Goal: Information Seeking & Learning: Learn about a topic

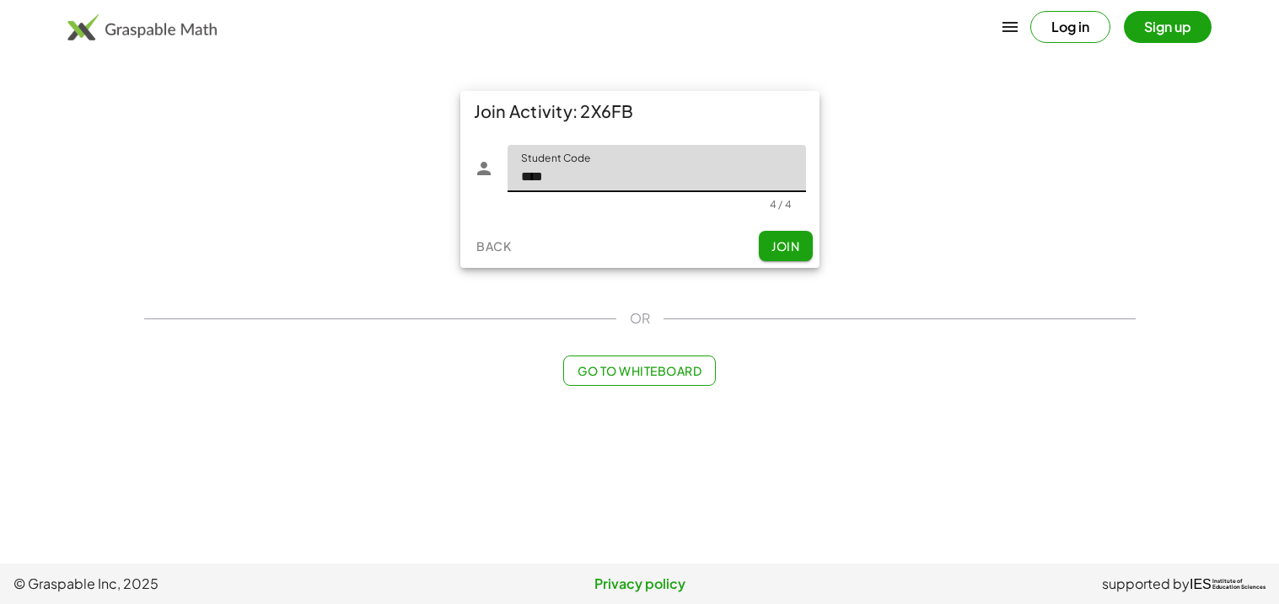
type input "****"
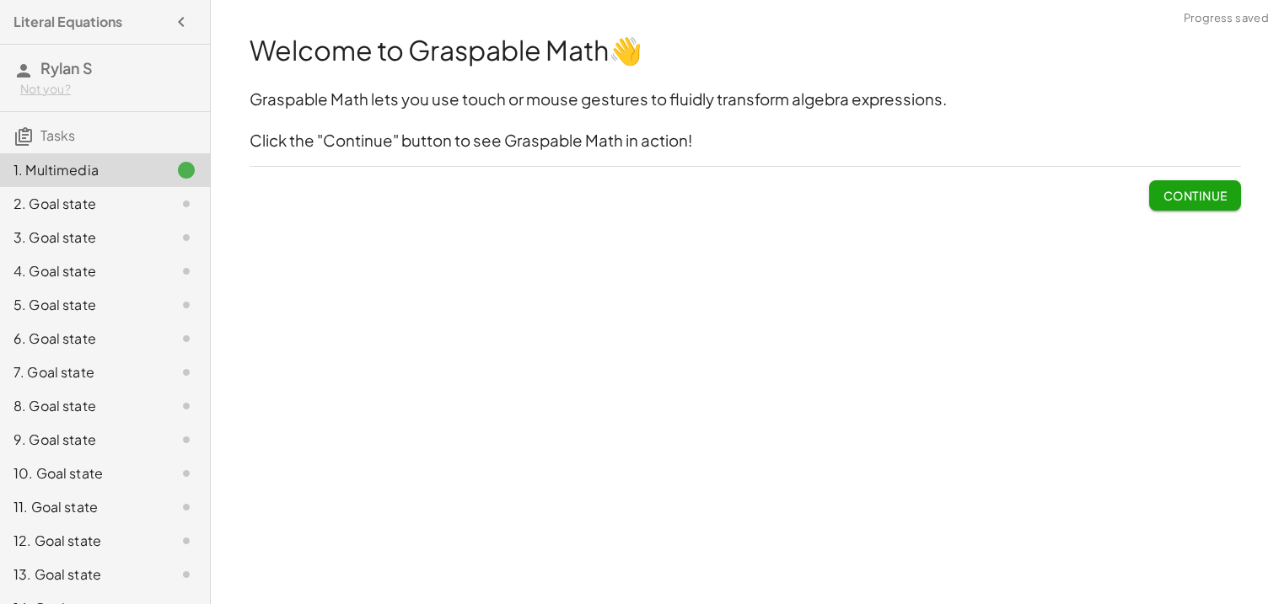
click at [1146, 186] on div "Continue" at bounding box center [745, 189] width 991 height 44
click at [1165, 191] on span "Continue" at bounding box center [1194, 195] width 64 height 15
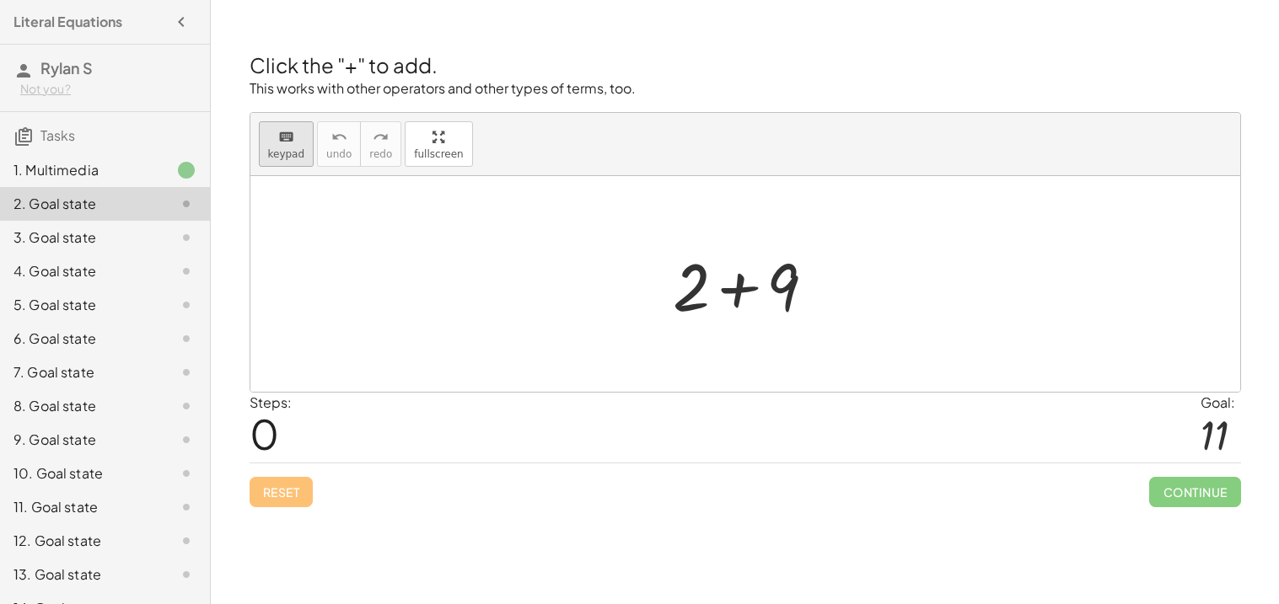
click at [302, 152] on button "keyboard keypad" at bounding box center [287, 144] width 56 height 46
click at [304, 164] on button "keyboard keypad" at bounding box center [287, 144] width 56 height 46
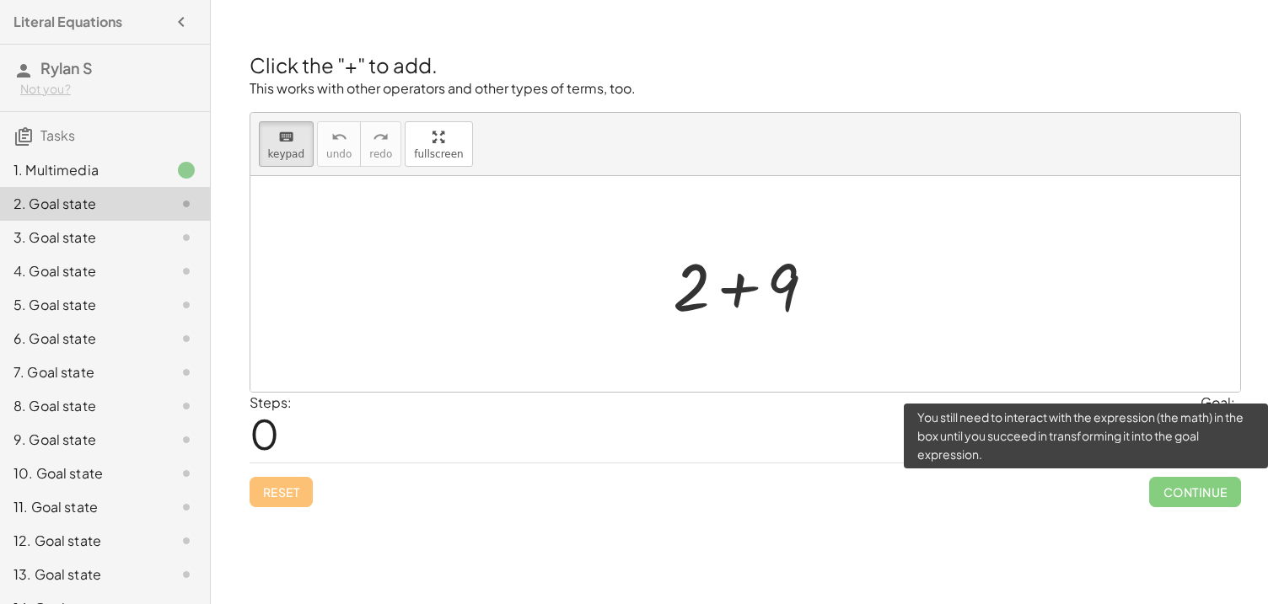
click at [1189, 499] on span "Continue" at bounding box center [1194, 492] width 91 height 30
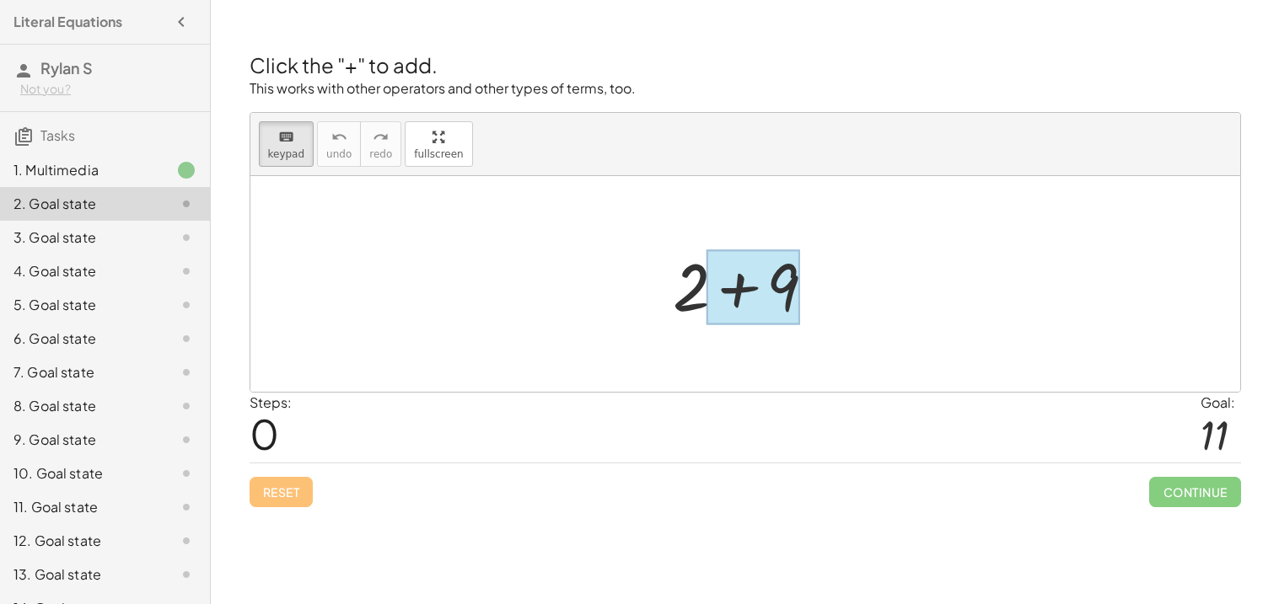
click at [787, 266] on div at bounding box center [753, 287] width 94 height 75
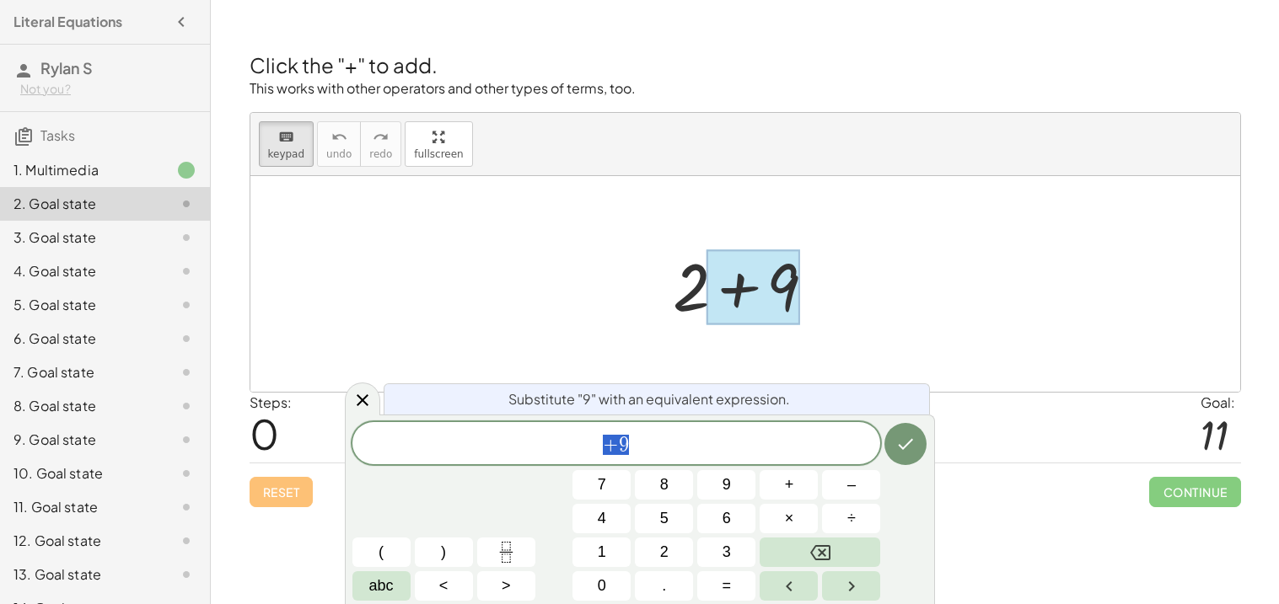
click at [683, 309] on div at bounding box center [751, 284] width 174 height 87
click at [726, 464] on div "+ 9" at bounding box center [616, 443] width 529 height 42
click at [914, 441] on icon "Done" at bounding box center [905, 444] width 20 height 20
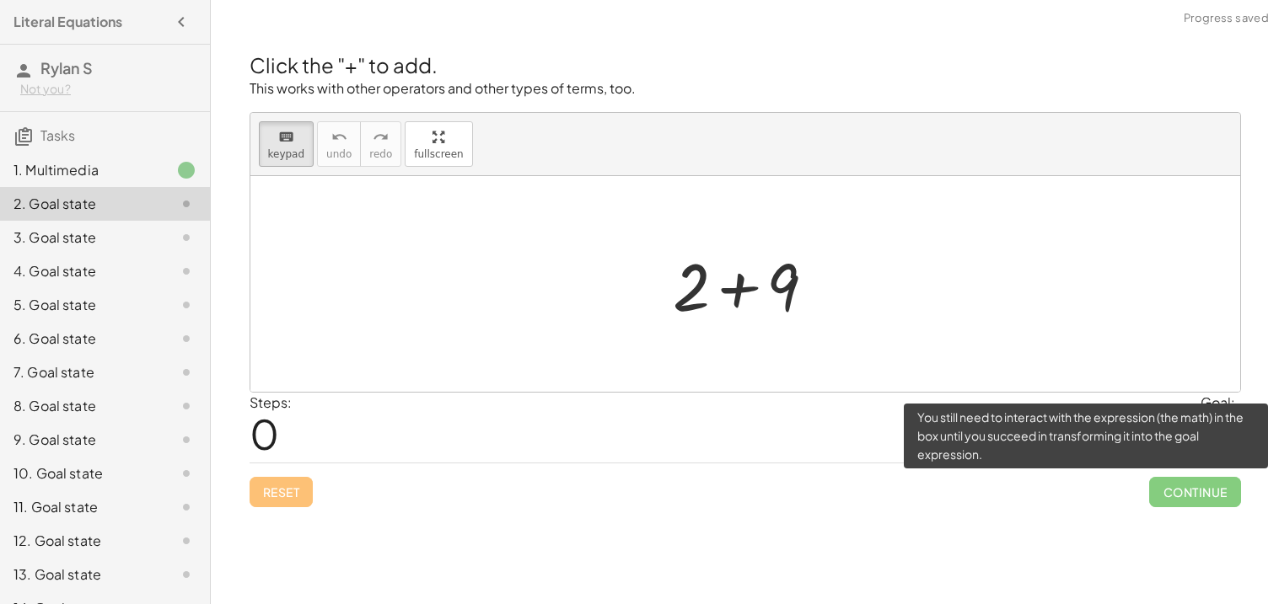
click at [1166, 495] on span "Continue" at bounding box center [1194, 492] width 91 height 30
click at [1166, 493] on span "Continue" at bounding box center [1194, 492] width 91 height 30
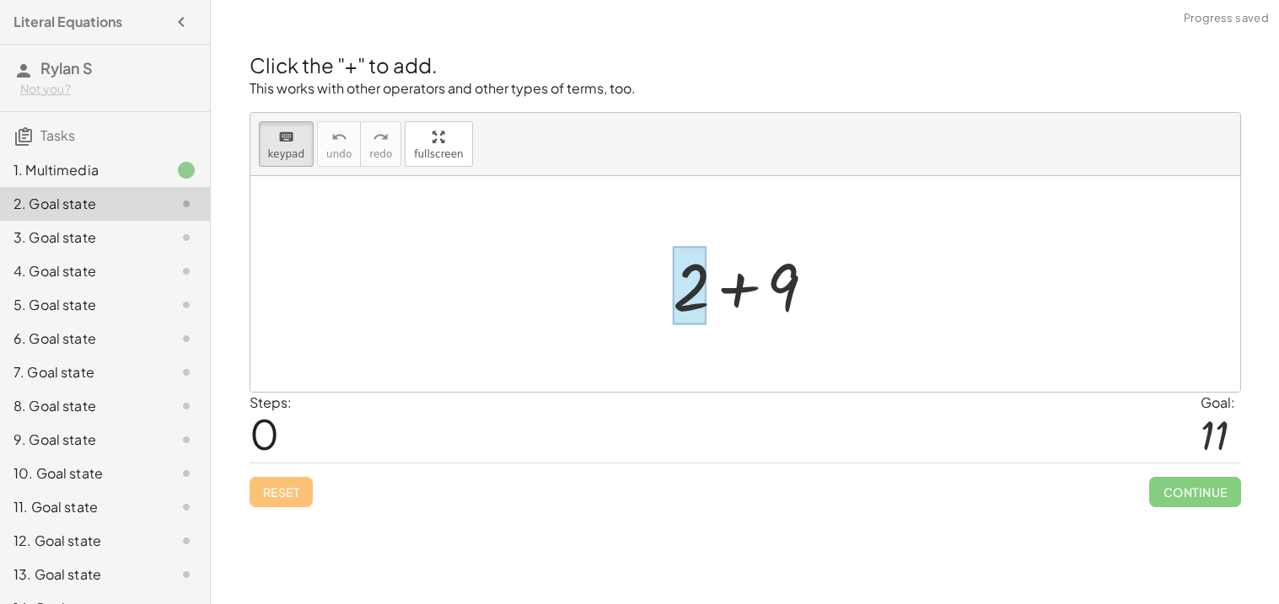
click at [691, 301] on div at bounding box center [690, 286] width 34 height 78
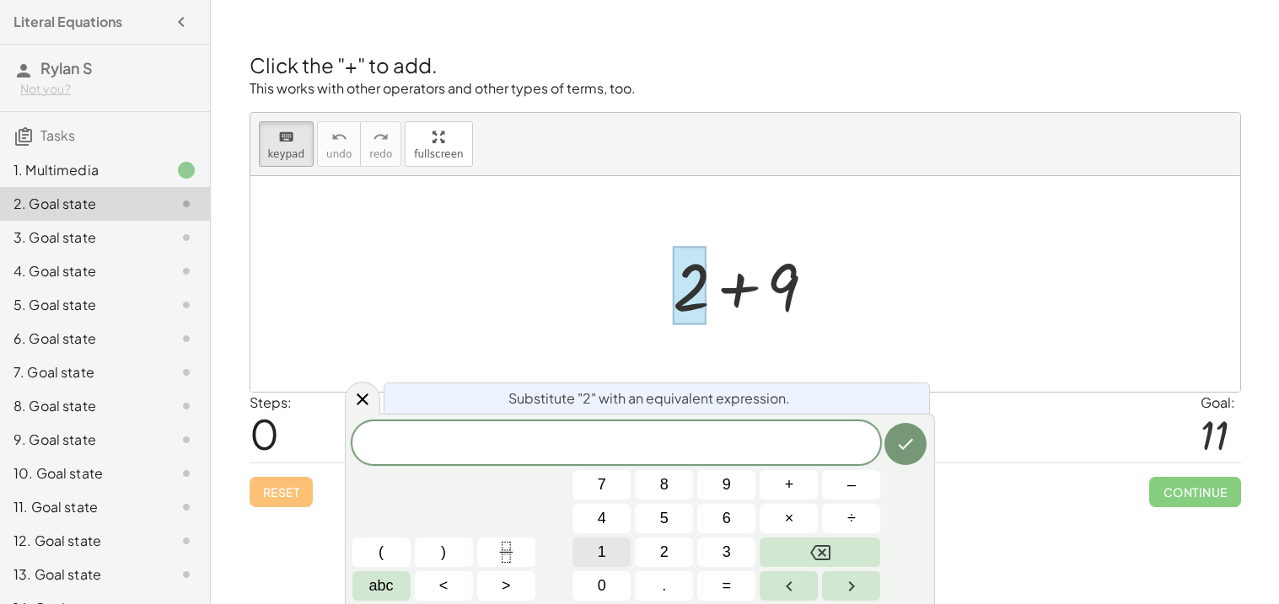
click at [608, 546] on button "1" at bounding box center [601, 553] width 58 height 30
click at [778, 270] on div at bounding box center [751, 284] width 174 height 87
click at [784, 273] on div at bounding box center [751, 284] width 174 height 87
click at [631, 470] on div at bounding box center [601, 485] width 58 height 30
click at [900, 442] on icon "Done" at bounding box center [905, 444] width 20 height 20
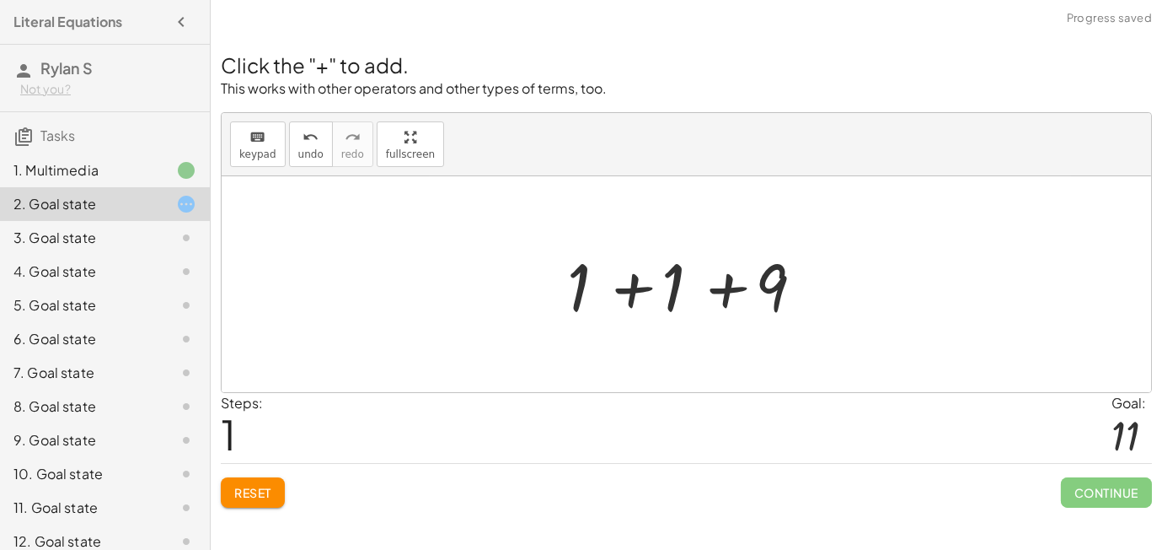
click at [772, 287] on div at bounding box center [693, 284] width 269 height 87
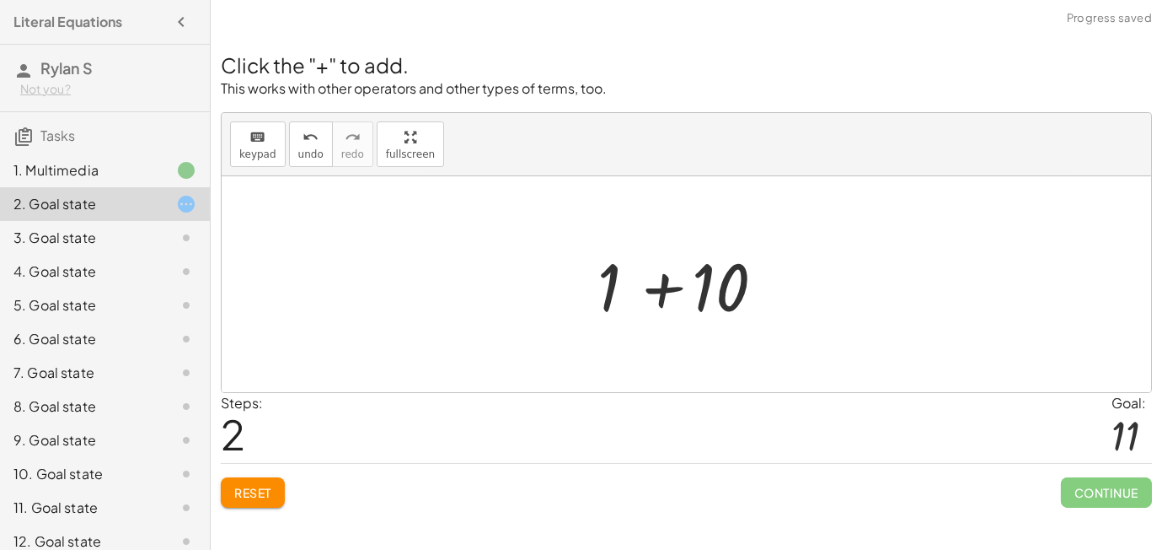
click at [614, 292] on div at bounding box center [693, 284] width 208 height 87
click at [667, 273] on div at bounding box center [693, 284] width 208 height 87
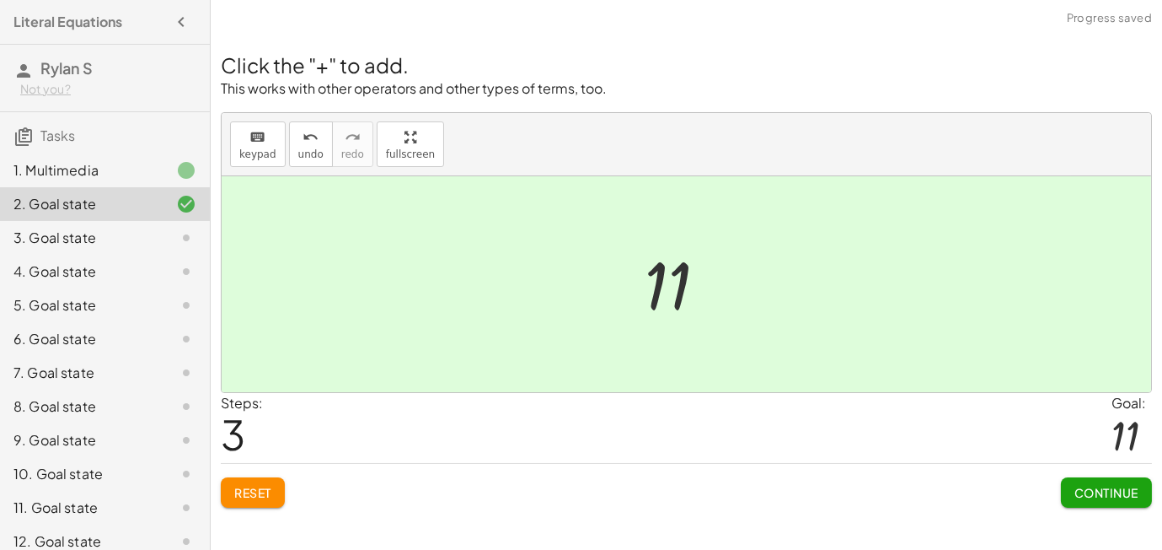
click at [1076, 485] on span "Continue" at bounding box center [1107, 492] width 64 height 15
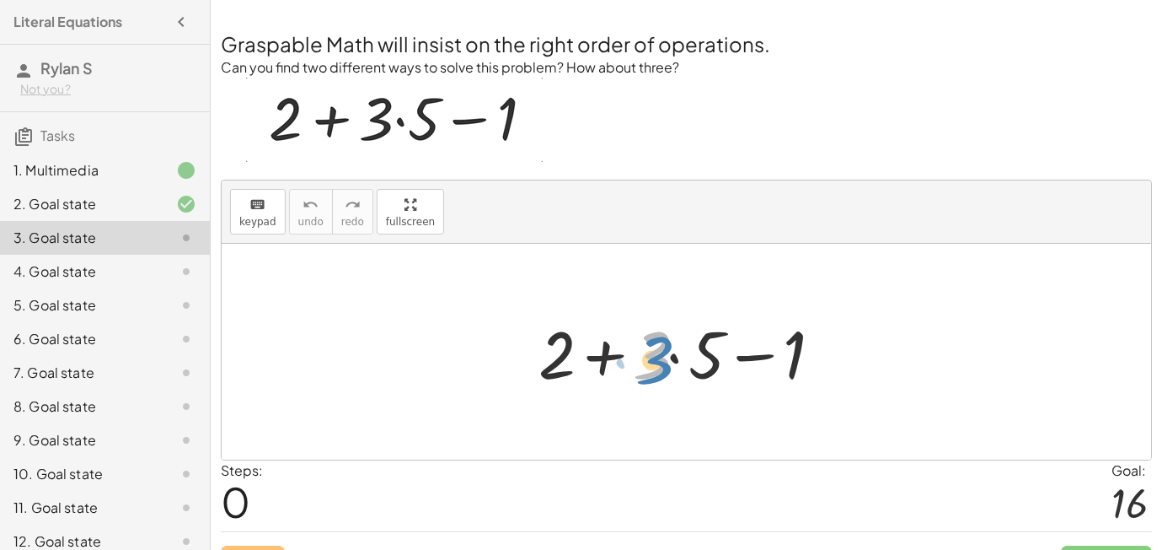
click at [650, 355] on div at bounding box center [692, 352] width 325 height 87
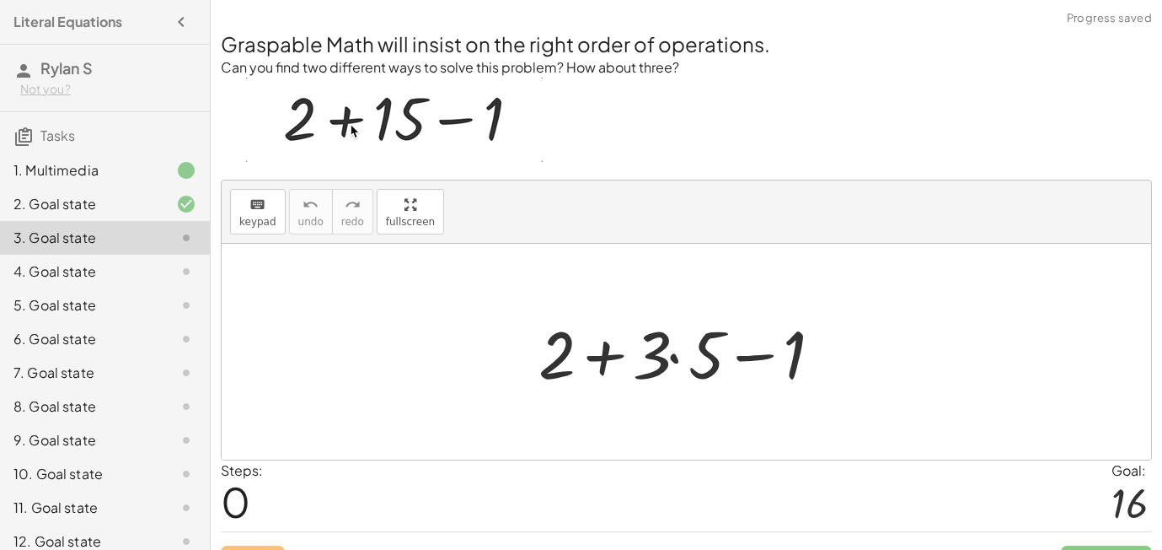
scroll to position [35, 0]
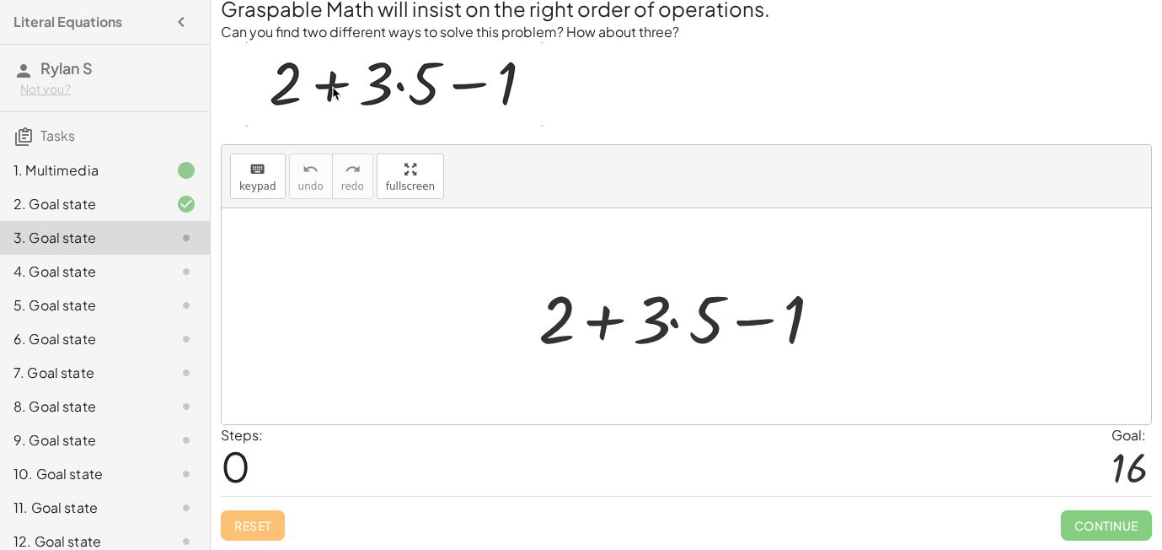
click at [639, 314] on div at bounding box center [692, 316] width 325 height 87
click at [682, 316] on div at bounding box center [692, 316] width 325 height 87
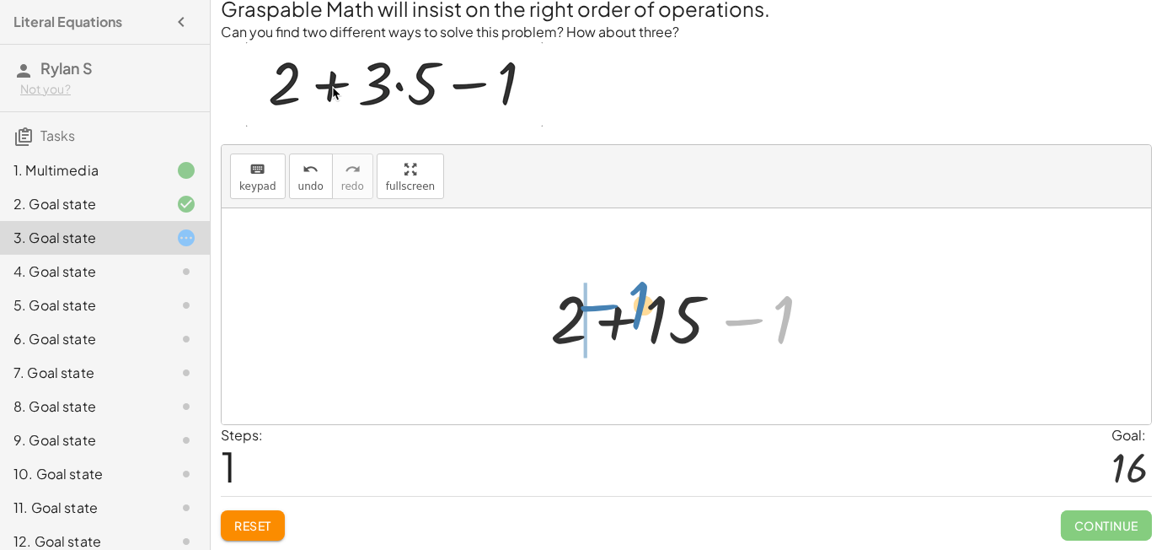
drag, startPoint x: 744, startPoint y: 323, endPoint x: 604, endPoint y: 314, distance: 141.0
click at [604, 314] on div at bounding box center [693, 316] width 303 height 87
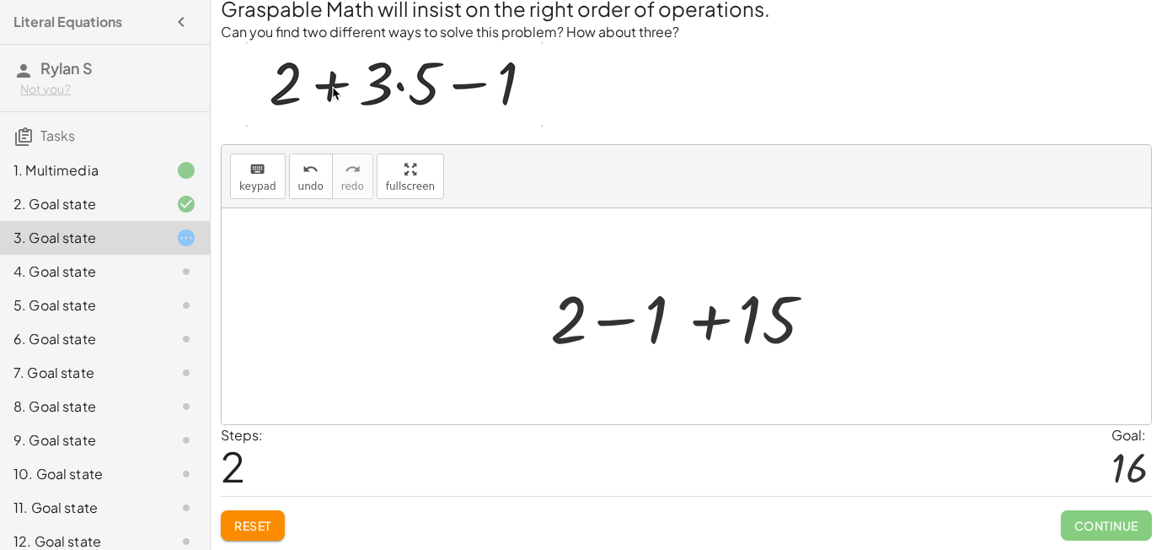
click at [604, 314] on div at bounding box center [693, 316] width 303 height 87
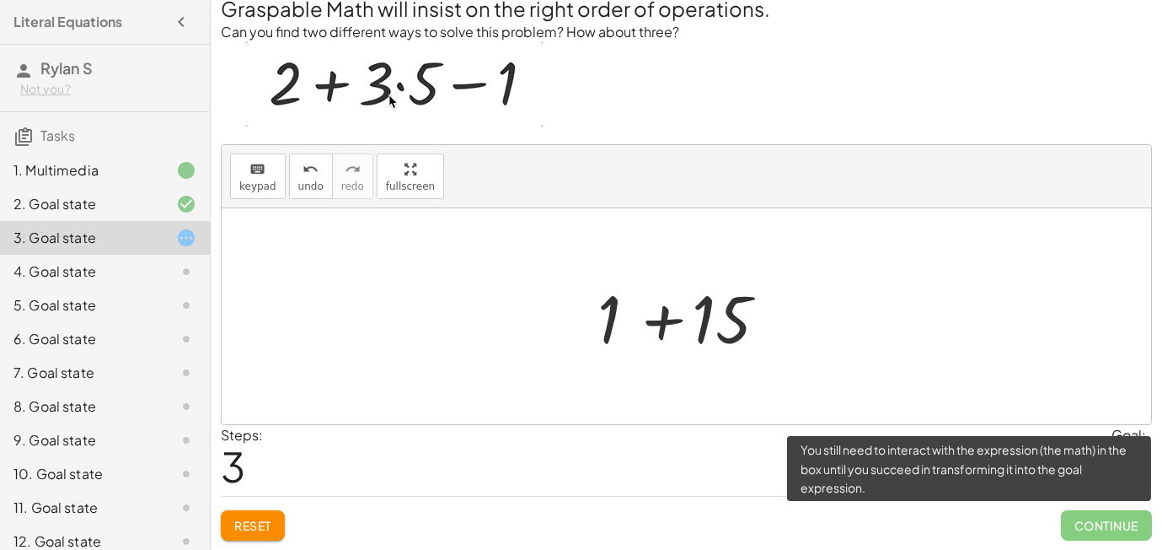
click at [1066, 529] on span "Continue" at bounding box center [1106, 525] width 91 height 30
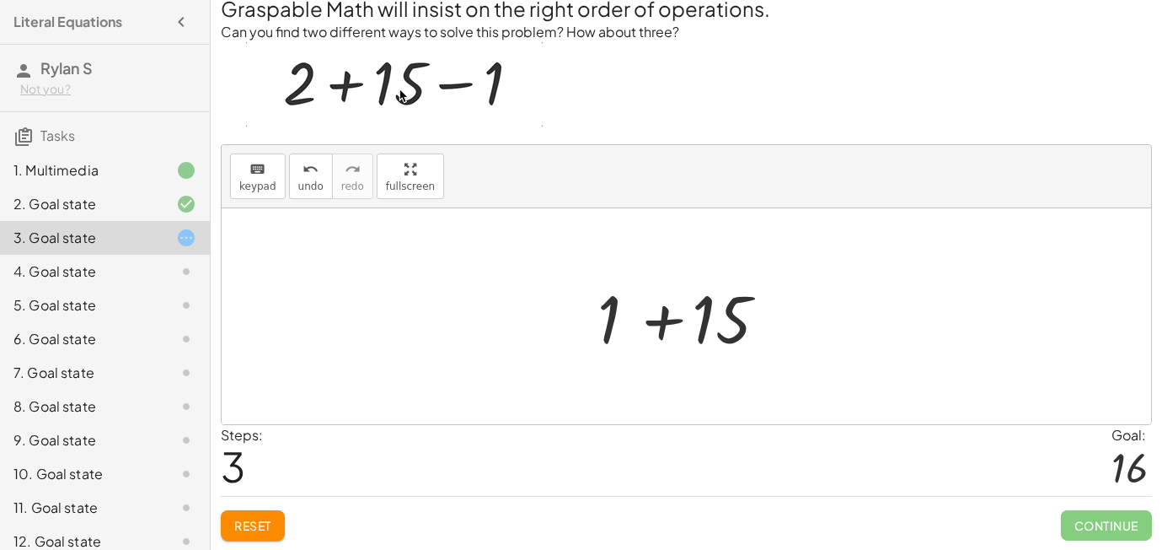
click at [652, 312] on div at bounding box center [693, 316] width 208 height 87
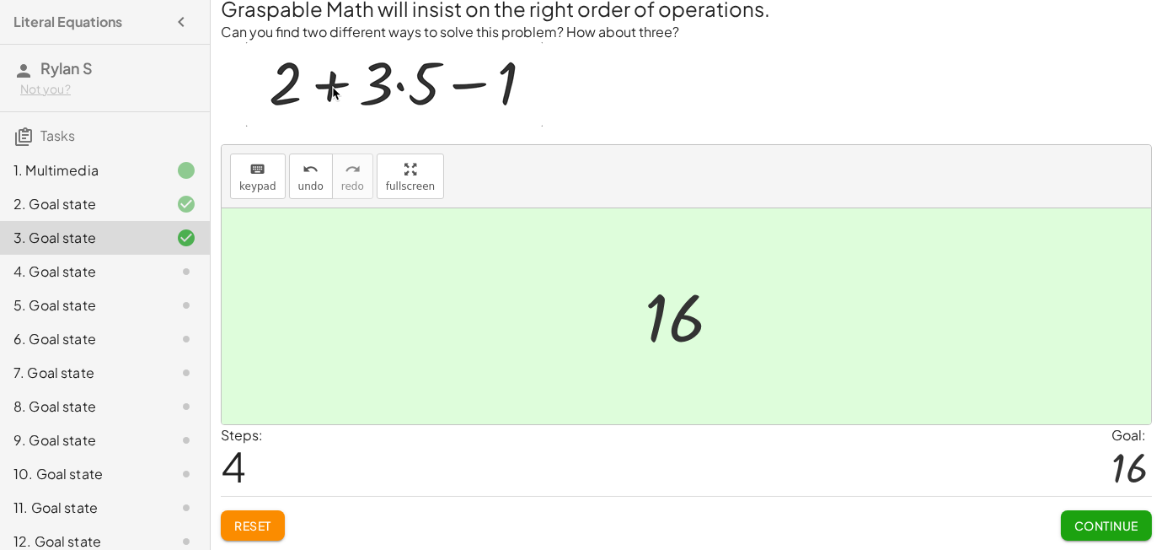
click at [1103, 520] on span "Continue" at bounding box center [1107, 525] width 64 height 15
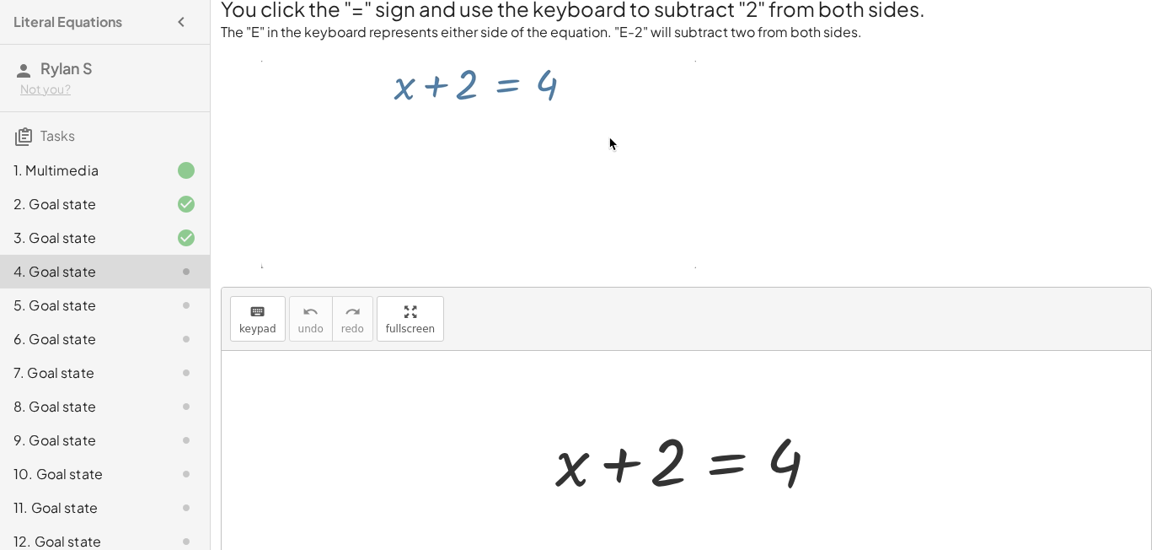
click at [686, 459] on div at bounding box center [692, 459] width 291 height 87
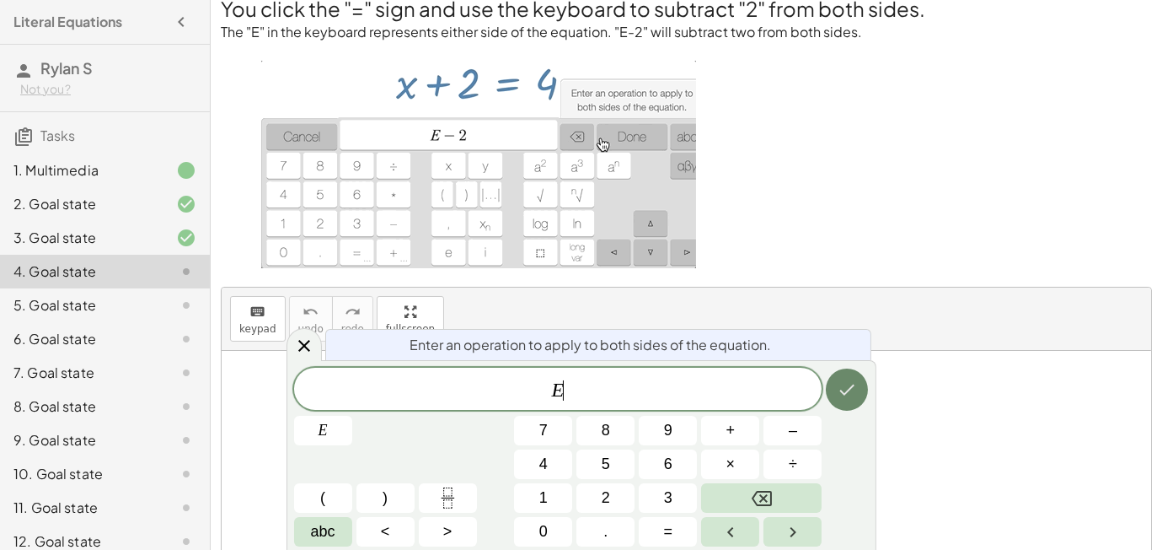
click at [831, 374] on button "Done" at bounding box center [847, 389] width 42 height 42
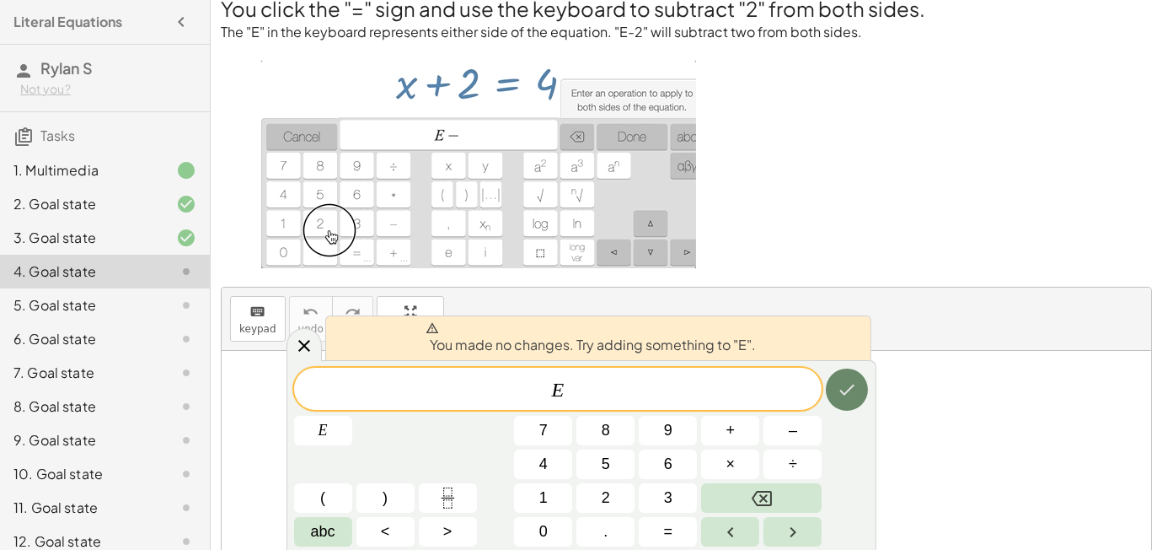
click at [828, 394] on button "Done" at bounding box center [847, 389] width 42 height 42
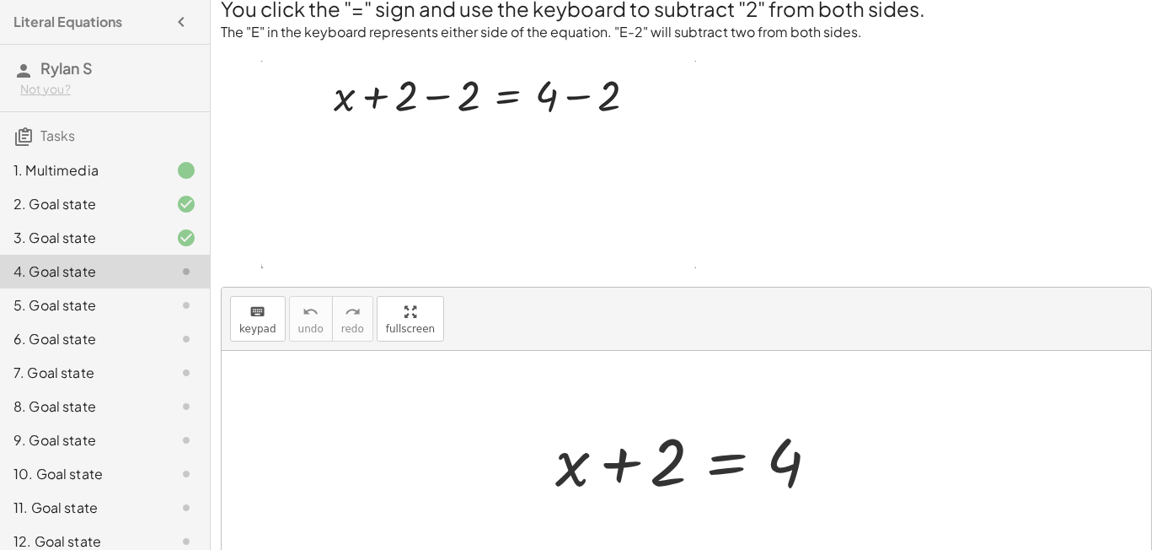
click at [828, 394] on div at bounding box center [687, 459] width 930 height 216
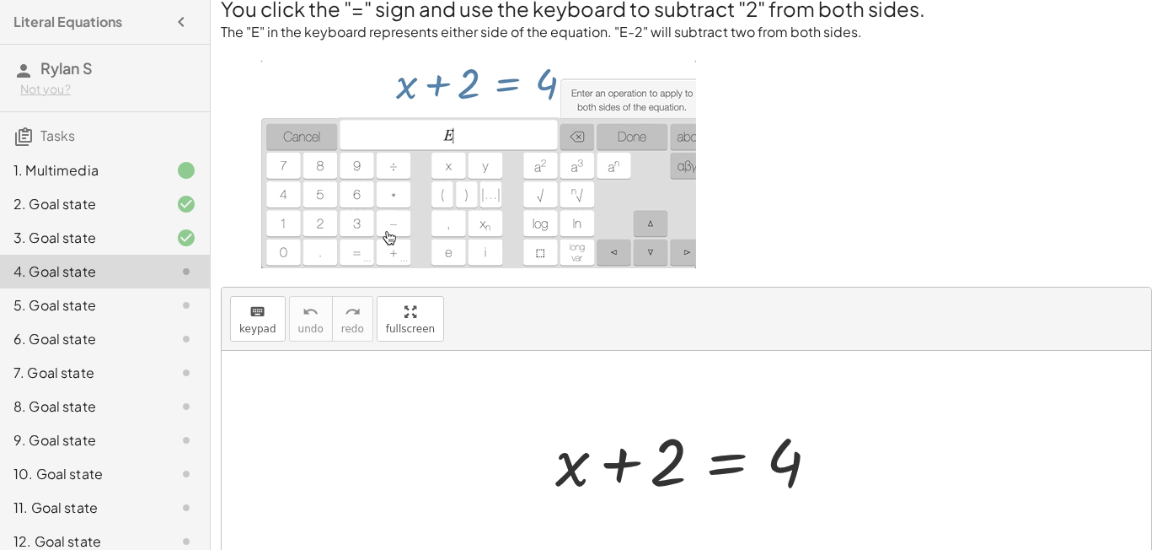
click at [739, 467] on div at bounding box center [692, 459] width 291 height 87
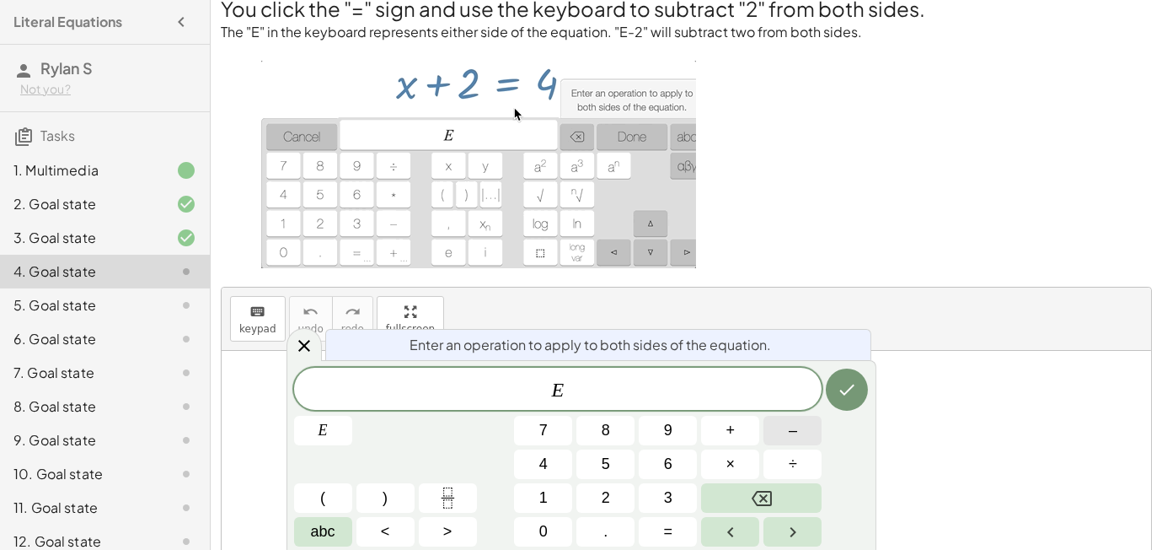
click at [791, 433] on span "–" at bounding box center [793, 430] width 8 height 23
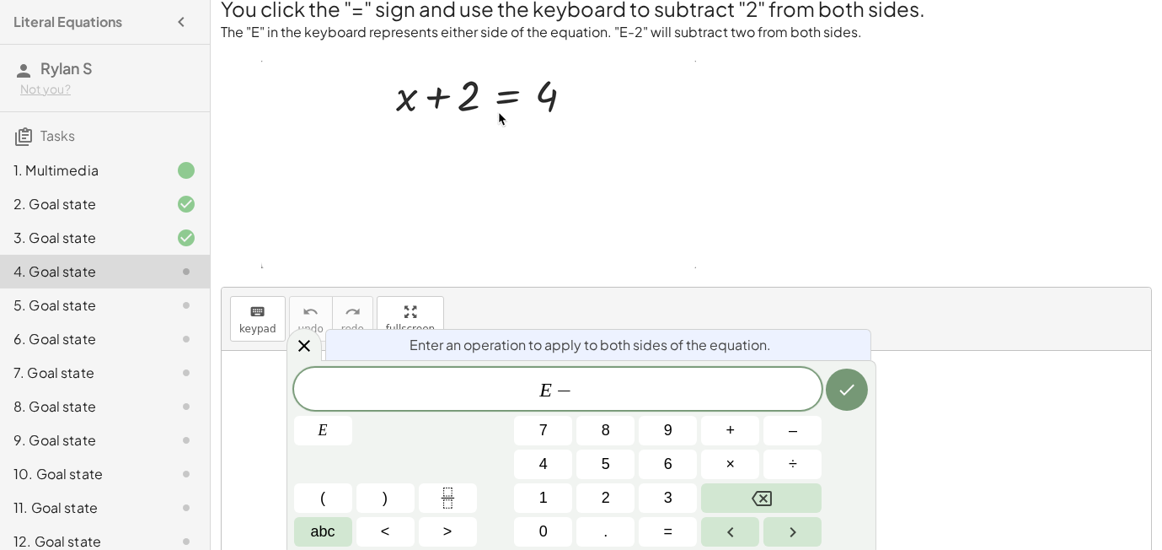
click at [586, 481] on div "E − ​ E 7 8 9 + – 4 5 6 × ÷ ( ) 1 2 3 abc < > 0 . =" at bounding box center [581, 457] width 575 height 179
click at [588, 488] on button "2" at bounding box center [606, 498] width 58 height 30
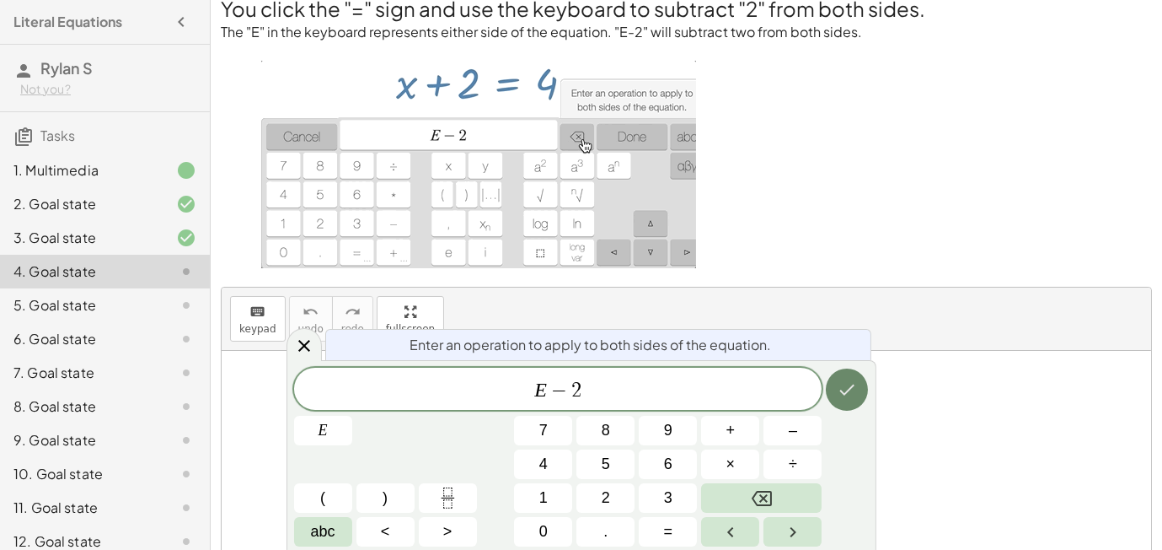
click at [861, 384] on button "Done" at bounding box center [847, 389] width 42 height 42
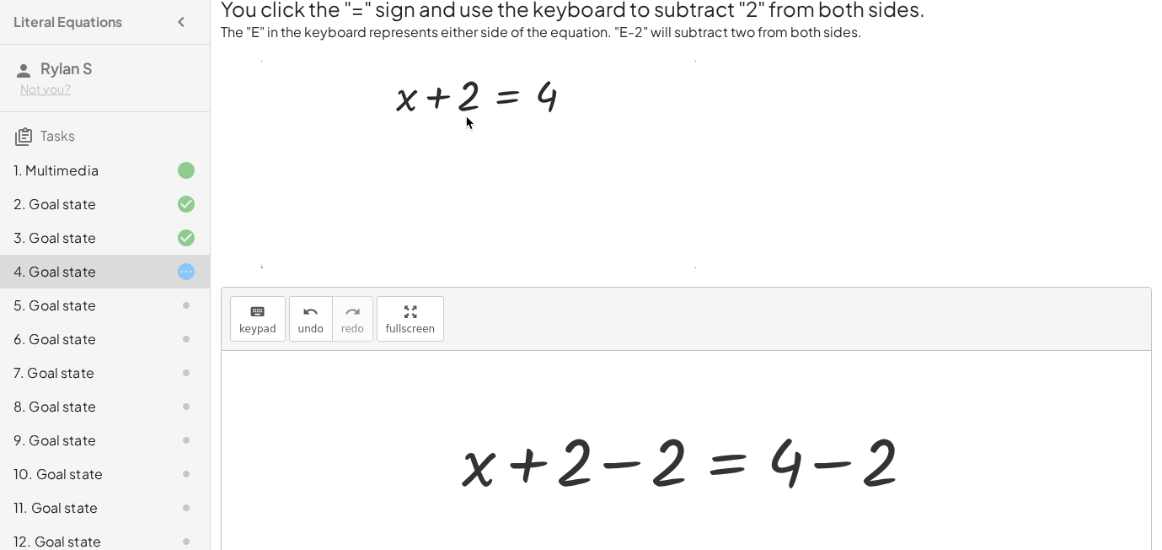
click at [615, 456] on div at bounding box center [693, 459] width 480 height 87
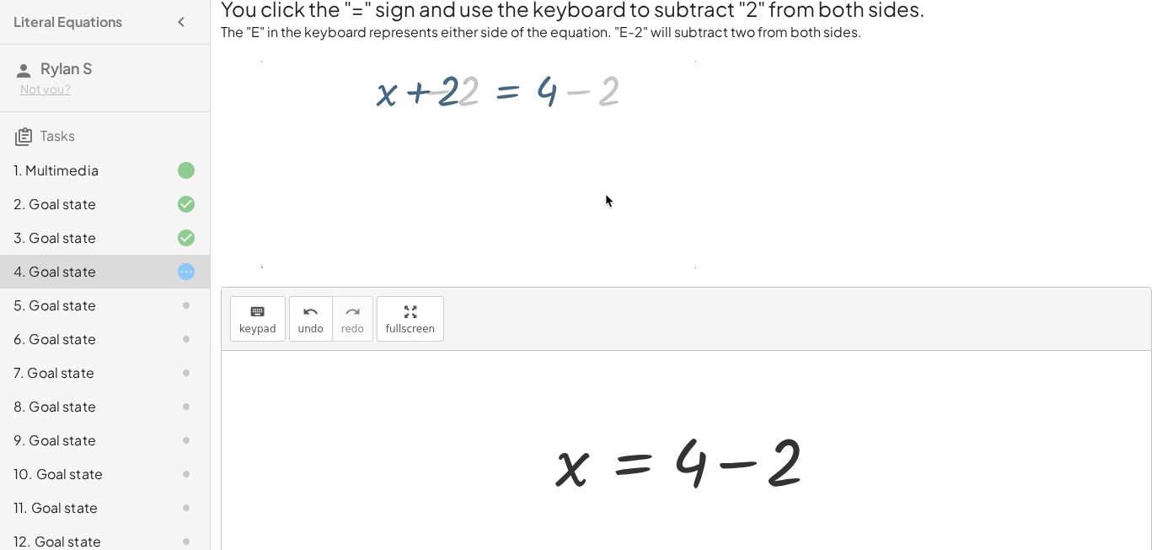
click at [735, 463] on div at bounding box center [692, 459] width 291 height 87
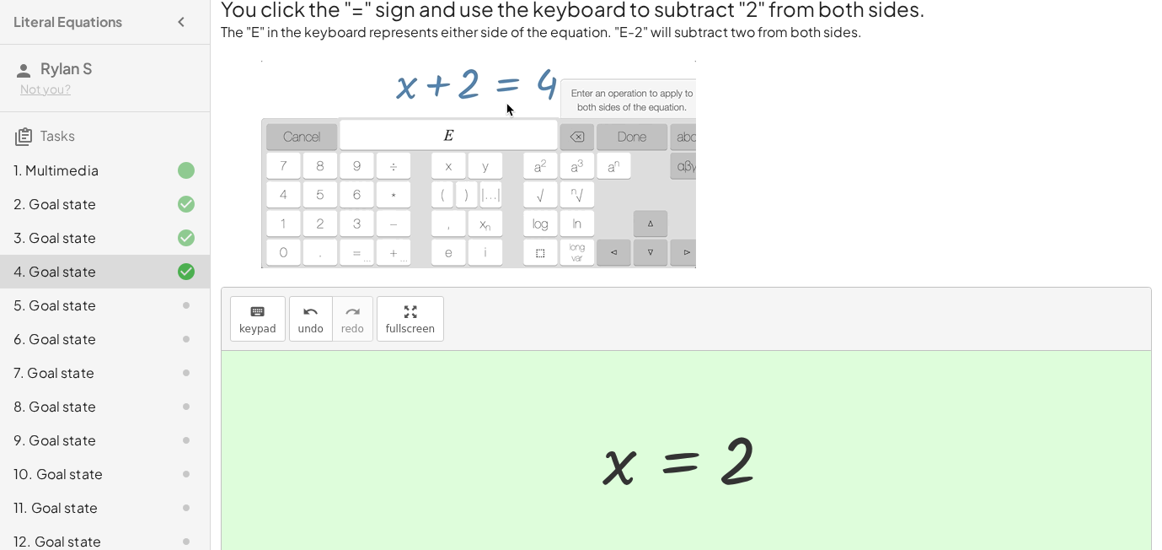
scroll to position [169, 0]
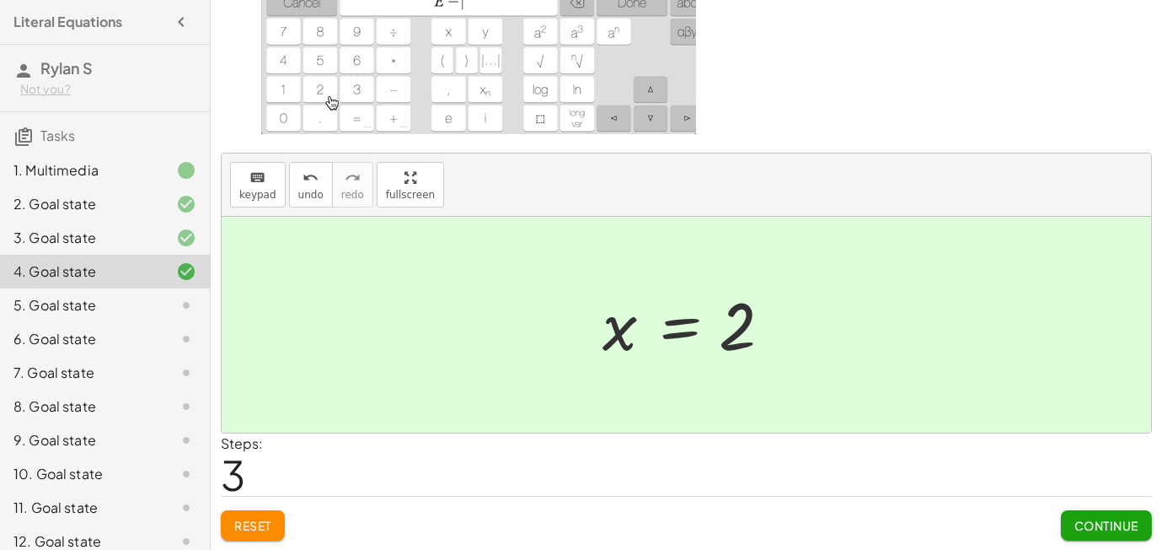
click at [1113, 519] on span "Continue" at bounding box center [1107, 525] width 64 height 15
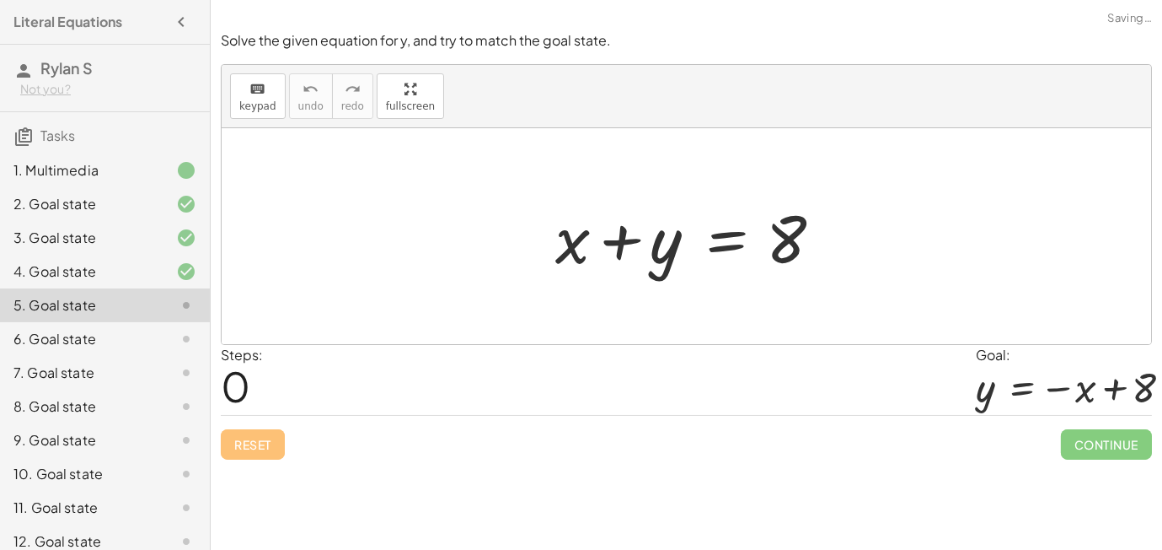
scroll to position [0, 0]
click at [601, 238] on div at bounding box center [692, 236] width 291 height 87
click at [654, 242] on div at bounding box center [692, 236] width 291 height 87
drag, startPoint x: 582, startPoint y: 247, endPoint x: 713, endPoint y: 302, distance: 141.7
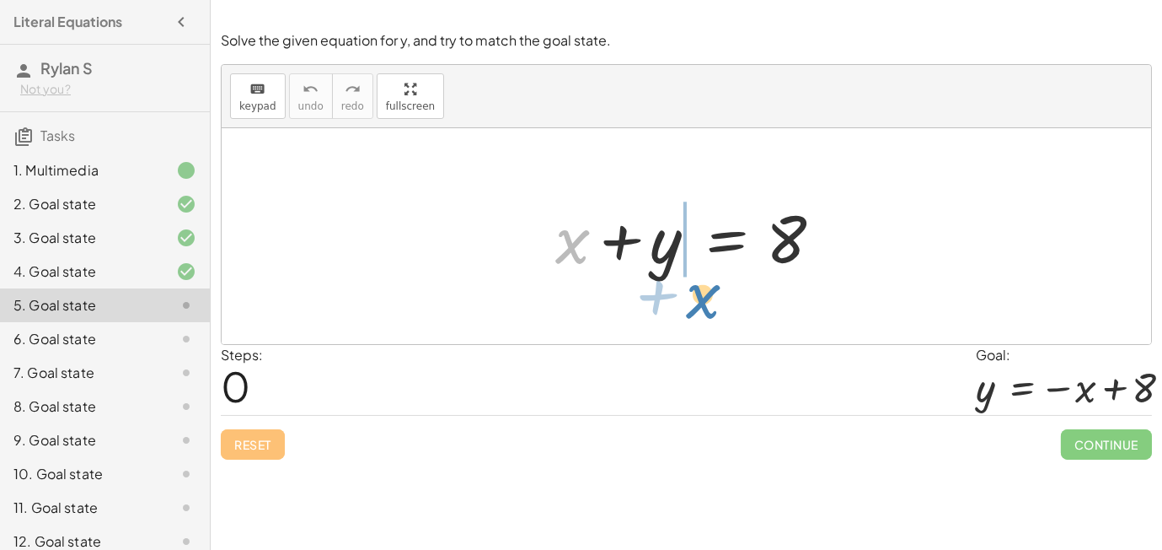
click at [713, 302] on div "+ x + x + y = 8" at bounding box center [687, 236] width 930 height 216
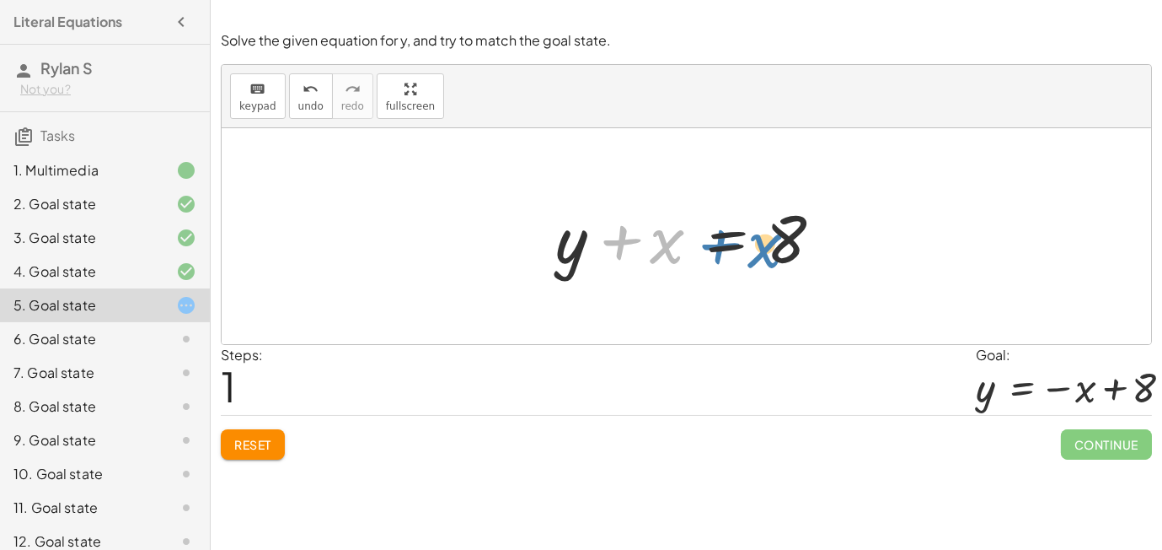
drag, startPoint x: 649, startPoint y: 242, endPoint x: 748, endPoint y: 246, distance: 98.7
click at [748, 246] on div at bounding box center [692, 236] width 291 height 87
drag, startPoint x: 644, startPoint y: 235, endPoint x: 797, endPoint y: 239, distance: 152.6
click at [797, 239] on div at bounding box center [692, 236] width 291 height 87
click at [663, 241] on div at bounding box center [692, 236] width 291 height 87
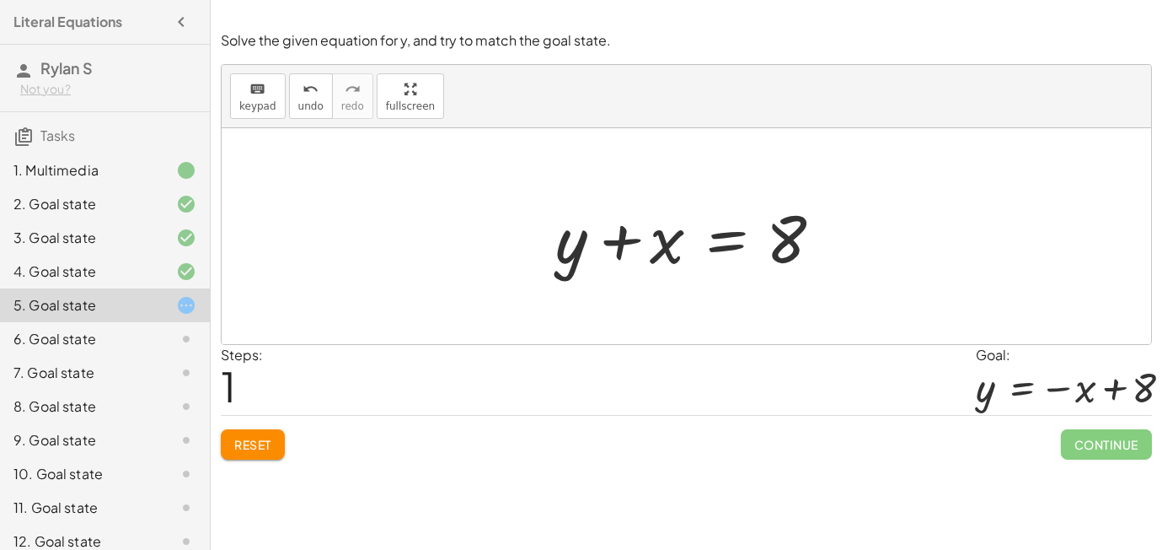
click at [631, 241] on div at bounding box center [692, 236] width 291 height 87
click at [656, 256] on div at bounding box center [692, 236] width 291 height 87
click at [278, 99] on button "keyboard keypad" at bounding box center [258, 96] width 56 height 46
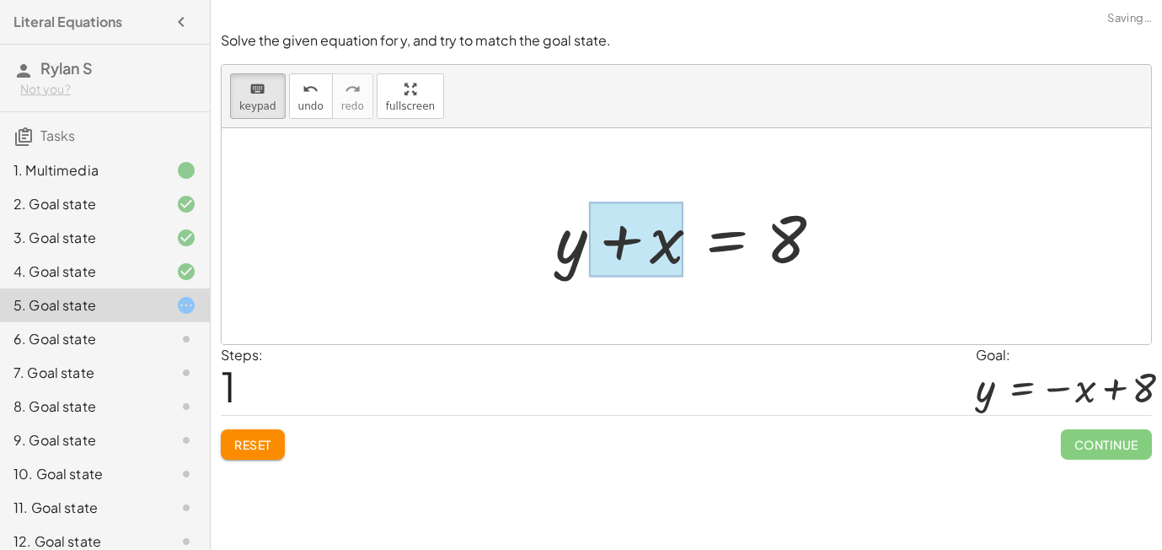
click at [641, 242] on div at bounding box center [636, 239] width 94 height 75
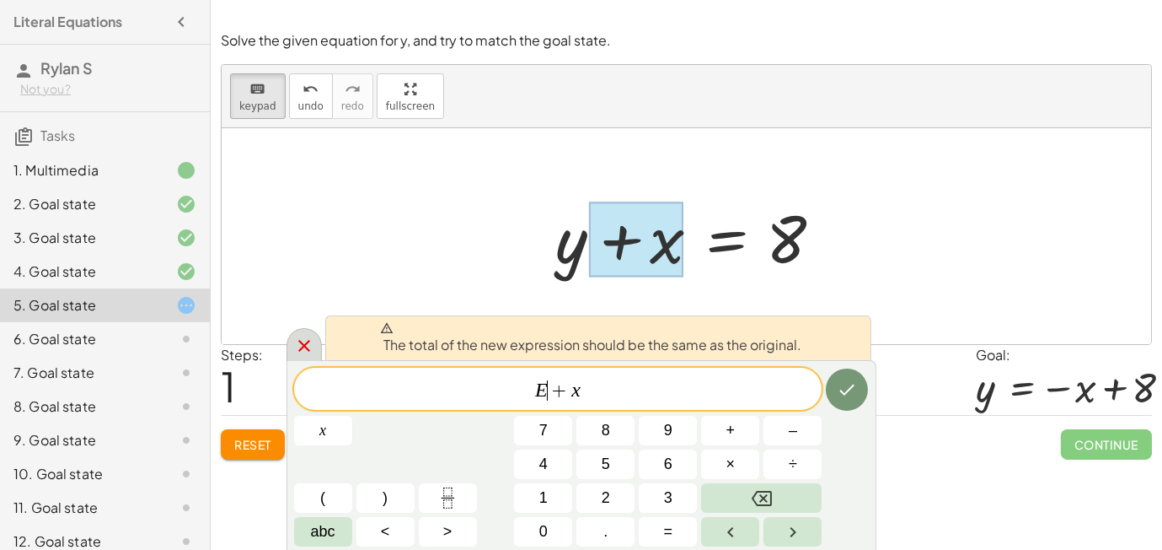
click at [299, 336] on icon at bounding box center [304, 345] width 20 height 20
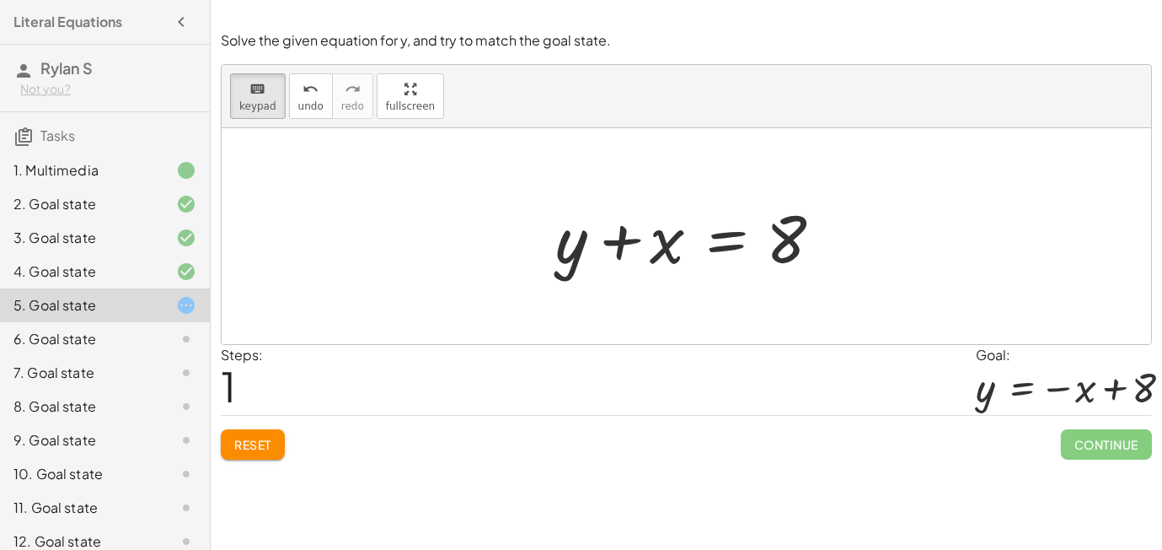
click at [255, 440] on span "Reset" at bounding box center [252, 444] width 37 height 15
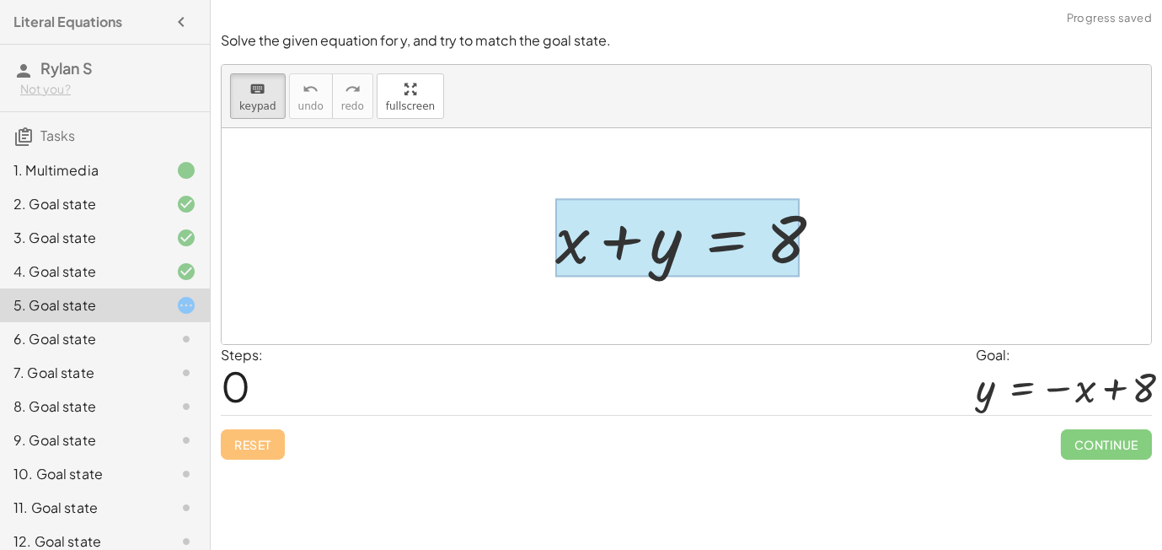
click at [749, 247] on div at bounding box center [677, 238] width 244 height 78
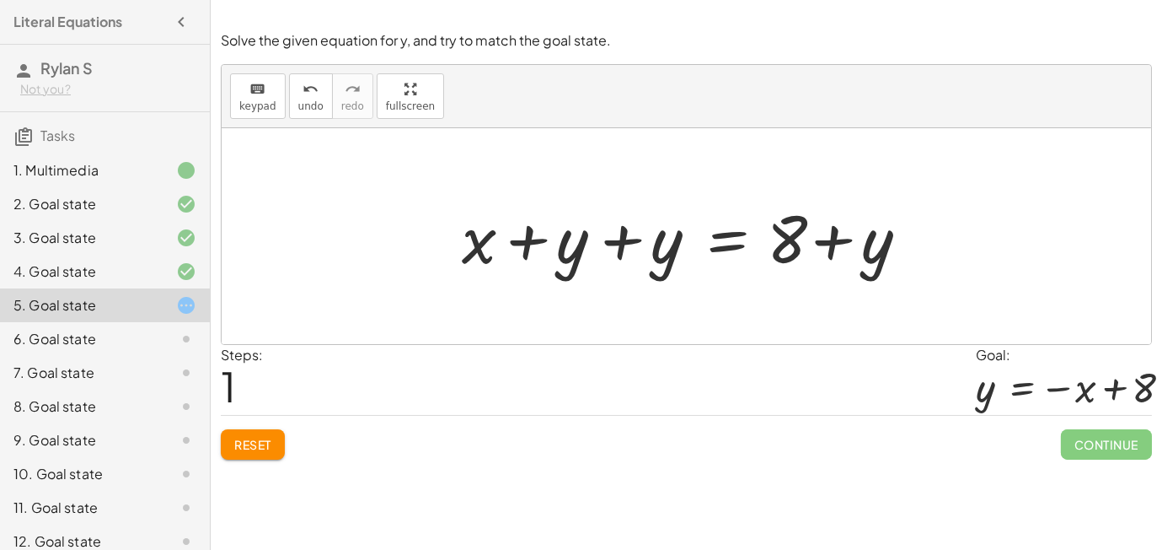
click at [614, 239] on div at bounding box center [693, 236] width 480 height 87
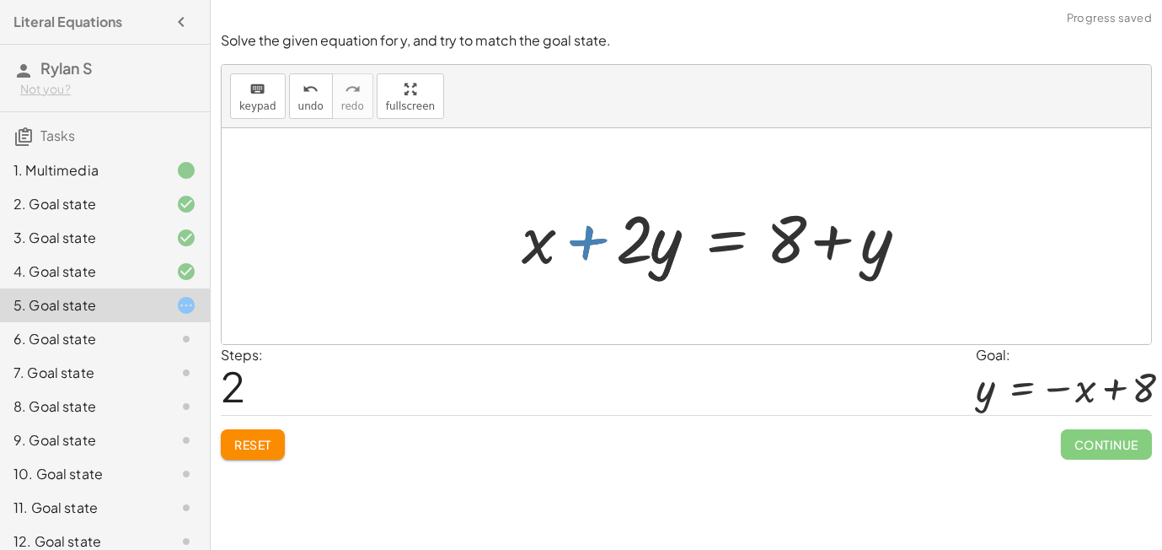
click at [614, 239] on div at bounding box center [722, 236] width 419 height 87
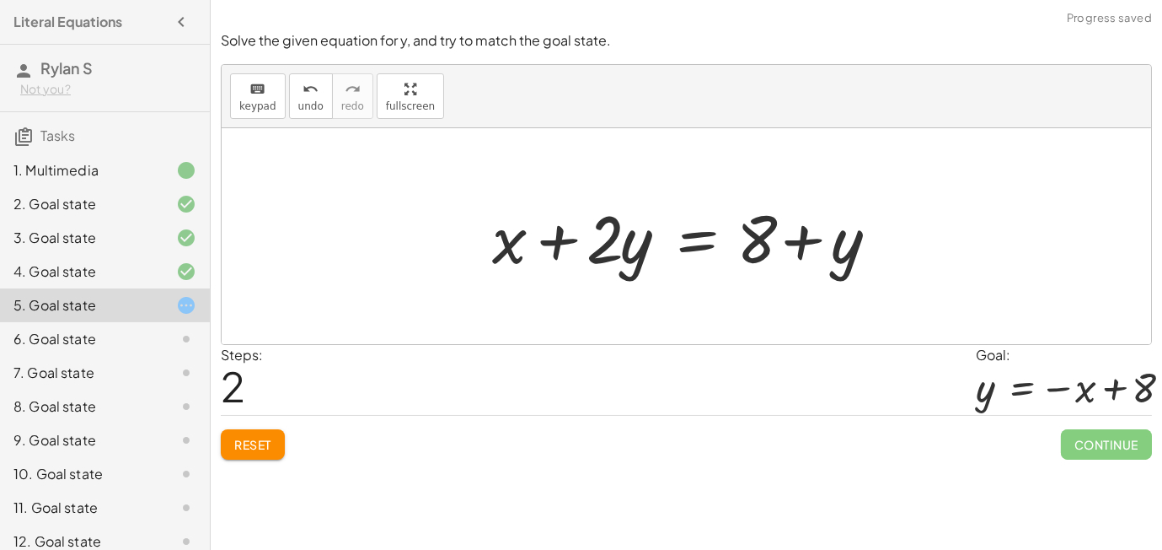
click at [556, 244] on div at bounding box center [693, 236] width 419 height 87
drag, startPoint x: 518, startPoint y: 244, endPoint x: 812, endPoint y: 246, distance: 294.2
click at [812, 246] on div at bounding box center [693, 236] width 419 height 87
click at [240, 438] on span "Reset" at bounding box center [252, 444] width 37 height 15
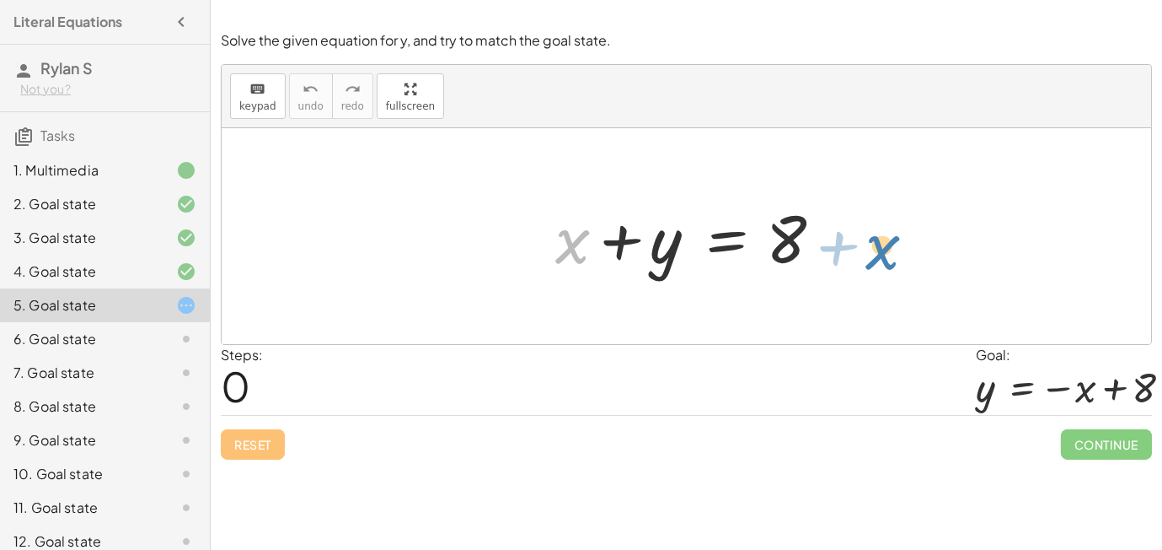
drag, startPoint x: 578, startPoint y: 247, endPoint x: 895, endPoint y: 258, distance: 317.1
click at [568, 250] on div at bounding box center [692, 236] width 291 height 87
click at [271, 110] on span "keypad" at bounding box center [257, 106] width 37 height 12
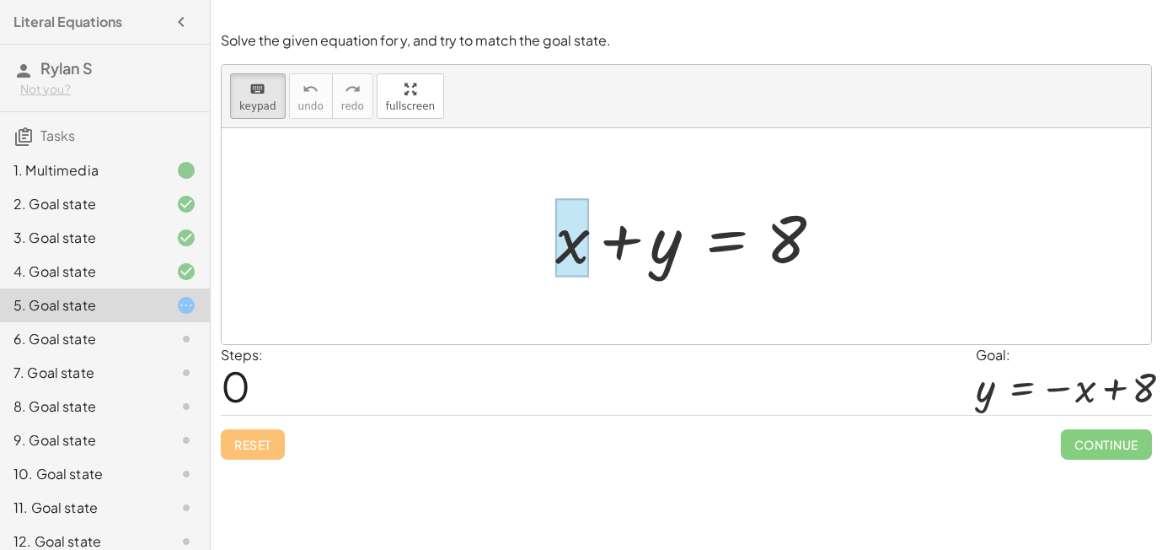
click at [573, 250] on div at bounding box center [572, 238] width 34 height 78
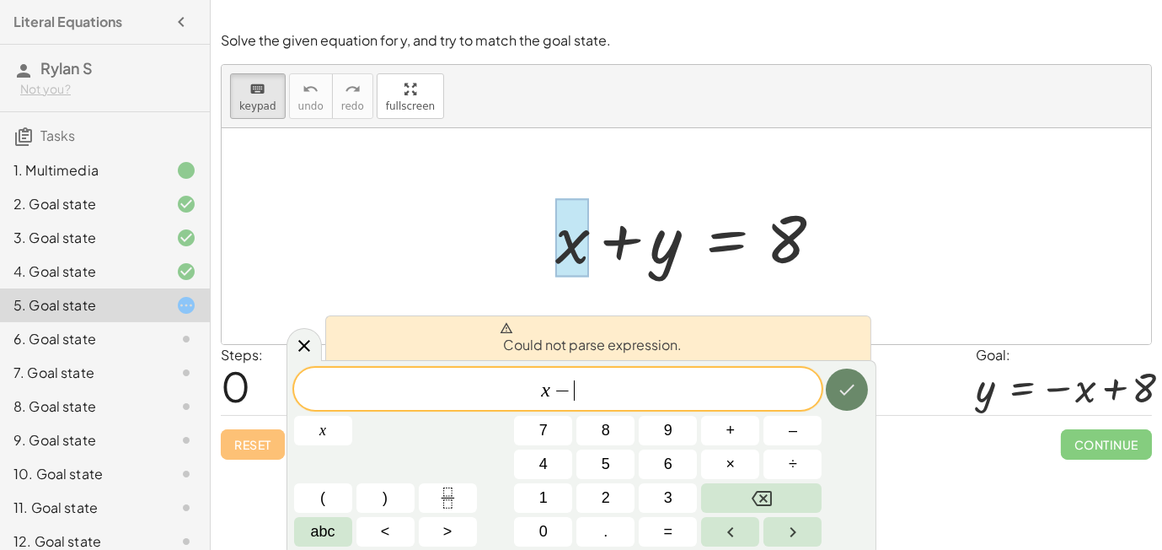
click at [851, 394] on icon "Done" at bounding box center [847, 389] width 20 height 20
click at [615, 260] on div at bounding box center [692, 236] width 291 height 87
click at [309, 354] on icon at bounding box center [304, 345] width 20 height 20
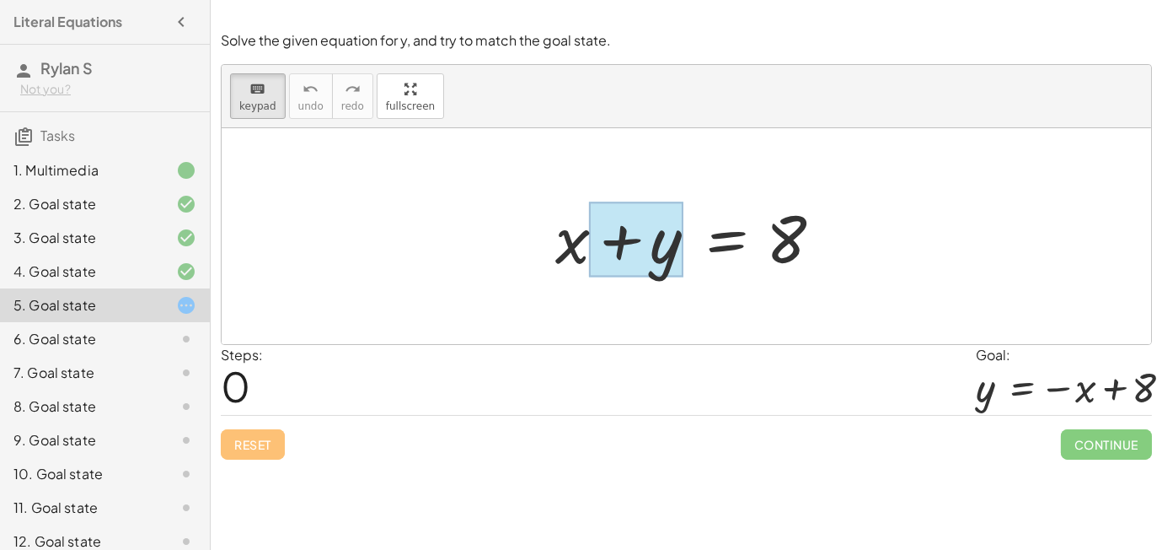
click at [605, 245] on div at bounding box center [636, 239] width 94 height 75
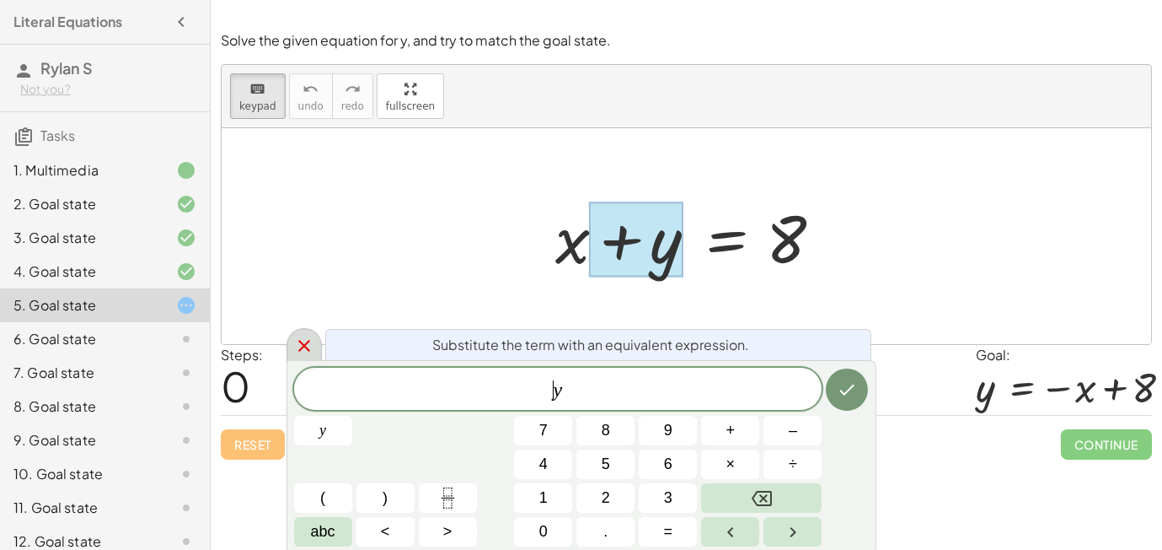
click at [319, 346] on div at bounding box center [304, 344] width 35 height 33
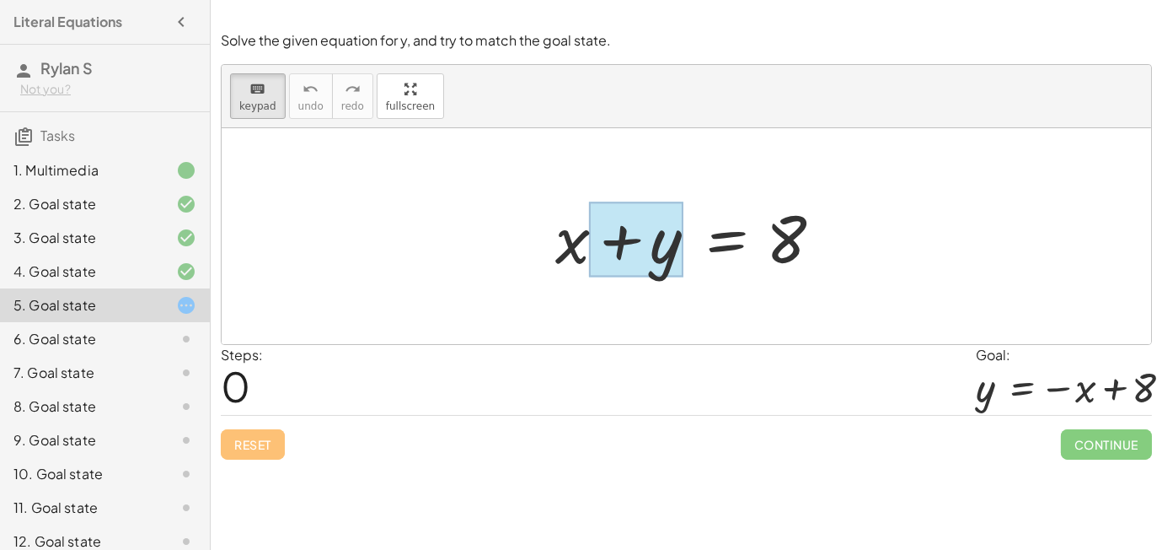
click at [641, 255] on div at bounding box center [636, 239] width 94 height 75
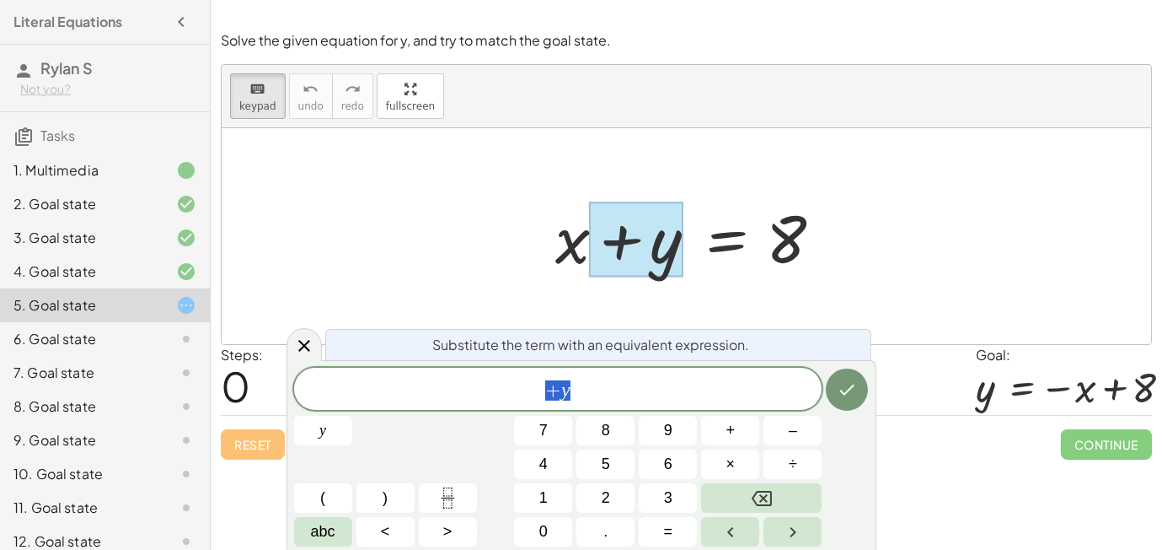
click at [641, 255] on div at bounding box center [636, 239] width 94 height 75
click at [307, 342] on icon at bounding box center [304, 346] width 12 height 12
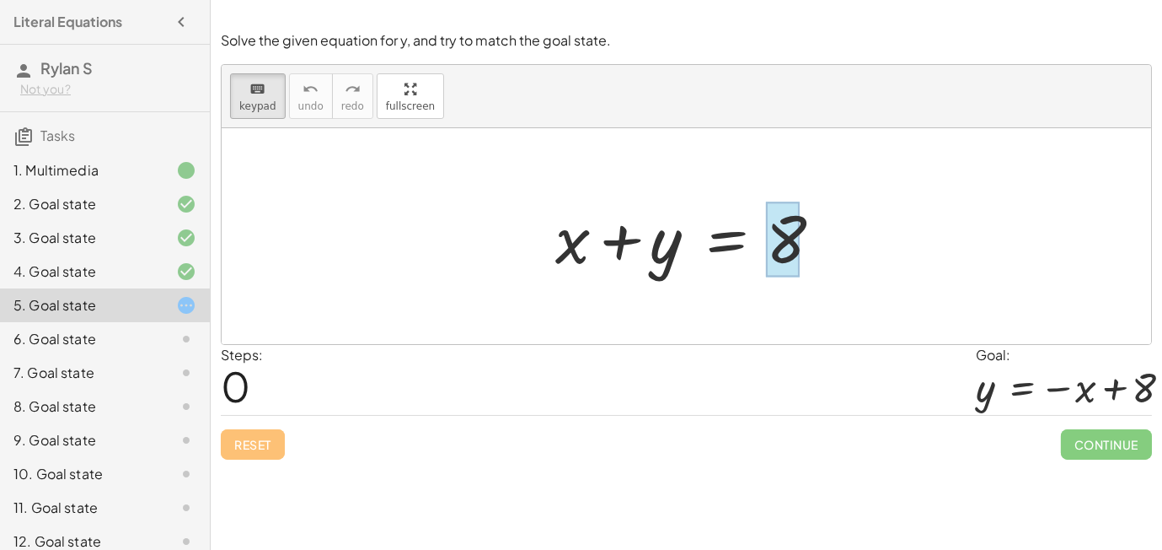
click at [773, 246] on div at bounding box center [783, 239] width 34 height 75
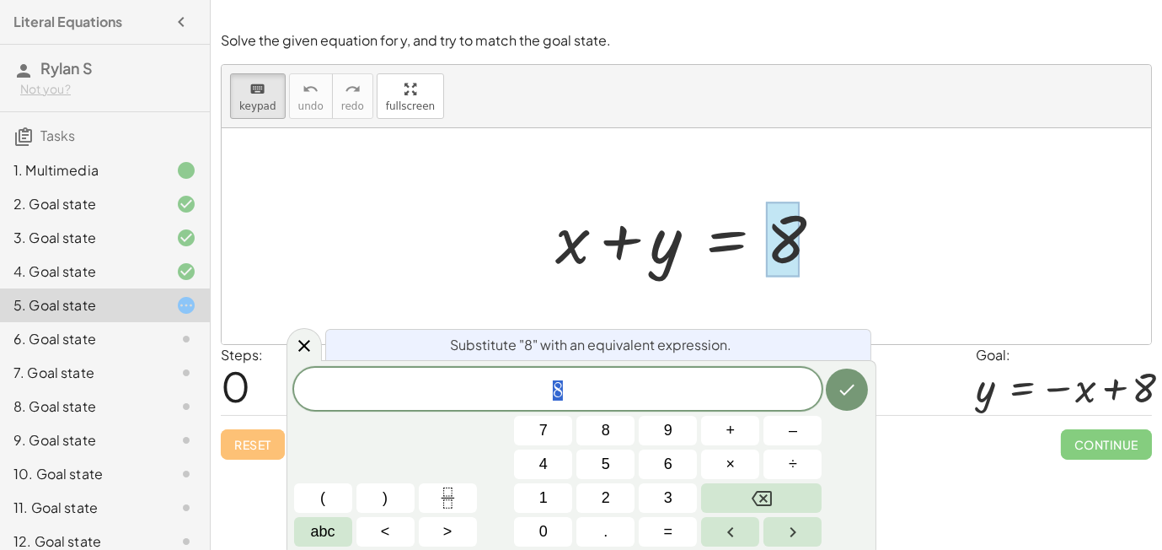
click at [542, 397] on span "8" at bounding box center [558, 390] width 529 height 24
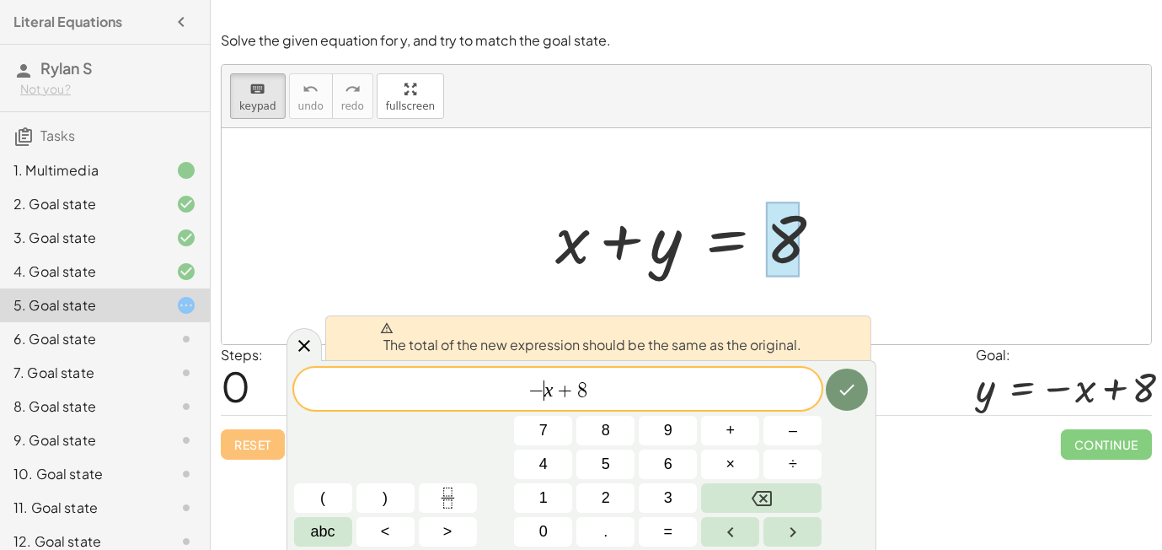
click at [729, 384] on span "− ​ x + 8" at bounding box center [558, 390] width 529 height 24
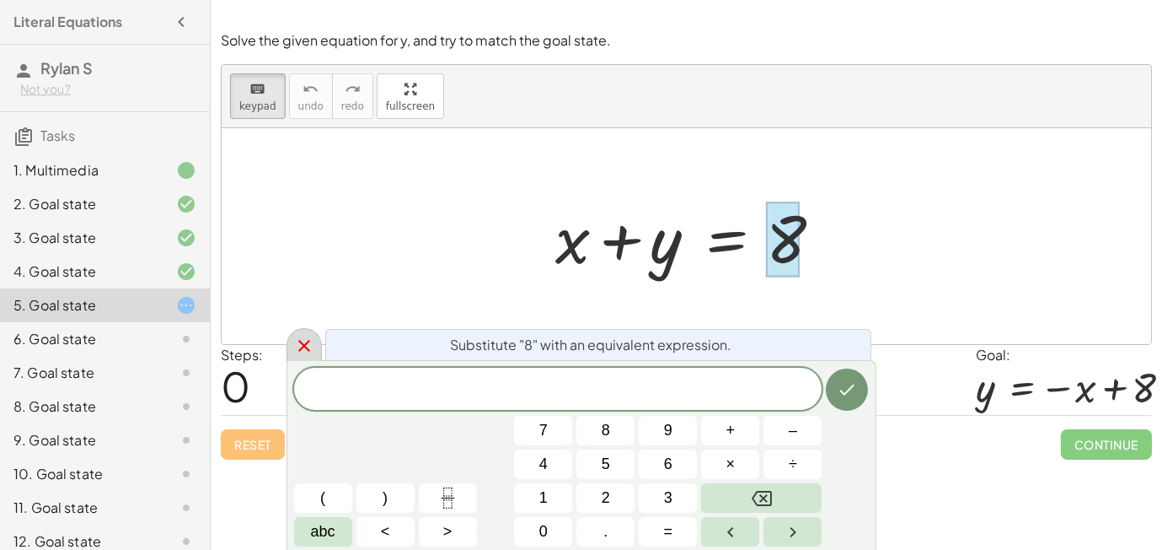
click at [298, 354] on icon at bounding box center [304, 345] width 20 height 20
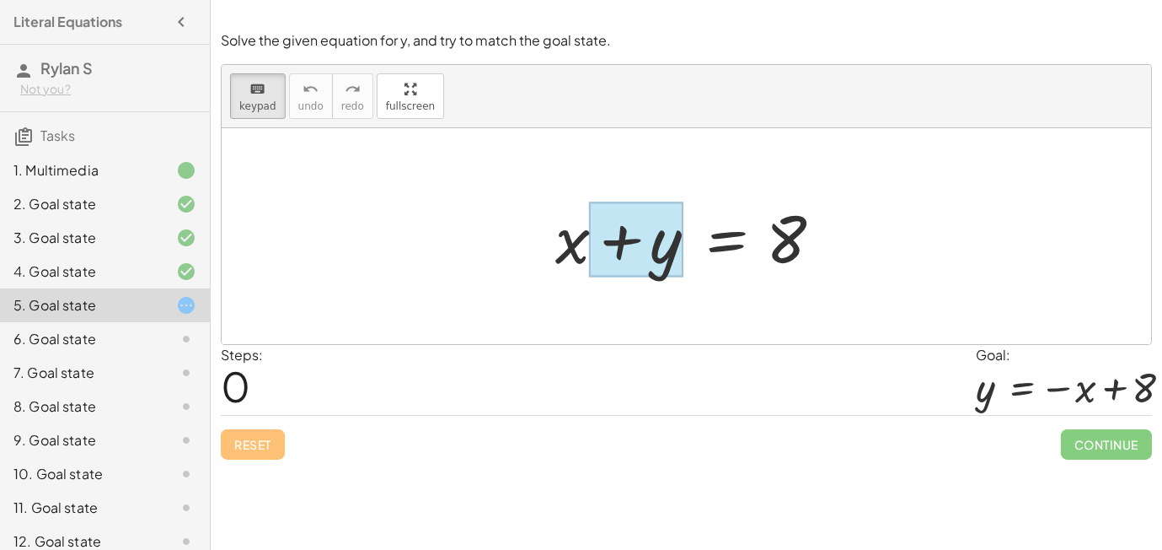
click at [659, 246] on div at bounding box center [636, 239] width 94 height 75
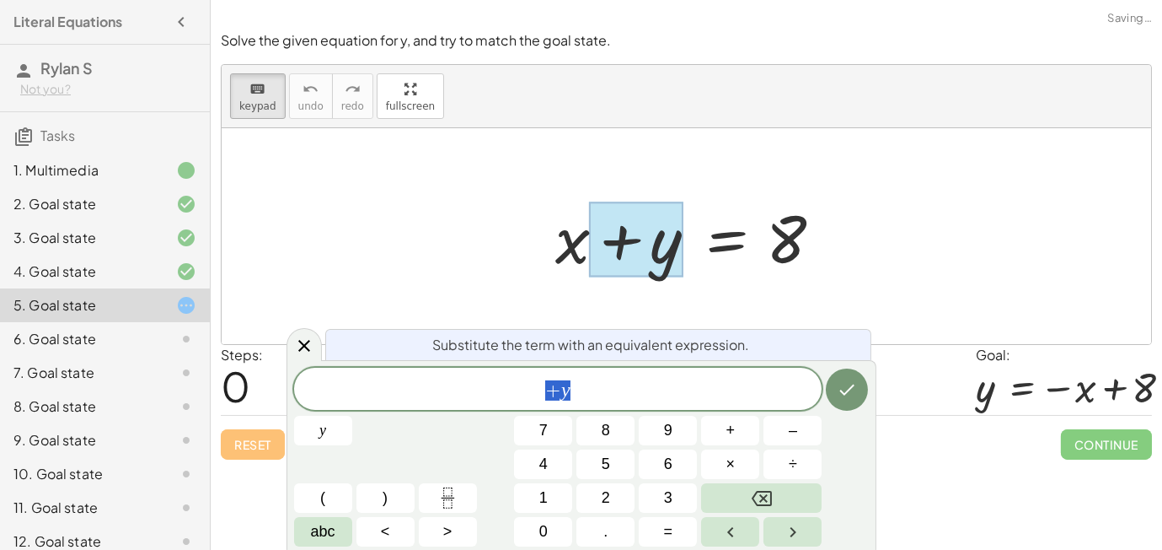
click at [589, 232] on div at bounding box center [636, 239] width 94 height 75
click at [564, 244] on div at bounding box center [692, 236] width 291 height 87
click at [280, 351] on div "Steps: 0 Goal: y = − x + 8" at bounding box center [686, 380] width 931 height 70
click at [307, 353] on icon at bounding box center [304, 345] width 20 height 20
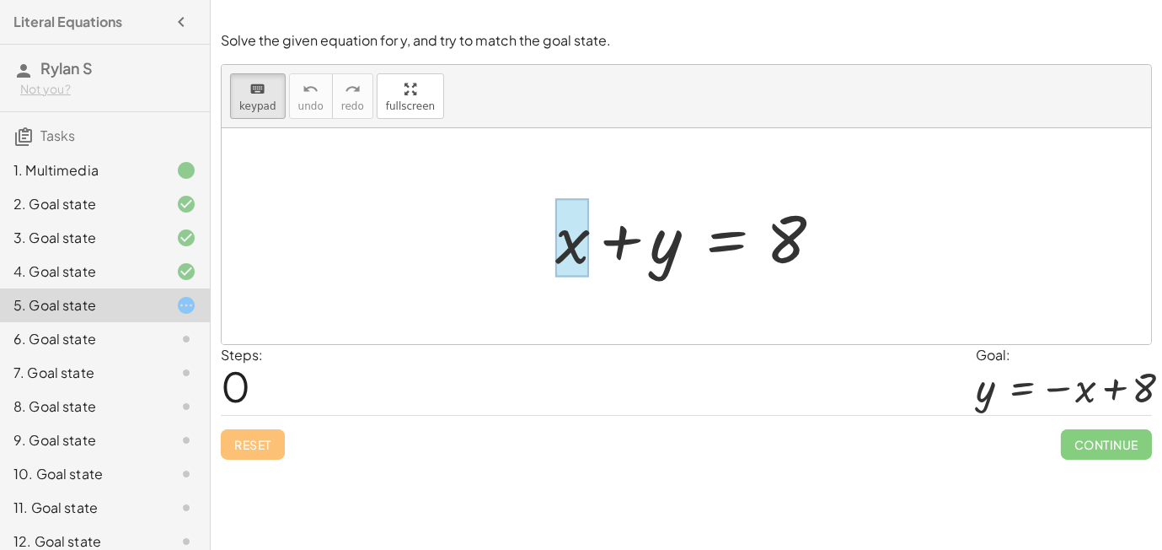
click at [580, 263] on div at bounding box center [572, 238] width 34 height 78
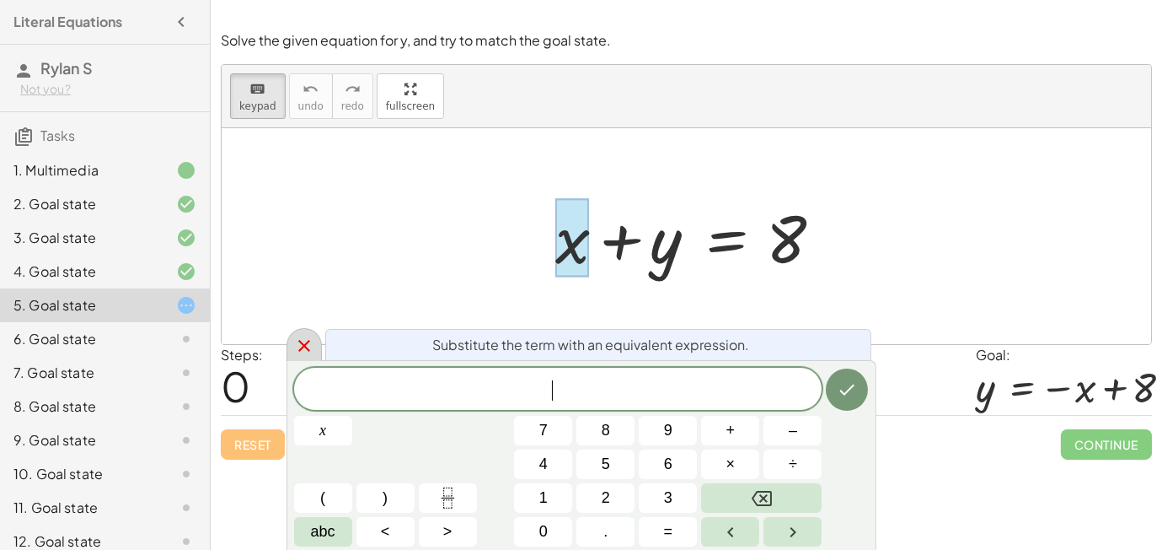
click at [301, 350] on icon at bounding box center [304, 345] width 20 height 20
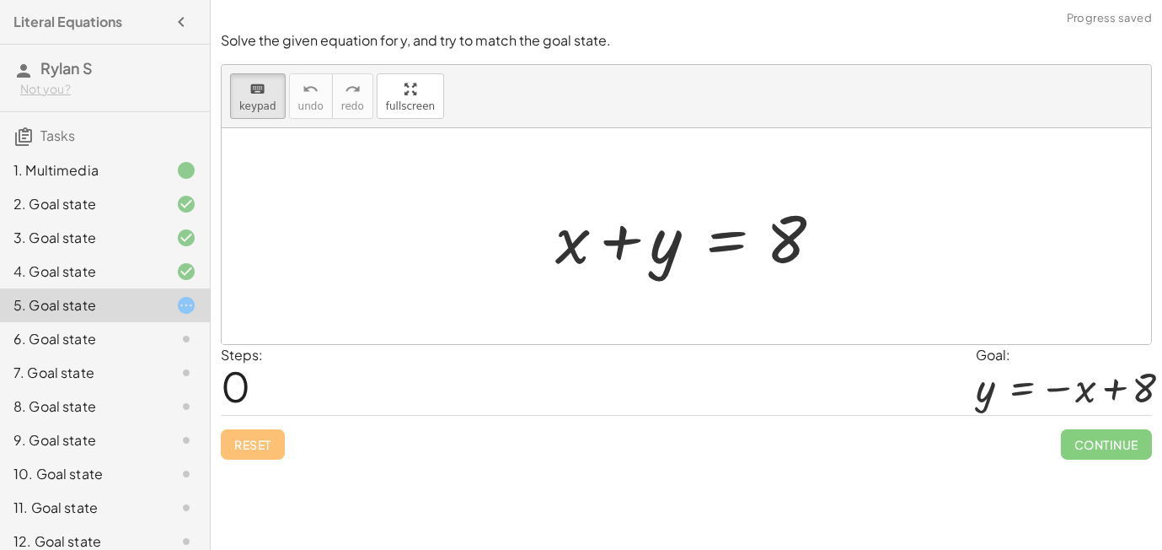
click at [136, 344] on div "6. Goal state" at bounding box center [81, 339] width 136 height 20
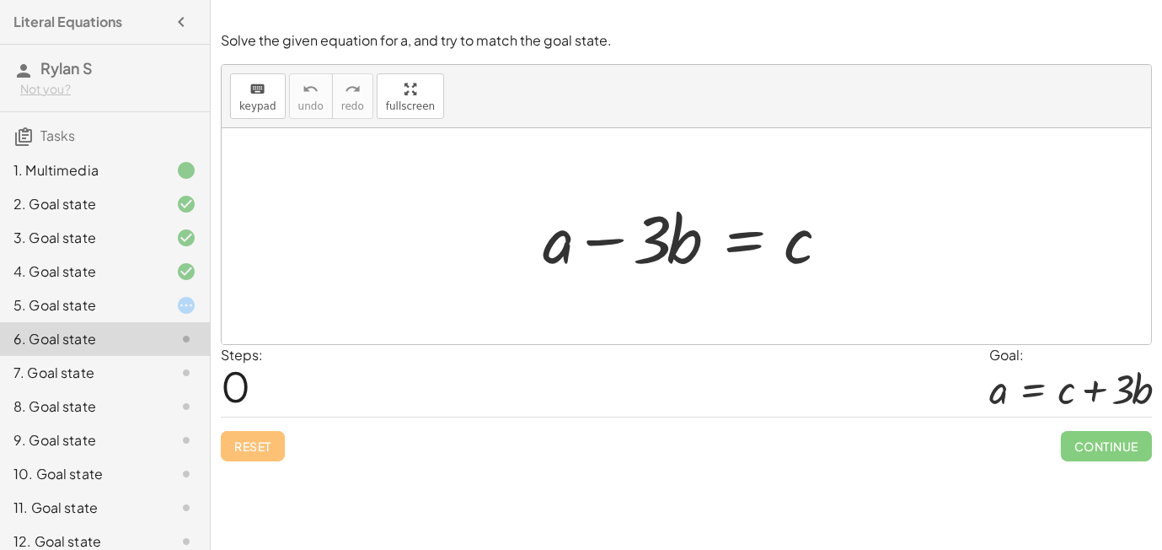
click at [637, 235] on div at bounding box center [692, 236] width 317 height 87
drag, startPoint x: 611, startPoint y: 240, endPoint x: 686, endPoint y: 245, distance: 75.2
click at [686, 245] on div at bounding box center [692, 236] width 317 height 87
drag, startPoint x: 641, startPoint y: 236, endPoint x: 695, endPoint y: 228, distance: 55.4
click at [695, 228] on div at bounding box center [692, 236] width 317 height 87
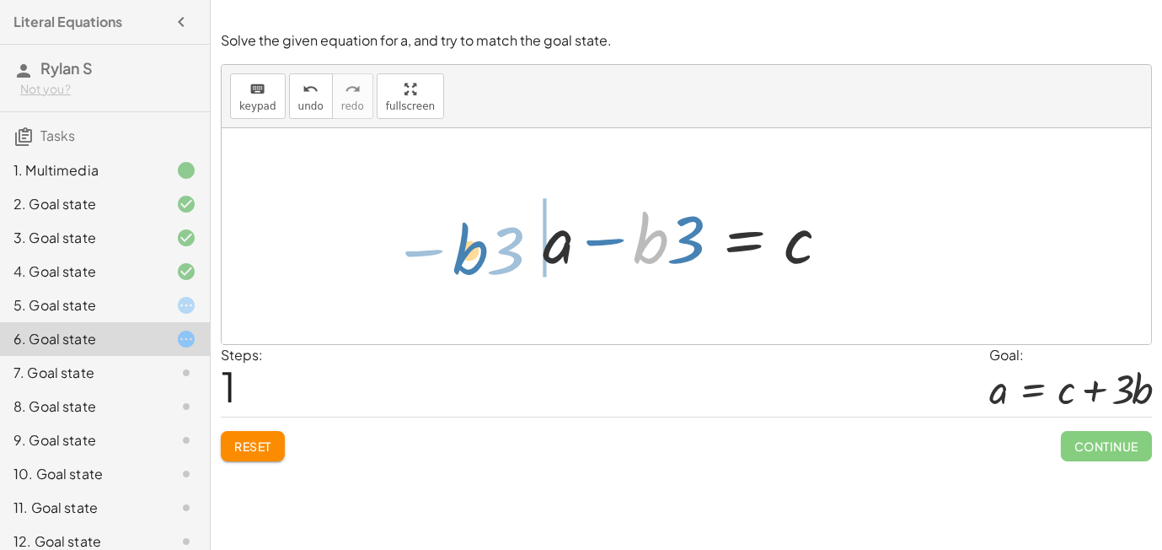
drag, startPoint x: 652, startPoint y: 242, endPoint x: 475, endPoint y: 255, distance: 177.5
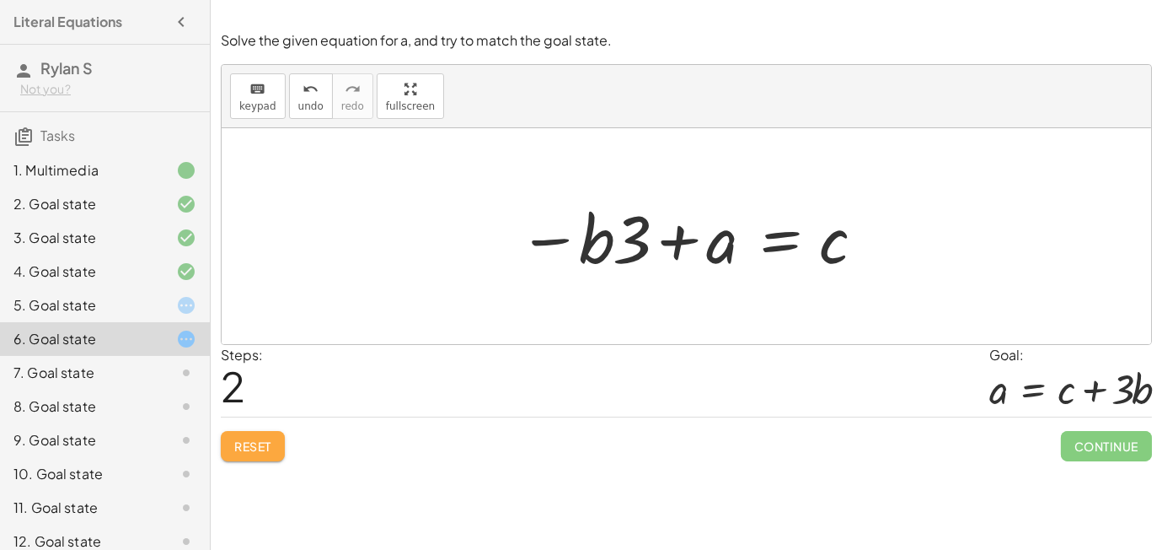
click at [260, 450] on span "Reset" at bounding box center [252, 445] width 37 height 15
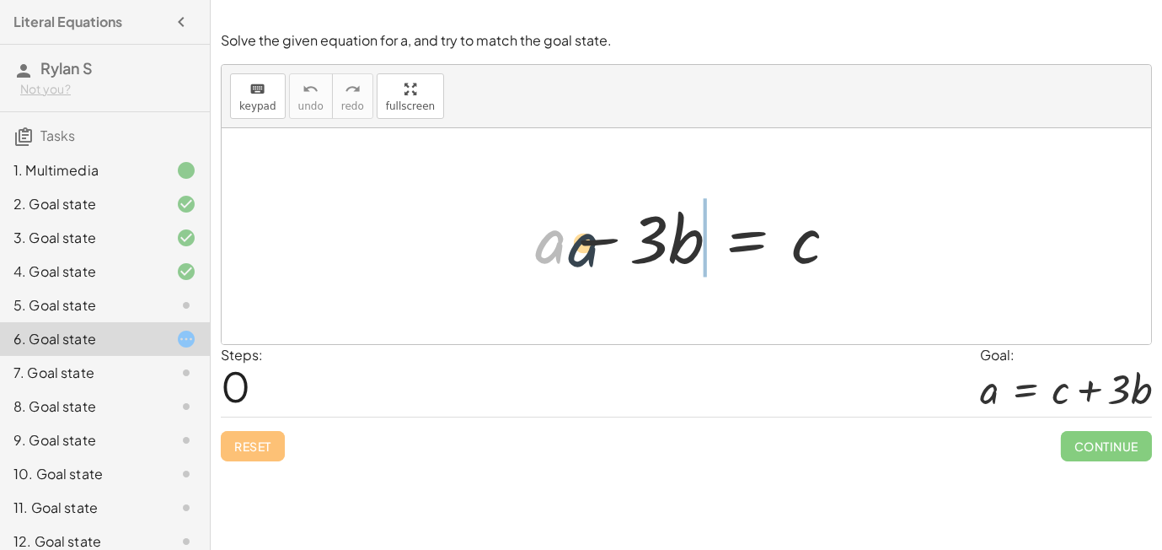
drag, startPoint x: 562, startPoint y: 237, endPoint x: 702, endPoint y: 258, distance: 141.5
click at [702, 258] on div at bounding box center [693, 236] width 332 height 87
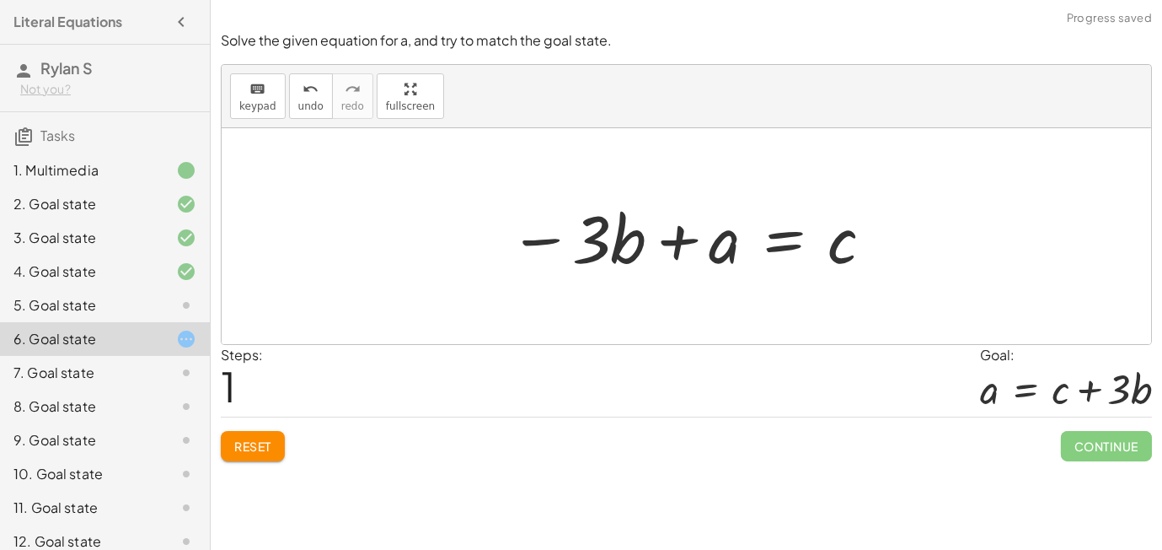
click at [248, 451] on span "Reset" at bounding box center [252, 445] width 37 height 15
click at [248, 451] on div "Reset Continue" at bounding box center [686, 438] width 931 height 45
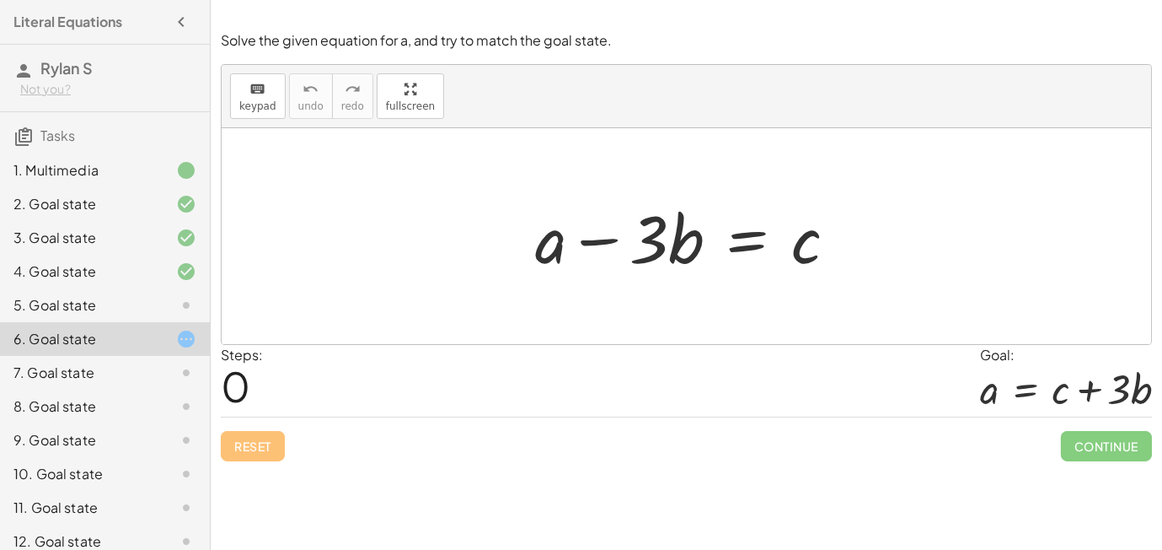
click at [748, 240] on div at bounding box center [693, 236] width 332 height 87
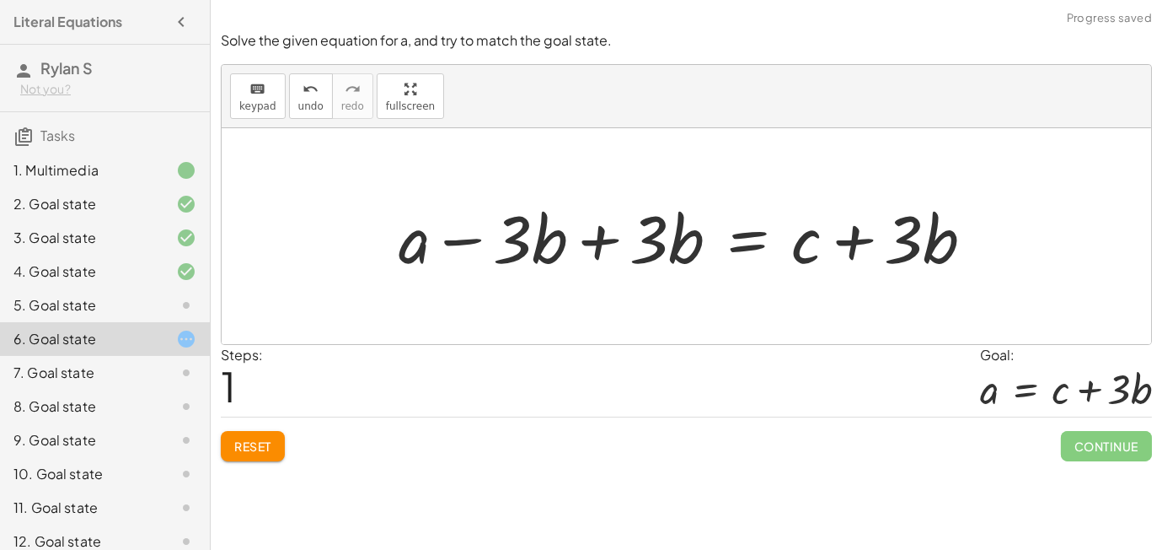
click at [594, 250] on div at bounding box center [693, 236] width 606 height 87
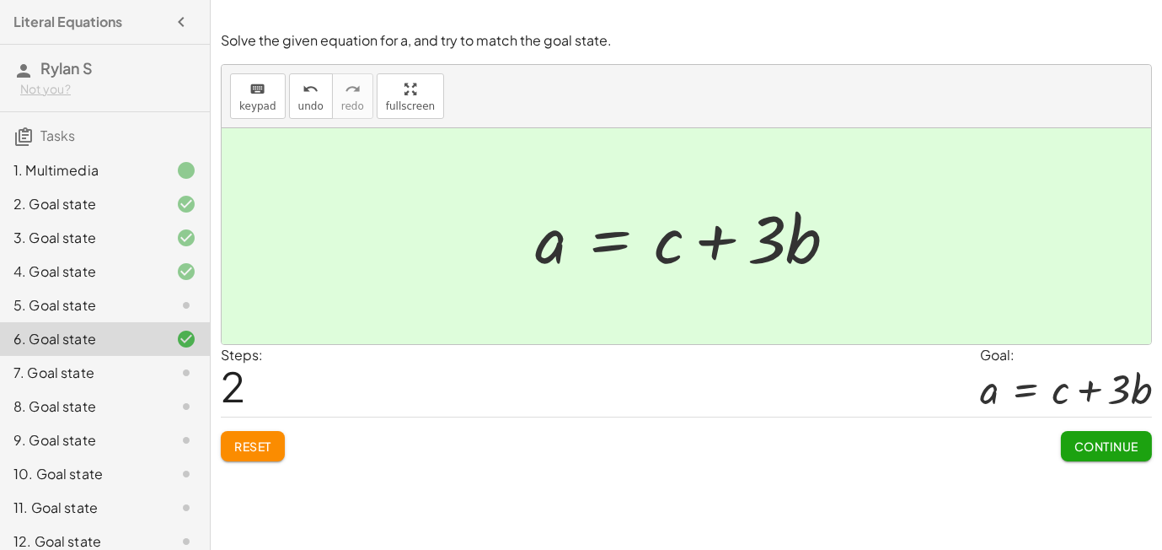
click at [112, 376] on div "7. Goal state" at bounding box center [81, 372] width 136 height 20
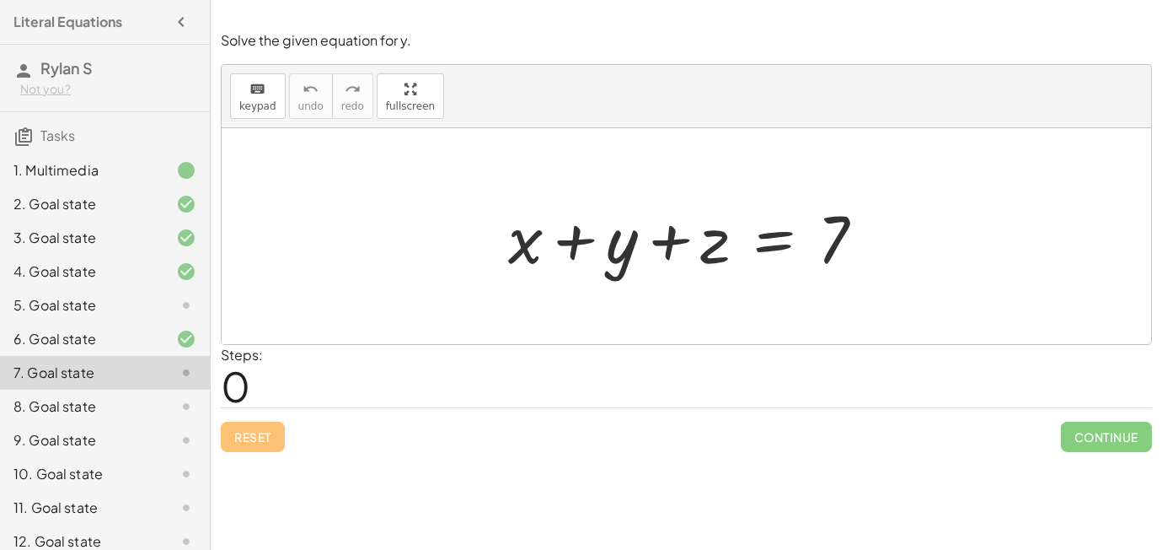
click at [518, 250] on div at bounding box center [693, 236] width 387 height 87
click at [763, 254] on div at bounding box center [693, 236] width 387 height 87
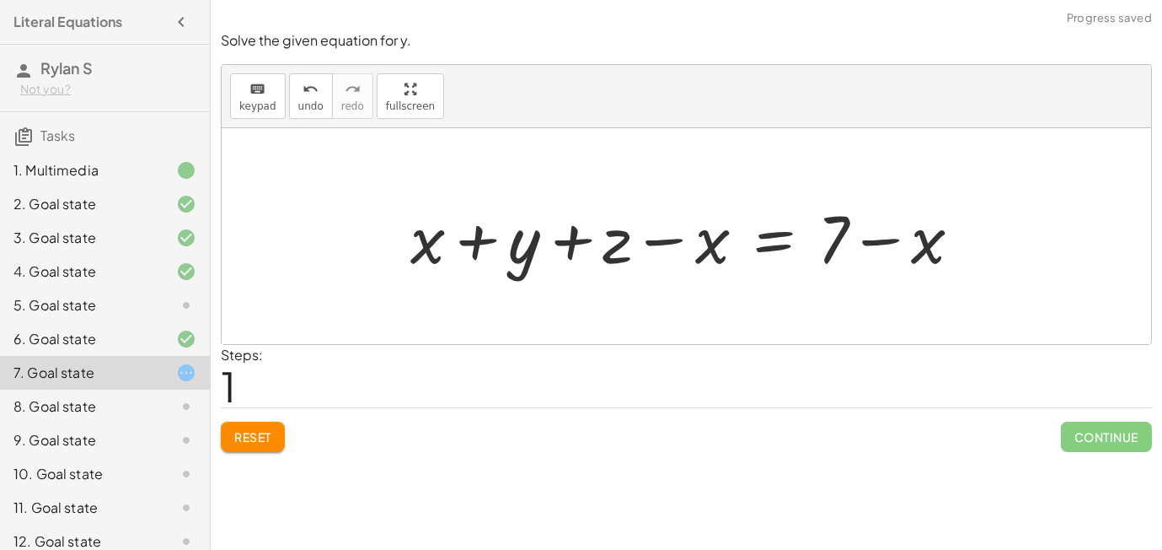
click at [911, 256] on div at bounding box center [693, 236] width 582 height 87
click at [224, 450] on button "Reset" at bounding box center [253, 436] width 64 height 30
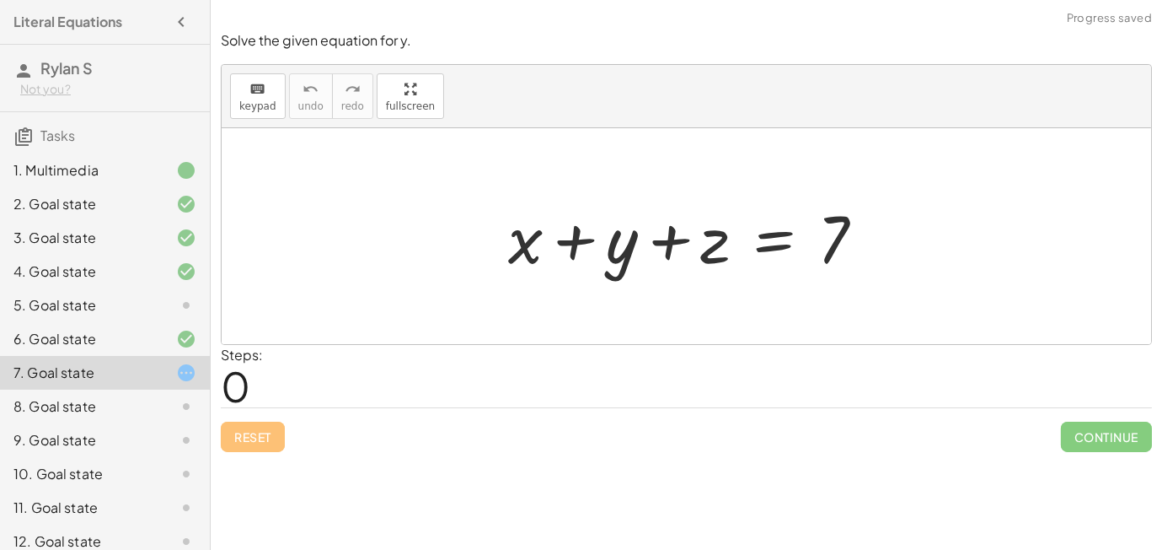
click at [791, 230] on div at bounding box center [693, 236] width 387 height 87
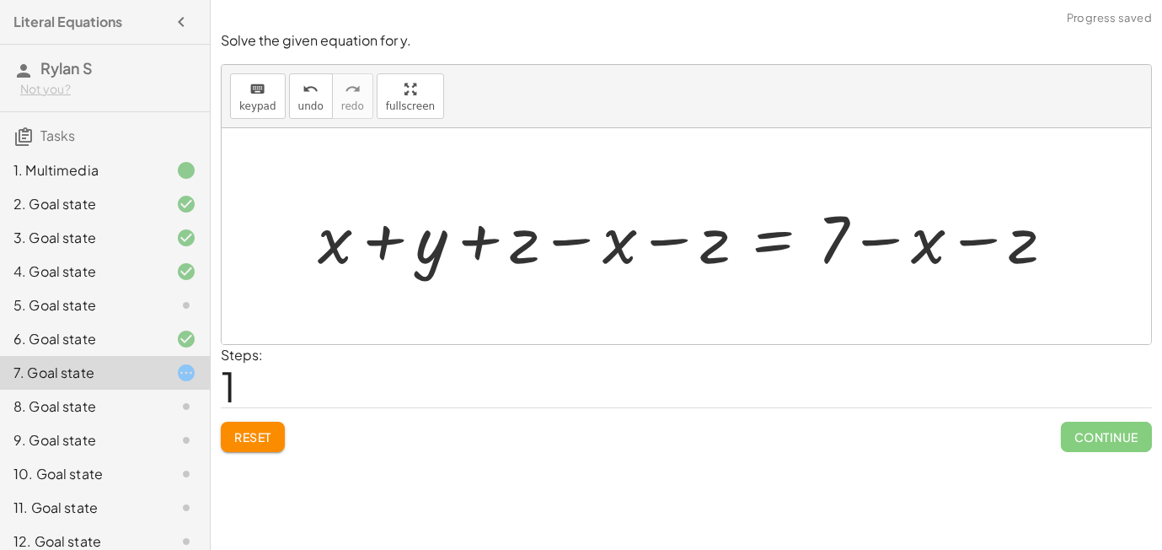
click at [620, 260] on div at bounding box center [692, 236] width 767 height 87
click at [583, 247] on div at bounding box center [692, 236] width 767 height 87
click at [587, 242] on div at bounding box center [692, 236] width 767 height 87
click at [719, 250] on div at bounding box center [692, 236] width 767 height 87
drag, startPoint x: 588, startPoint y: 233, endPoint x: 372, endPoint y: 236, distance: 216.6
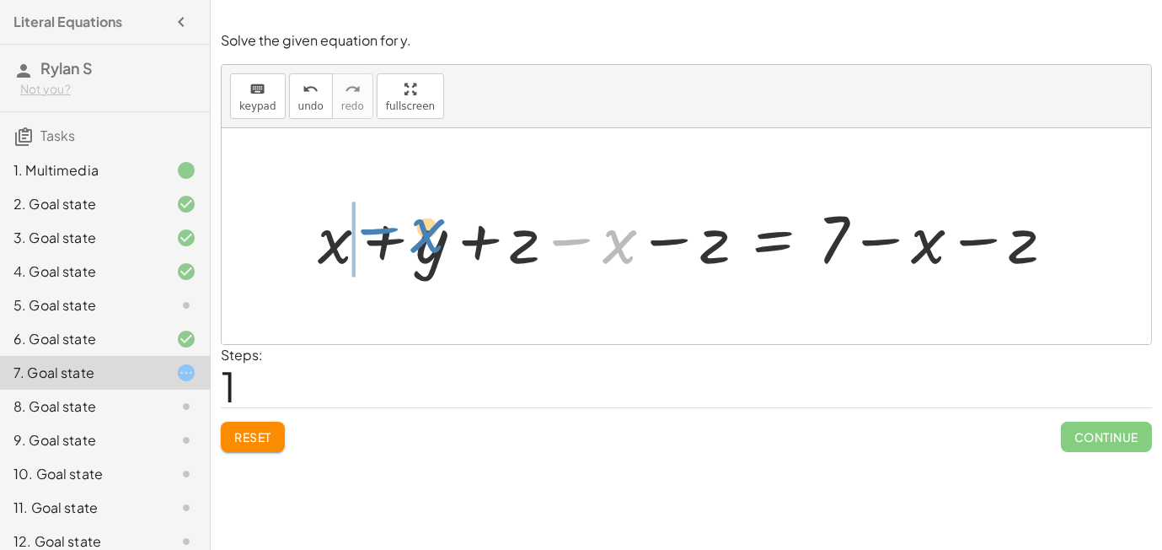
click at [372, 236] on div at bounding box center [692, 236] width 767 height 87
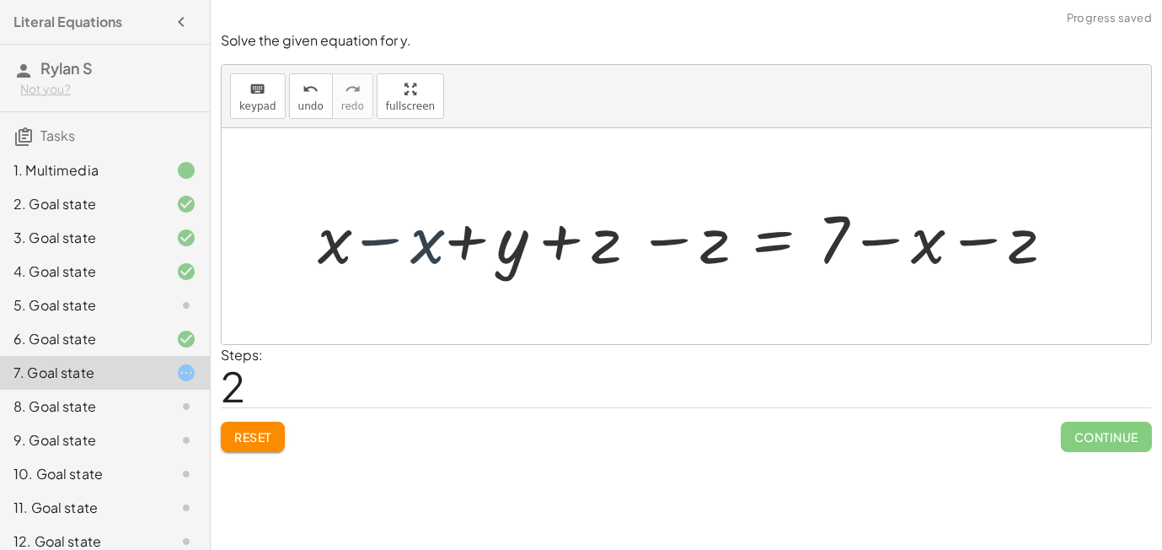
click at [357, 244] on div at bounding box center [692, 236] width 767 height 87
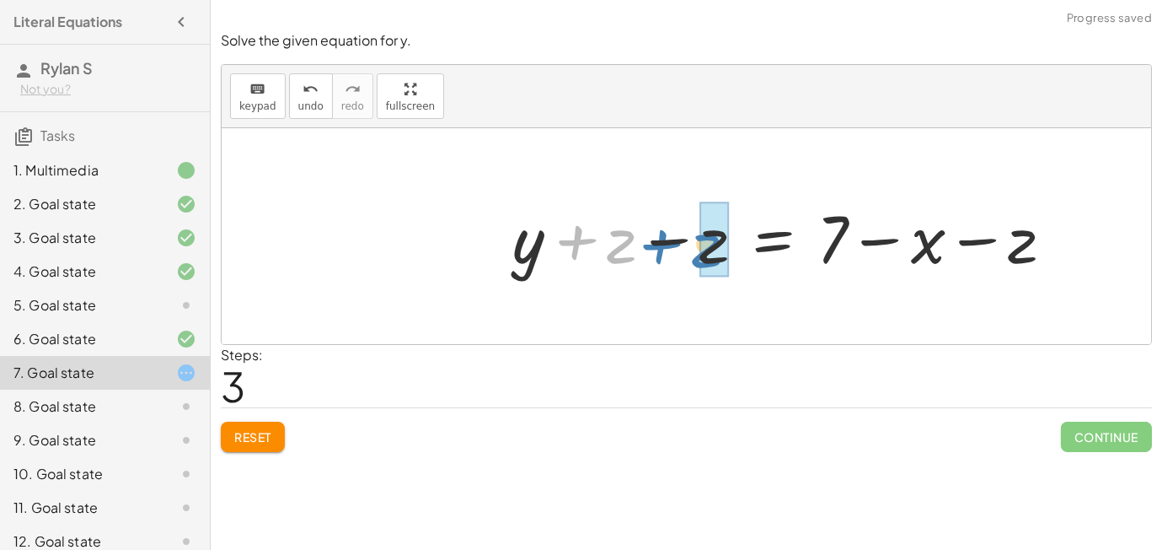
drag, startPoint x: 610, startPoint y: 243, endPoint x: 696, endPoint y: 247, distance: 86.1
click at [696, 247] on div at bounding box center [790, 236] width 572 height 87
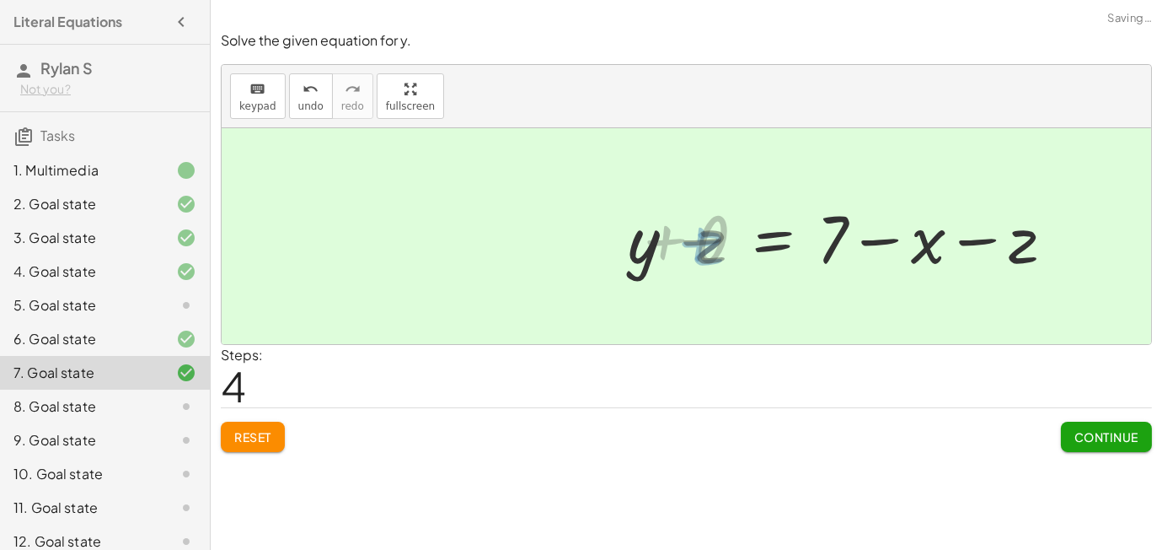
click at [696, 247] on div at bounding box center [883, 236] width 387 height 87
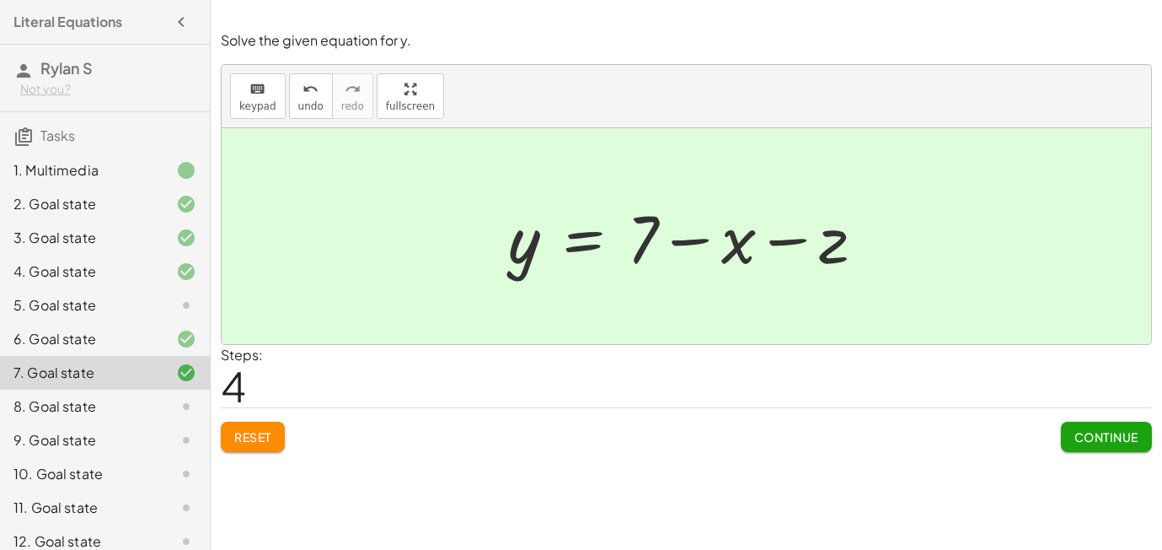
click at [0, 0] on div "Solve the given equation for y. keyboard keypad undo undo redo redo fullscreen …" at bounding box center [0, 0] width 0 height 0
click at [1103, 438] on span "Continue" at bounding box center [1107, 436] width 64 height 15
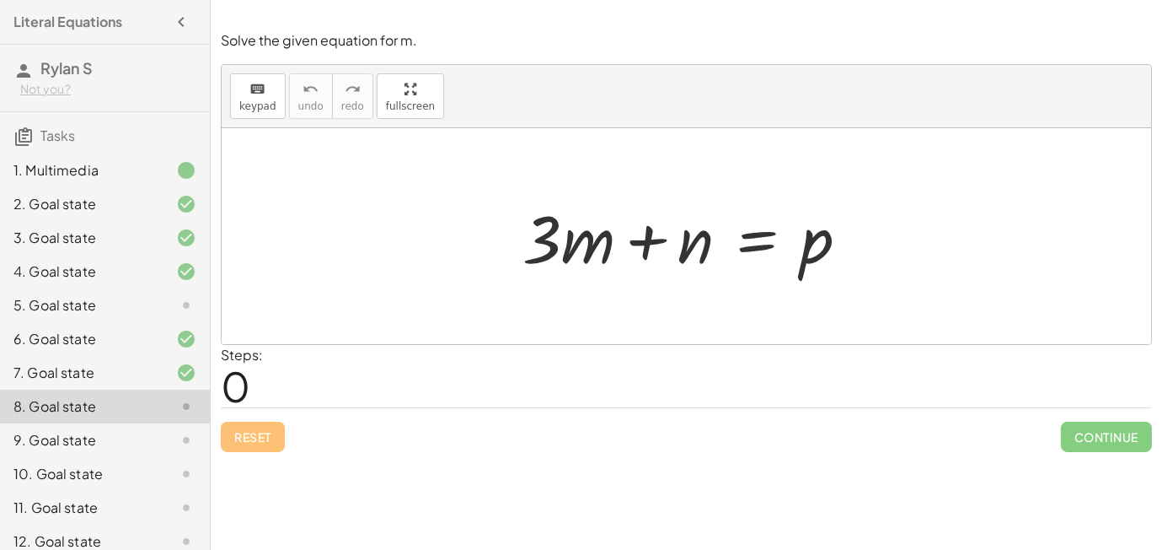
click at [744, 235] on div at bounding box center [692, 236] width 357 height 87
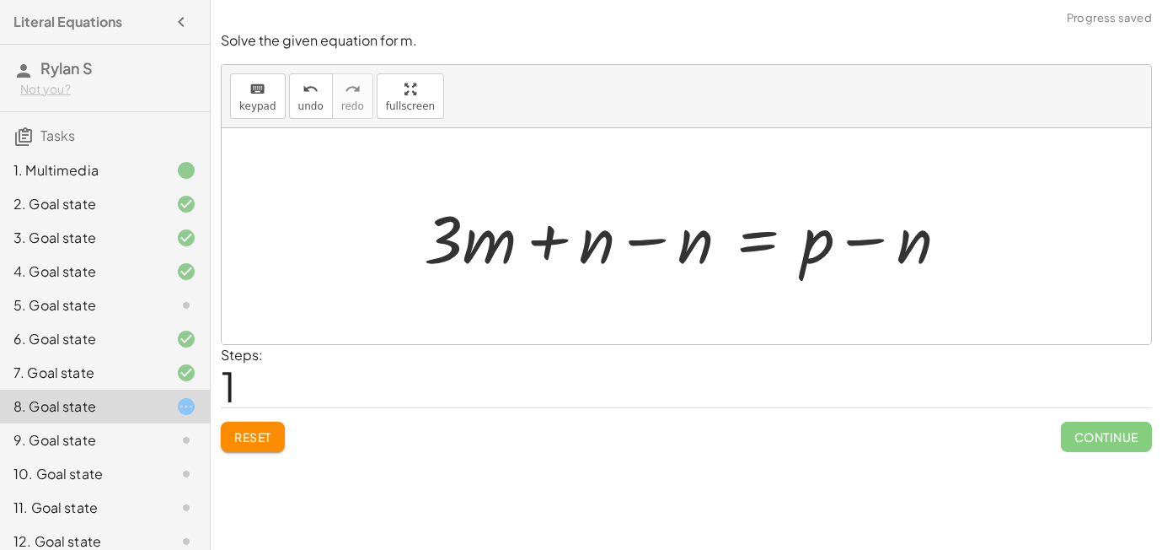
click at [690, 255] on div at bounding box center [693, 236] width 555 height 87
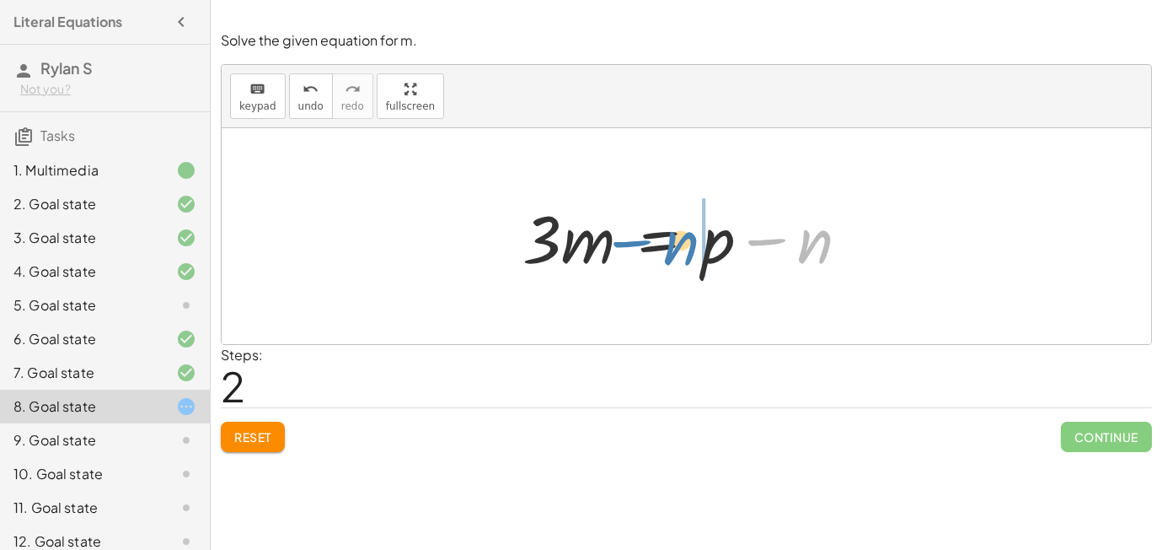
drag, startPoint x: 807, startPoint y: 254, endPoint x: 666, endPoint y: 254, distance: 140.8
click at [666, 254] on div at bounding box center [692, 236] width 357 height 87
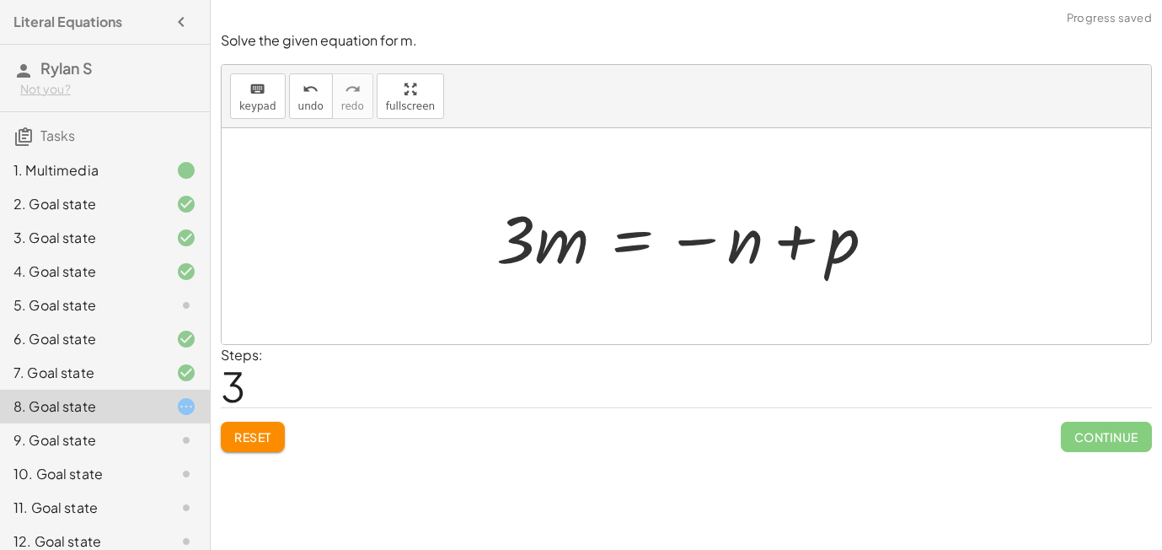
click at [629, 244] on div at bounding box center [692, 236] width 409 height 87
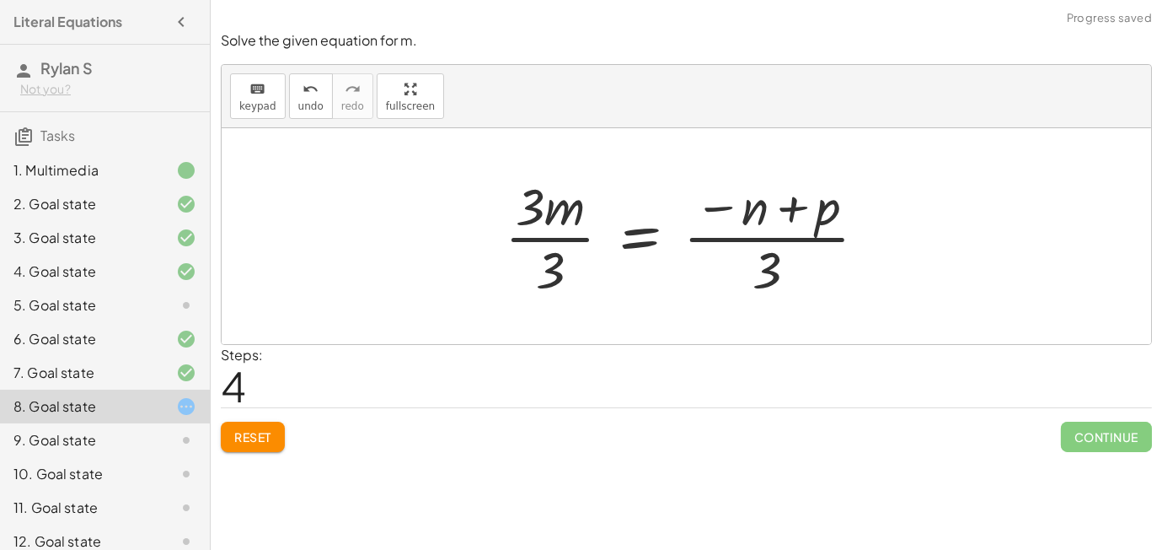
click at [536, 240] on div at bounding box center [692, 236] width 392 height 130
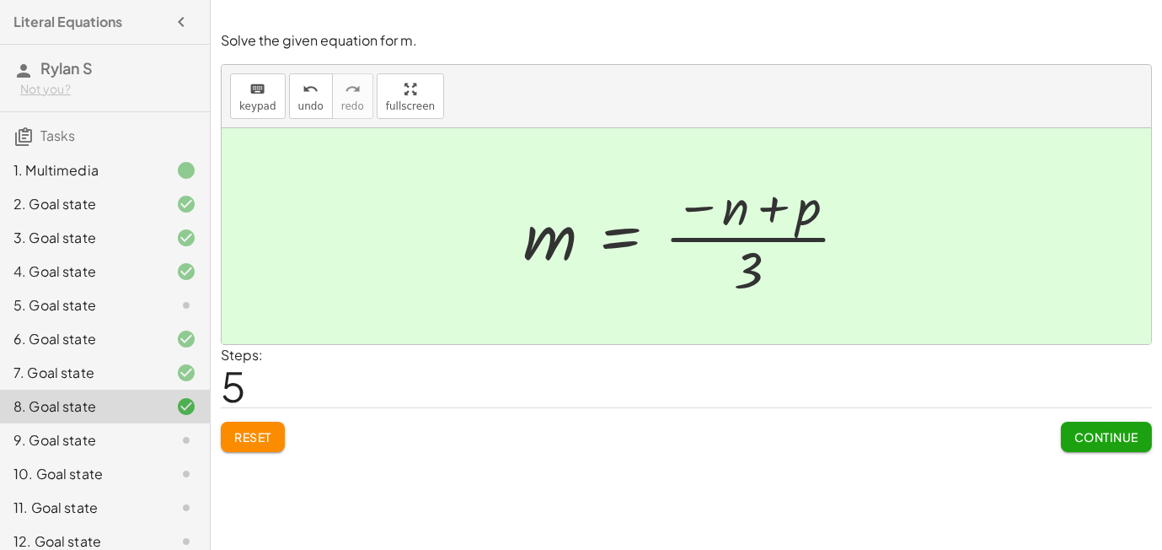
click at [1075, 424] on button "Continue" at bounding box center [1106, 436] width 91 height 30
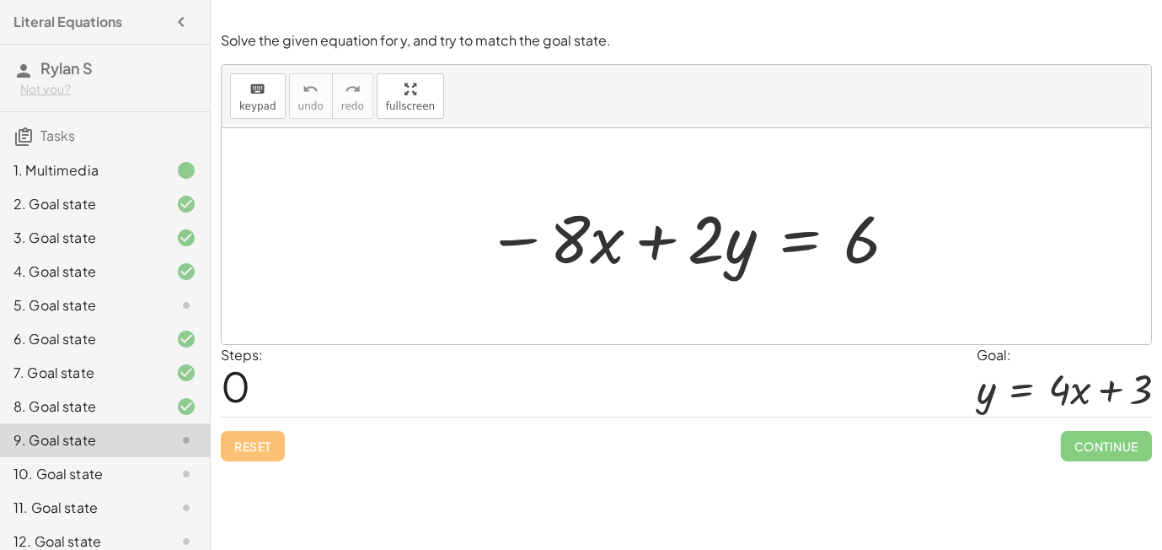
click at [800, 234] on div at bounding box center [693, 236] width 430 height 87
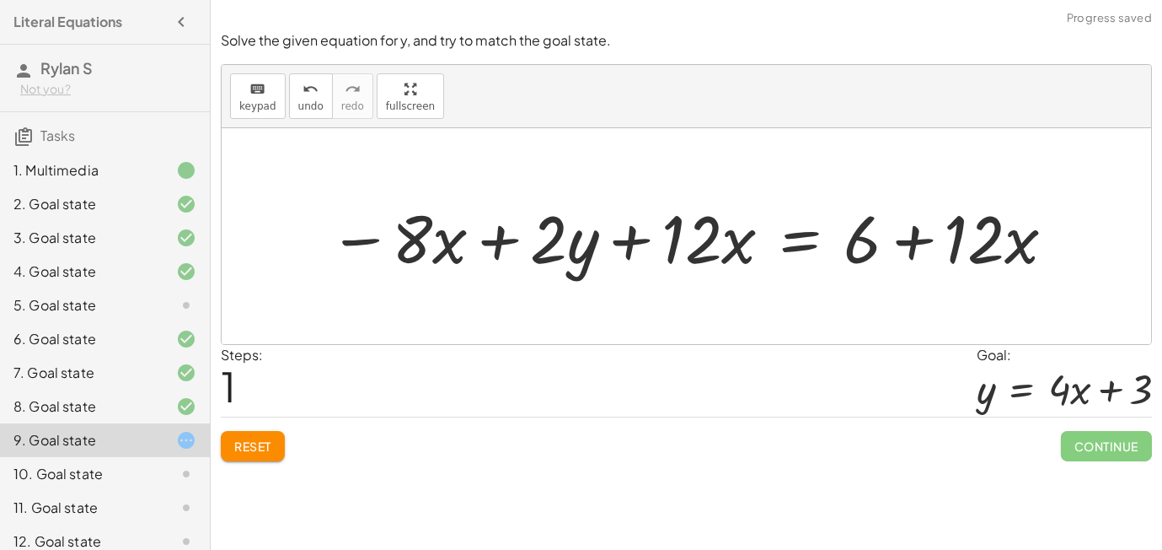
click at [410, 250] on div at bounding box center [693, 236] width 746 height 87
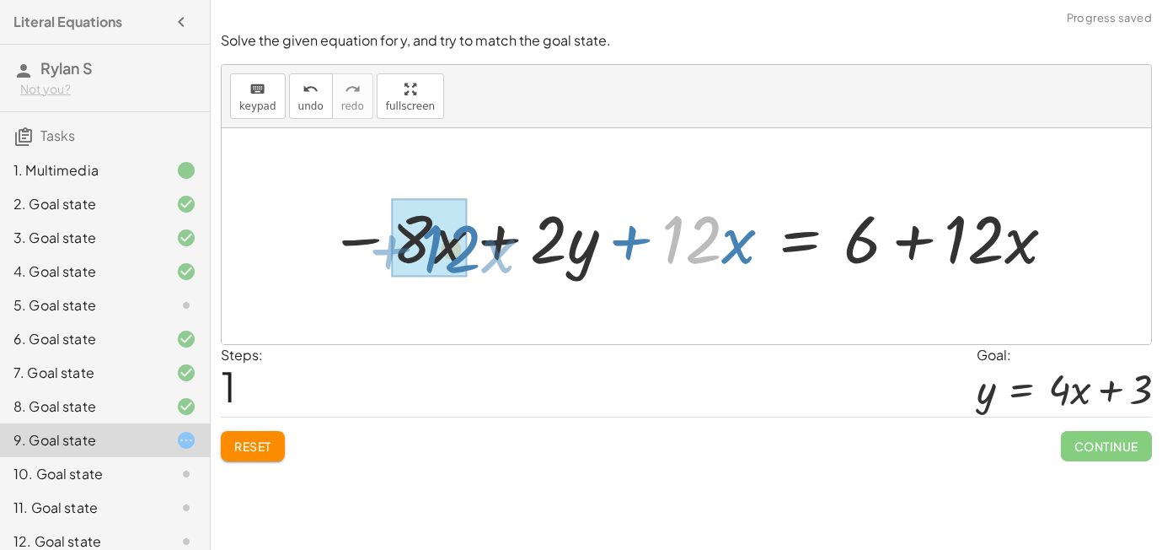
drag, startPoint x: 702, startPoint y: 241, endPoint x: 555, endPoint y: 244, distance: 147.5
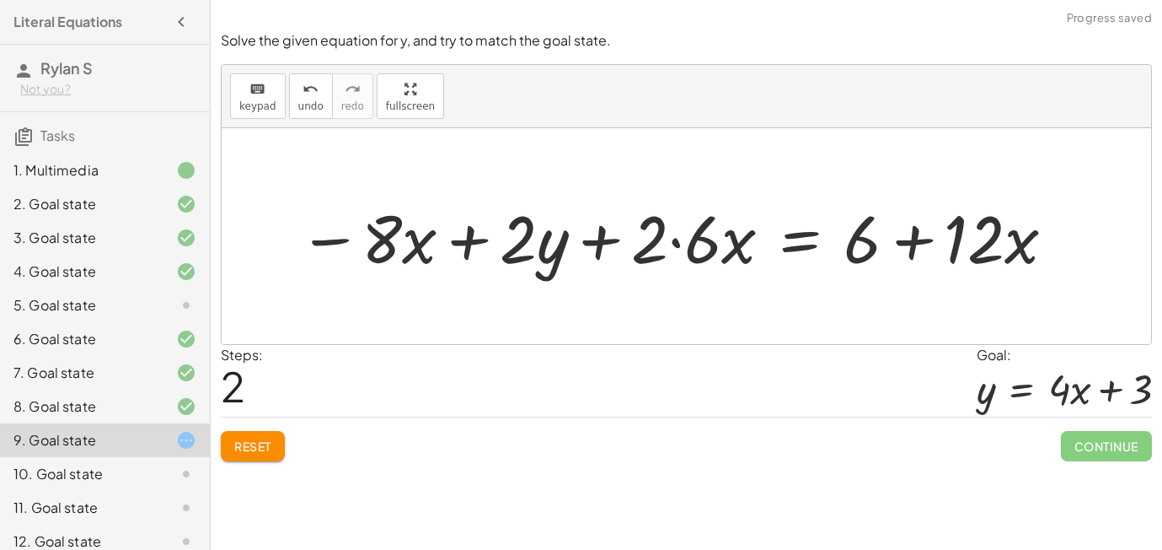
click at [269, 437] on button "Reset" at bounding box center [253, 446] width 64 height 30
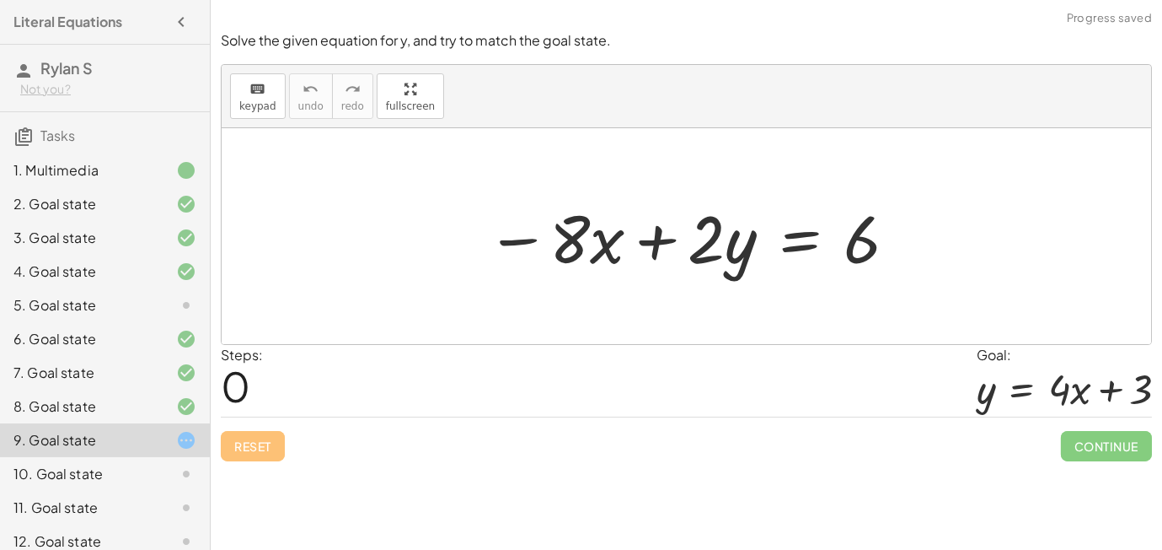
click at [815, 244] on div at bounding box center [693, 236] width 430 height 87
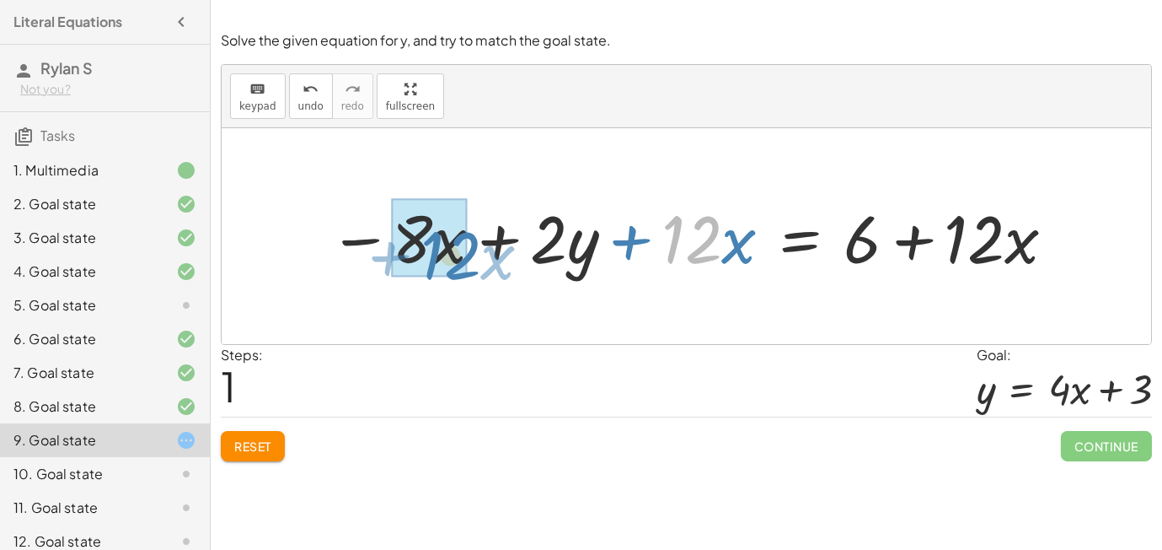
drag, startPoint x: 691, startPoint y: 223, endPoint x: 447, endPoint y: 239, distance: 244.9
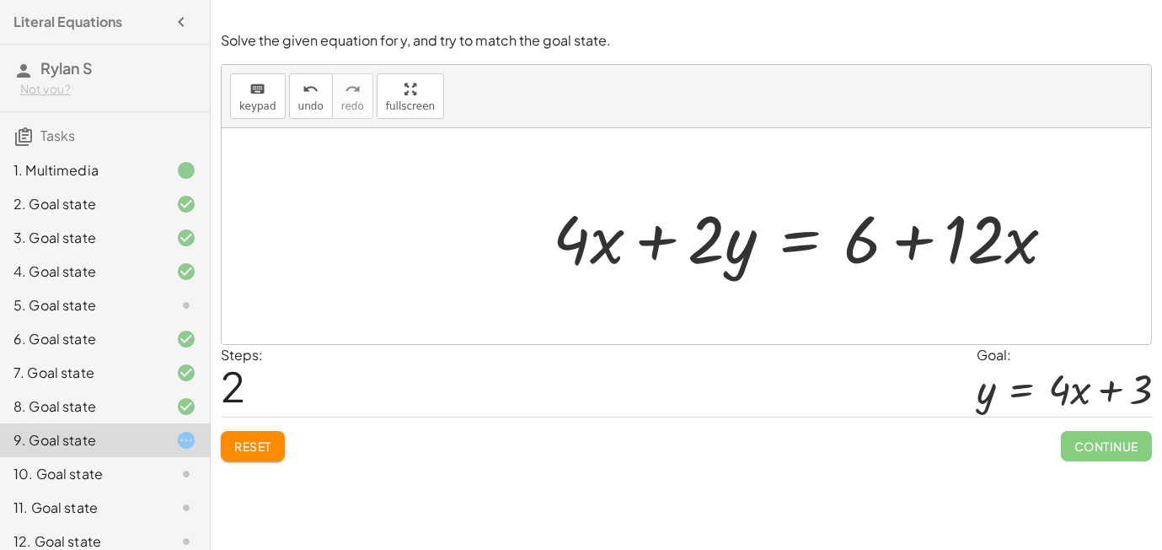
click at [728, 235] on div at bounding box center [811, 236] width 533 height 87
click at [807, 246] on div at bounding box center [811, 236] width 533 height 87
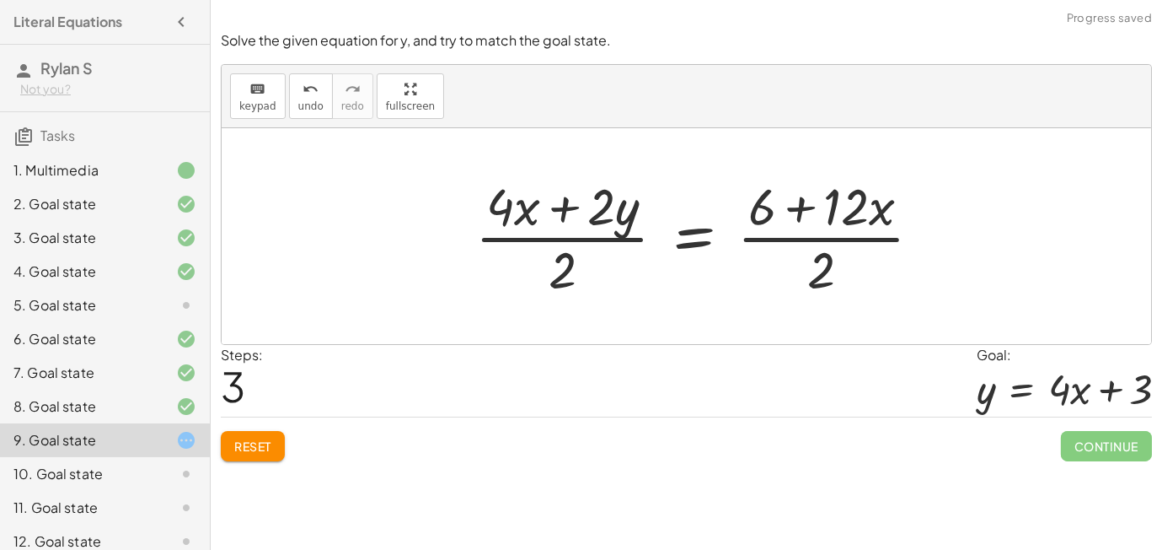
click at [709, 233] on div at bounding box center [705, 236] width 477 height 130
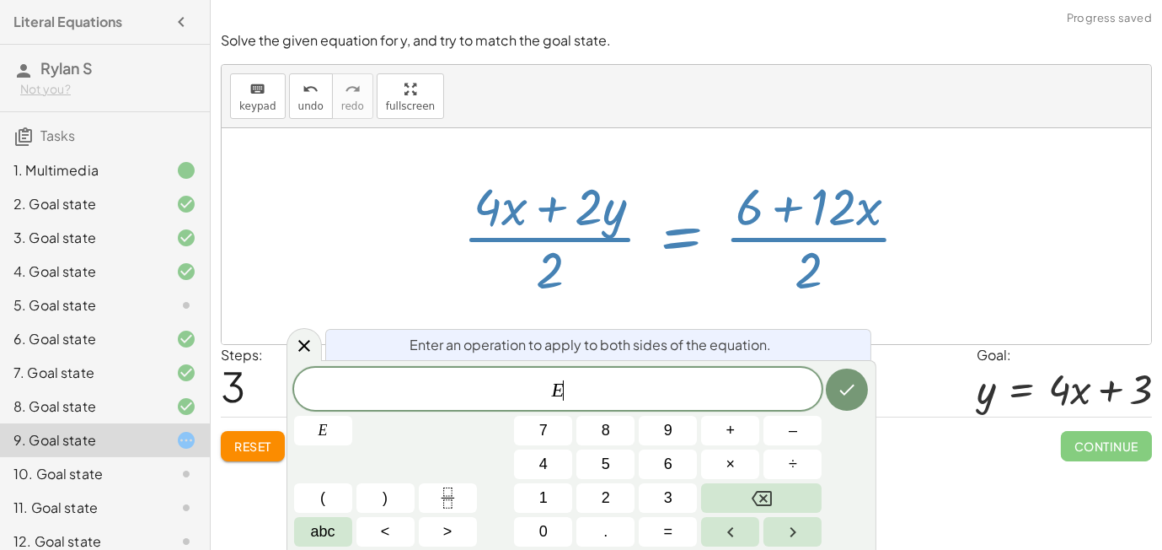
click at [582, 220] on div at bounding box center [692, 236] width 477 height 130
click at [284, 341] on div at bounding box center [687, 236] width 930 height 216
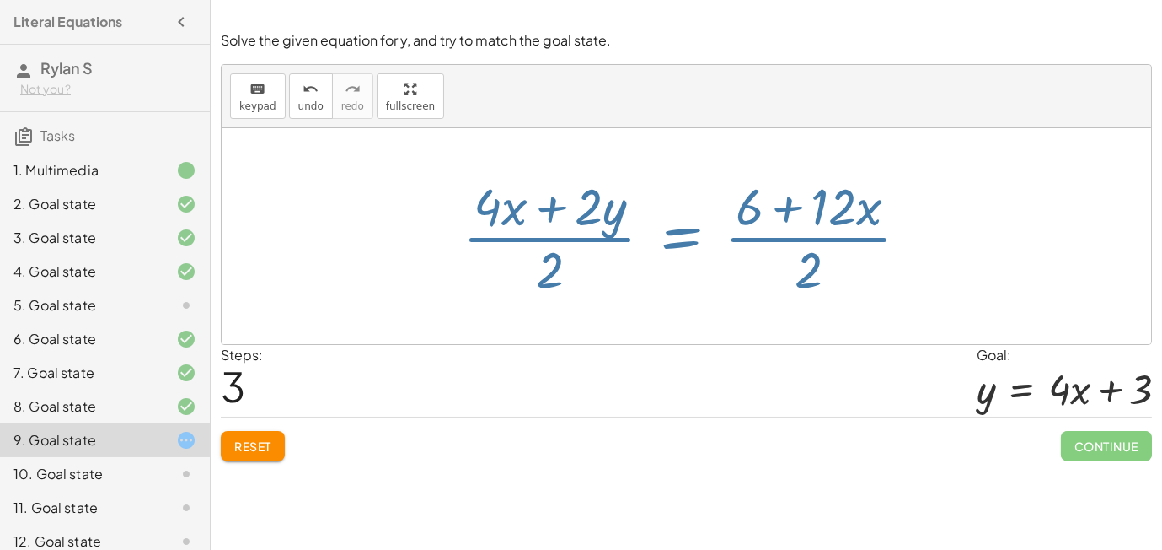
click at [289, 342] on div at bounding box center [687, 236] width 930 height 216
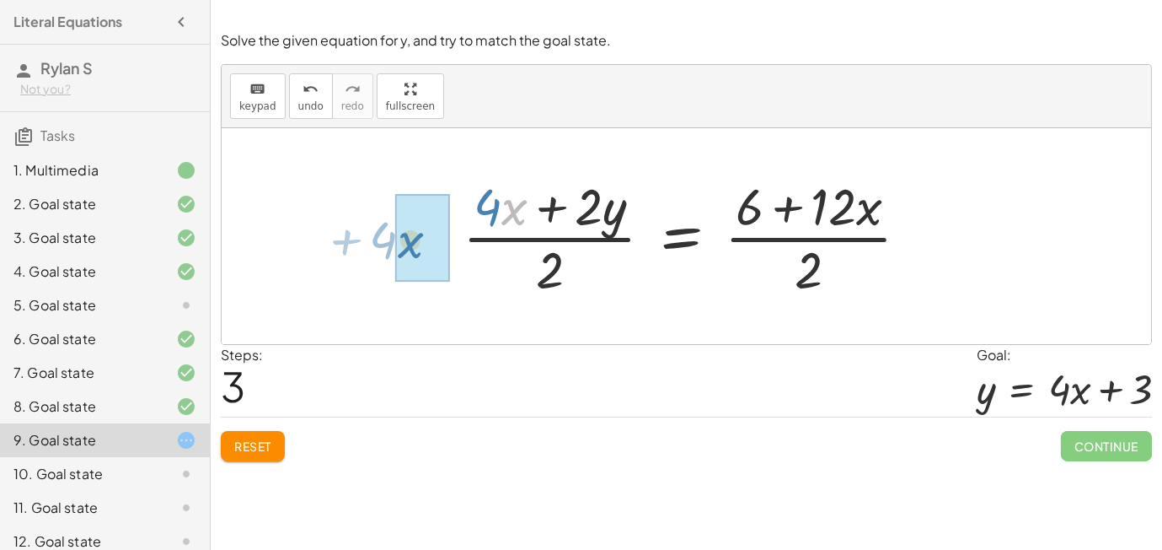
drag, startPoint x: 512, startPoint y: 203, endPoint x: 409, endPoint y: 237, distance: 109.0
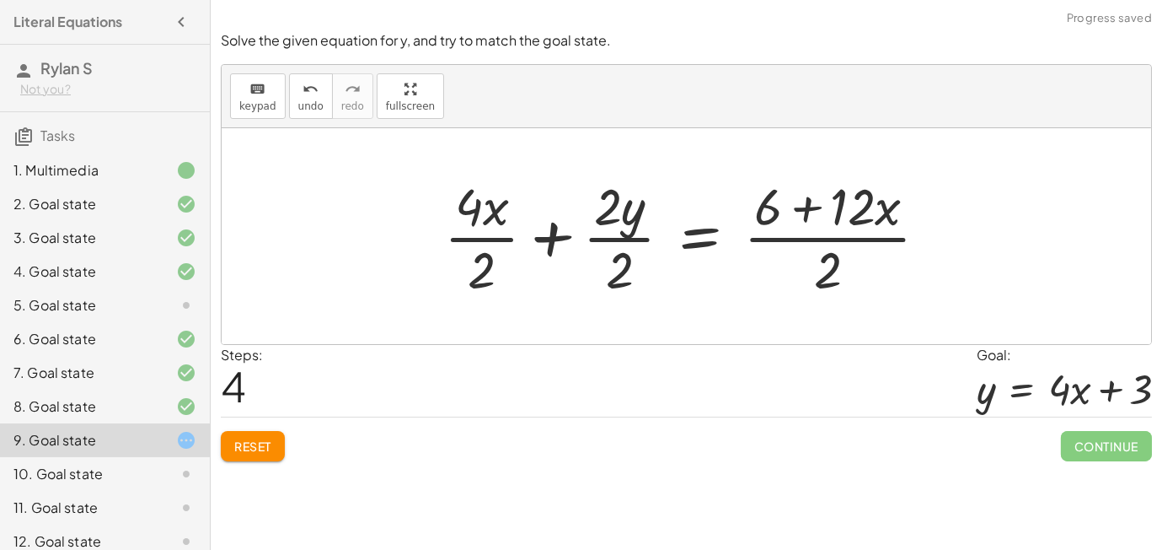
click at [609, 243] on div at bounding box center [693, 236] width 514 height 130
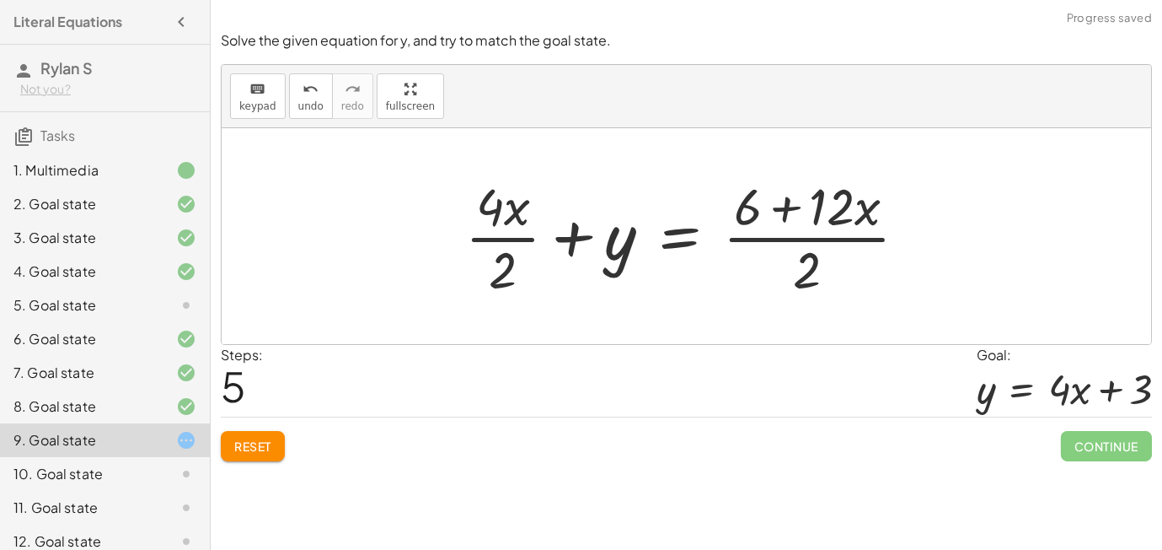
click at [518, 244] on div at bounding box center [693, 236] width 473 height 130
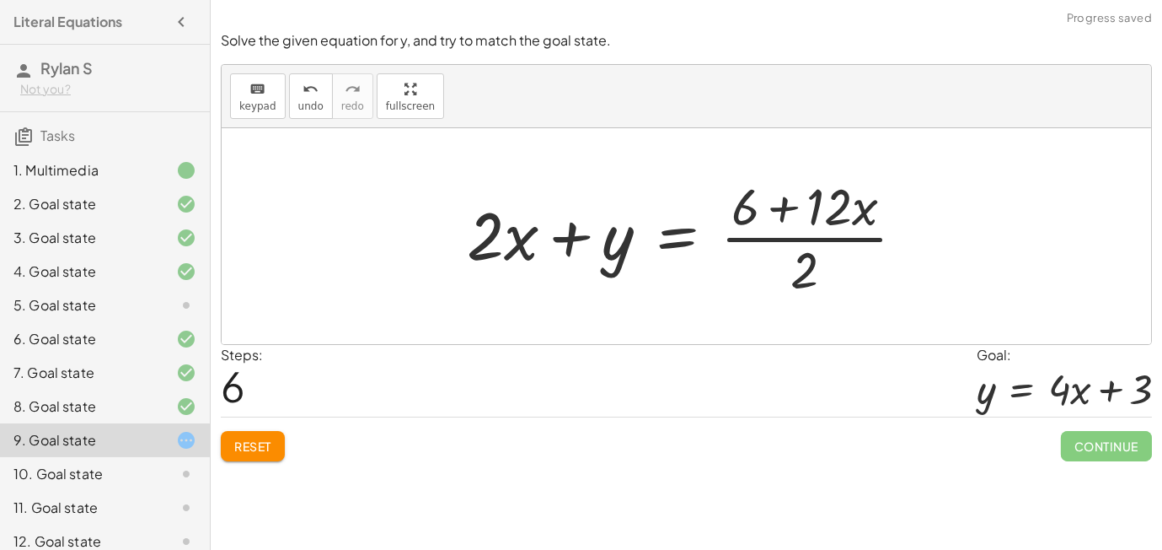
click at [723, 236] on div at bounding box center [693, 236] width 469 height 130
click at [801, 239] on div at bounding box center [693, 236] width 469 height 130
click at [817, 270] on div at bounding box center [693, 236] width 469 height 130
click at [270, 429] on div "Reset Continue" at bounding box center [686, 438] width 931 height 45
click at [266, 440] on span "Reset" at bounding box center [252, 445] width 37 height 15
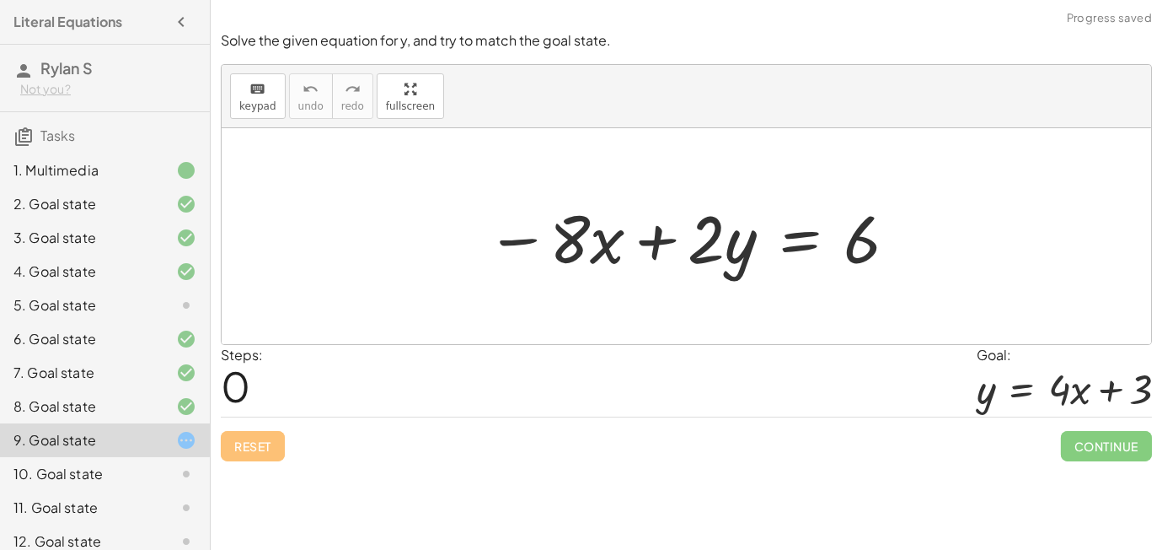
click at [800, 242] on div at bounding box center [693, 236] width 430 height 87
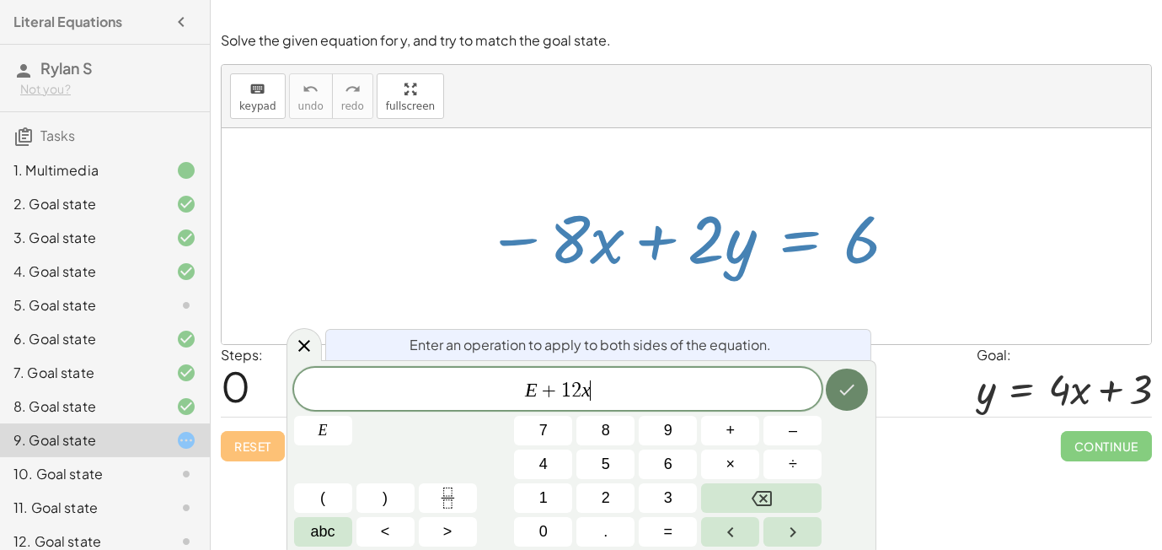
click at [845, 394] on icon "Done" at bounding box center [847, 389] width 15 height 11
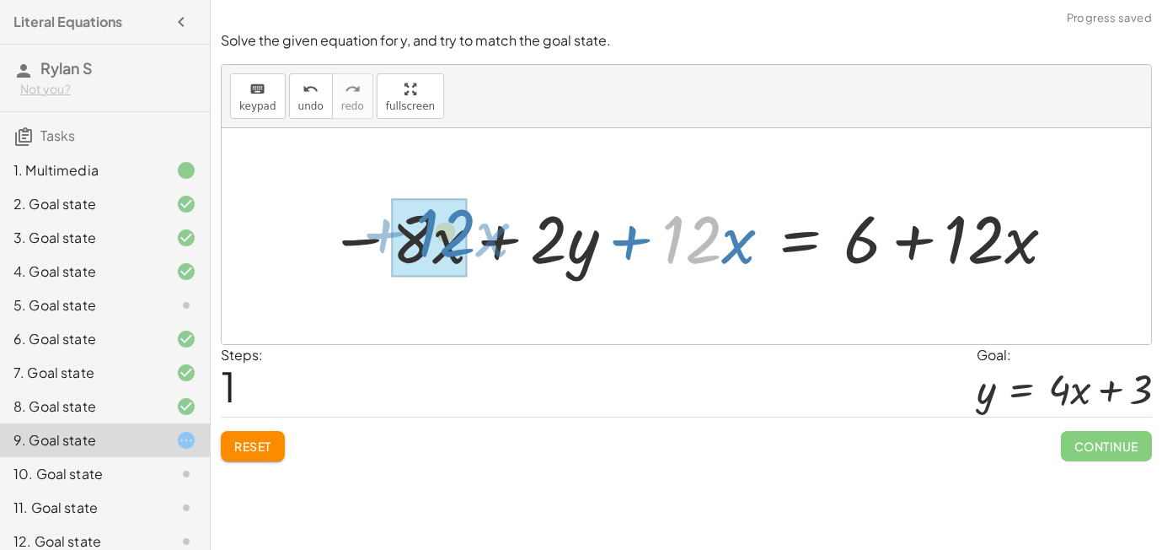
drag, startPoint x: 684, startPoint y: 237, endPoint x: 438, endPoint y: 231, distance: 246.2
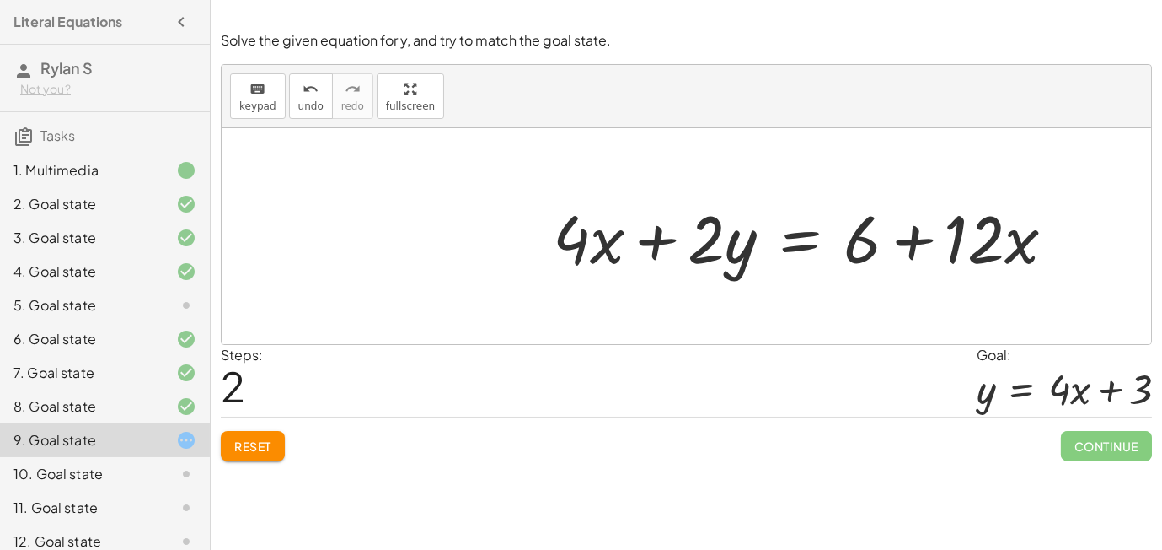
click at [792, 236] on div at bounding box center [811, 236] width 533 height 87
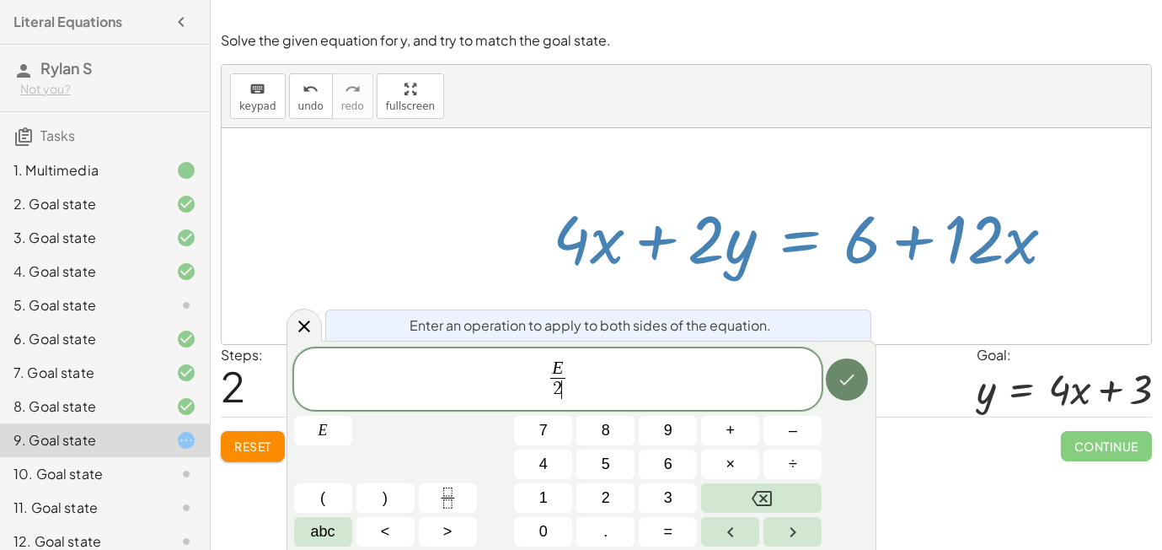
click at [851, 366] on button "Done" at bounding box center [847, 379] width 42 height 42
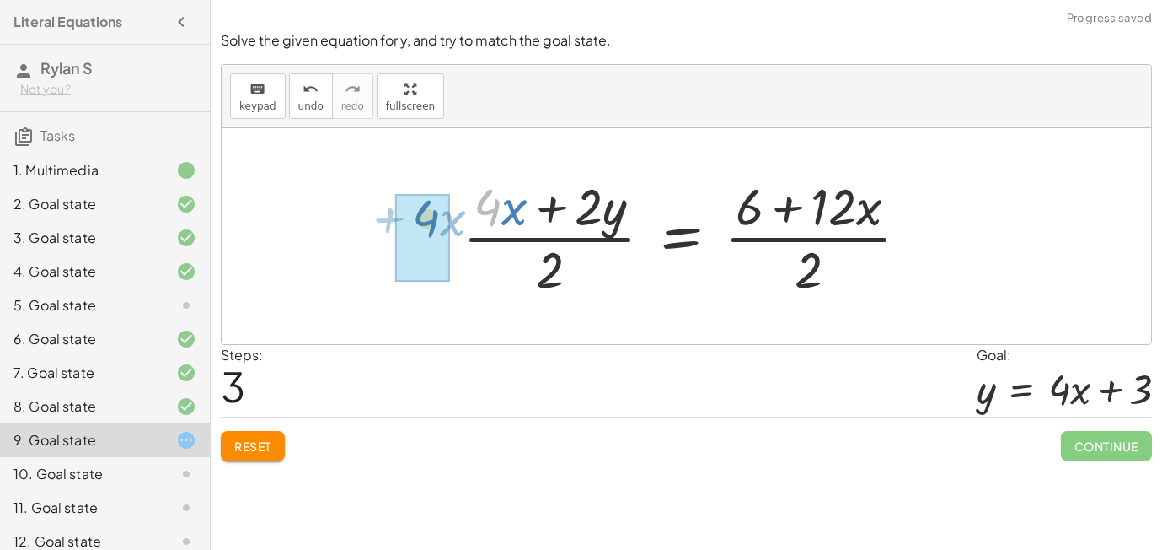
drag, startPoint x: 497, startPoint y: 209, endPoint x: 433, endPoint y: 220, distance: 65.0
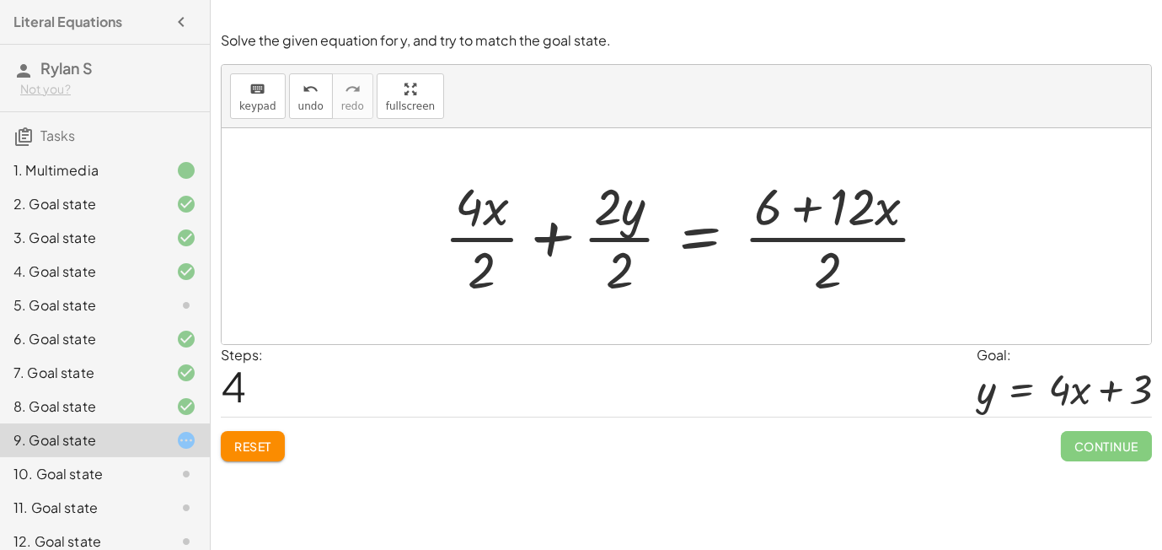
click at [631, 234] on div at bounding box center [693, 236] width 514 height 130
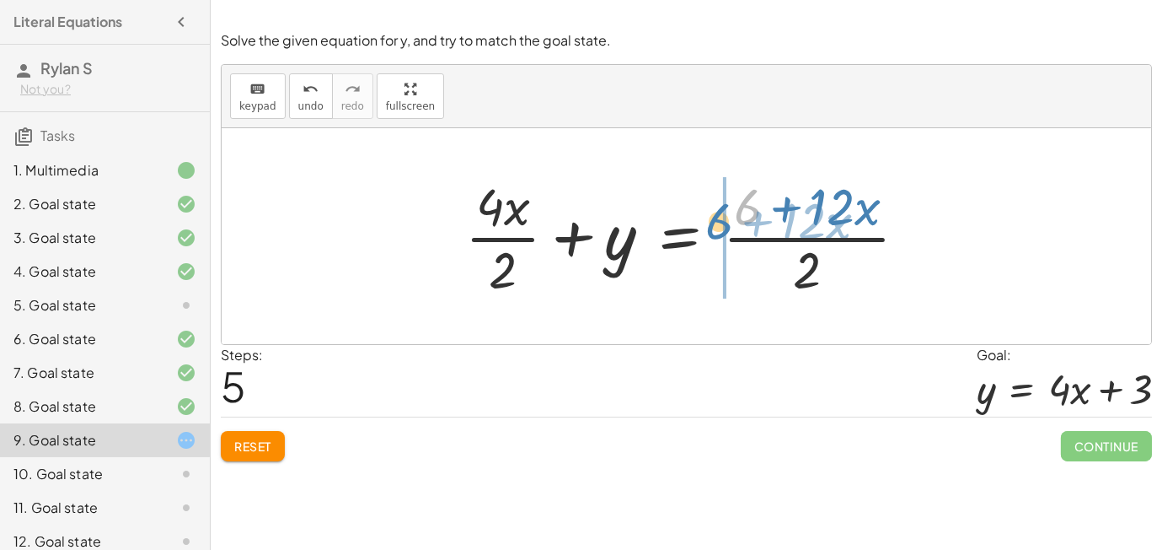
drag, startPoint x: 752, startPoint y: 208, endPoint x: 724, endPoint y: 223, distance: 31.3
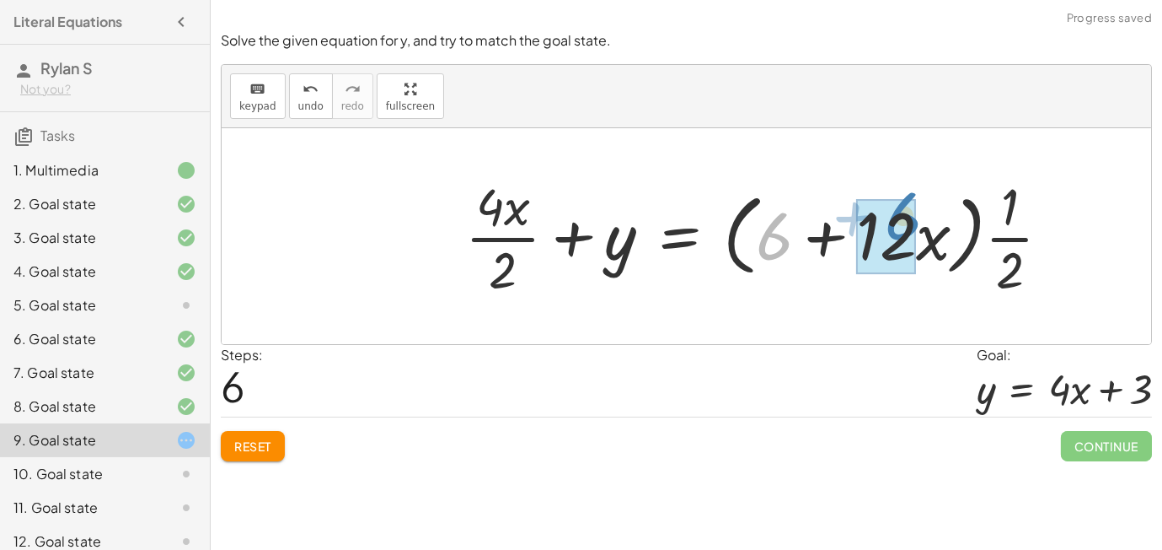
drag, startPoint x: 783, startPoint y: 236, endPoint x: 918, endPoint y: 217, distance: 136.1
click at [918, 217] on div at bounding box center [765, 236] width 616 height 130
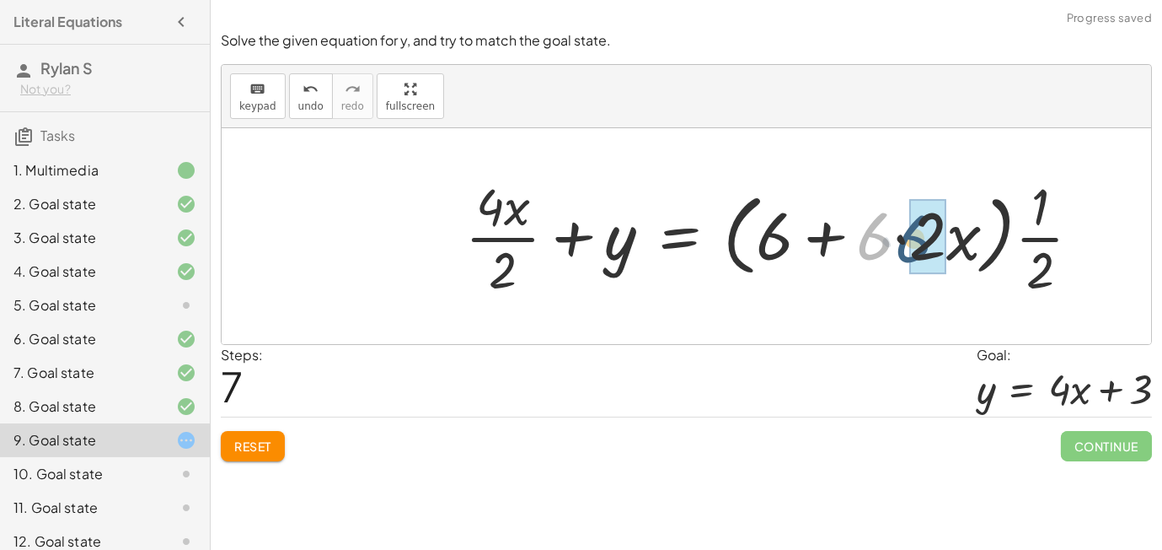
drag, startPoint x: 892, startPoint y: 227, endPoint x: 931, endPoint y: 229, distance: 39.7
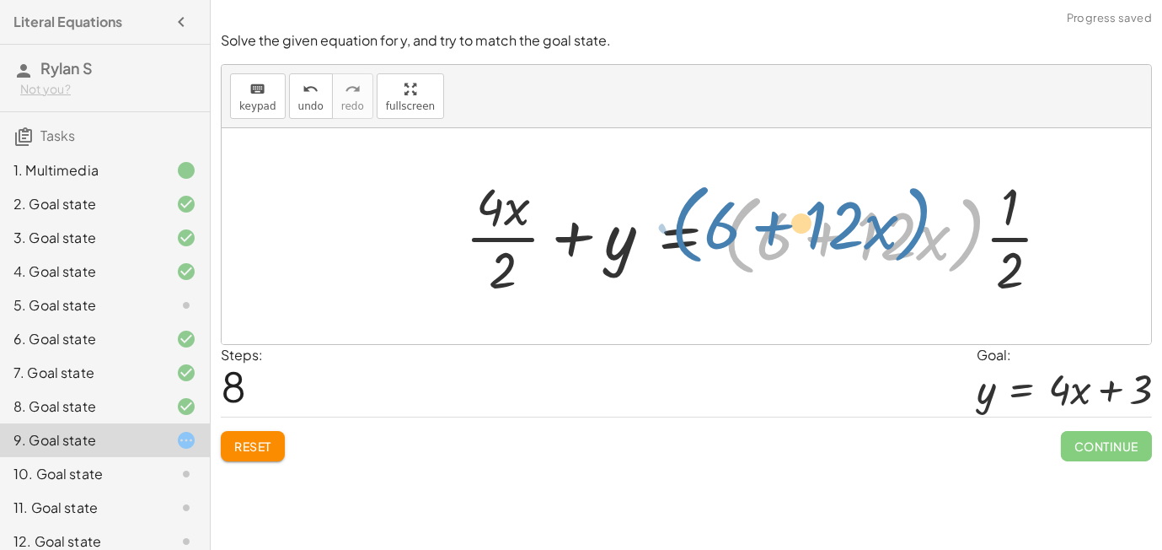
drag, startPoint x: 979, startPoint y: 231, endPoint x: 952, endPoint y: 222, distance: 29.3
click at [952, 222] on div at bounding box center [765, 236] width 616 height 130
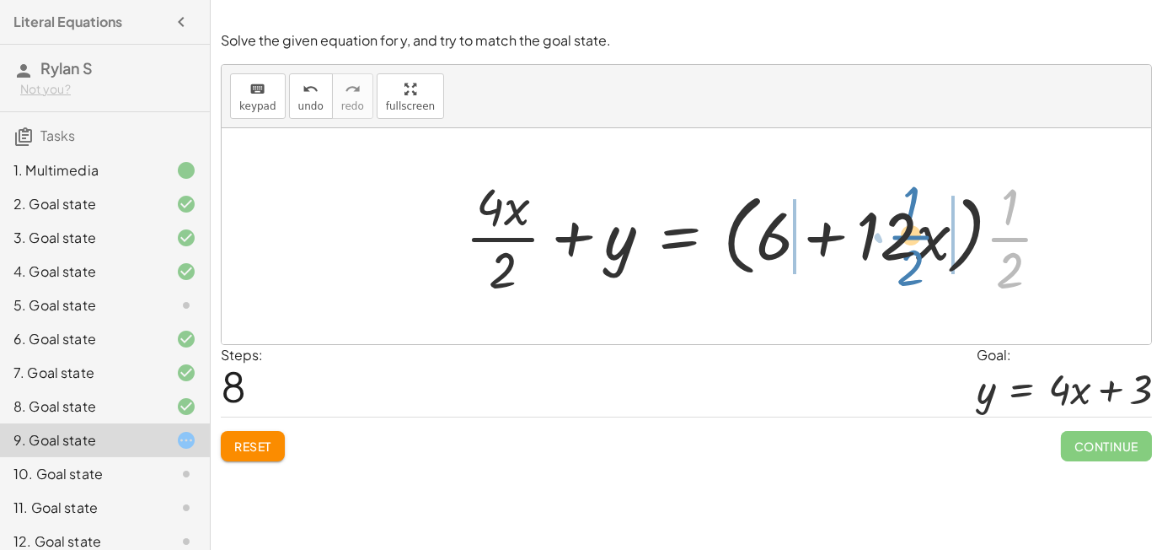
drag, startPoint x: 1029, startPoint y: 233, endPoint x: 942, endPoint y: 231, distance: 87.7
click at [942, 231] on div at bounding box center [765, 236] width 616 height 130
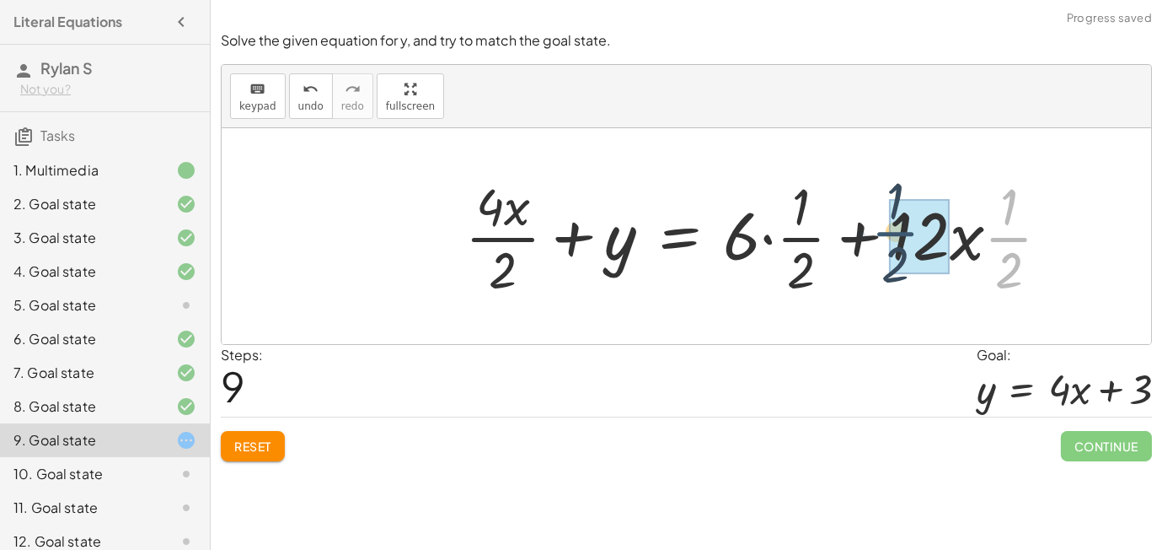
drag, startPoint x: 1014, startPoint y: 244, endPoint x: 893, endPoint y: 239, distance: 121.5
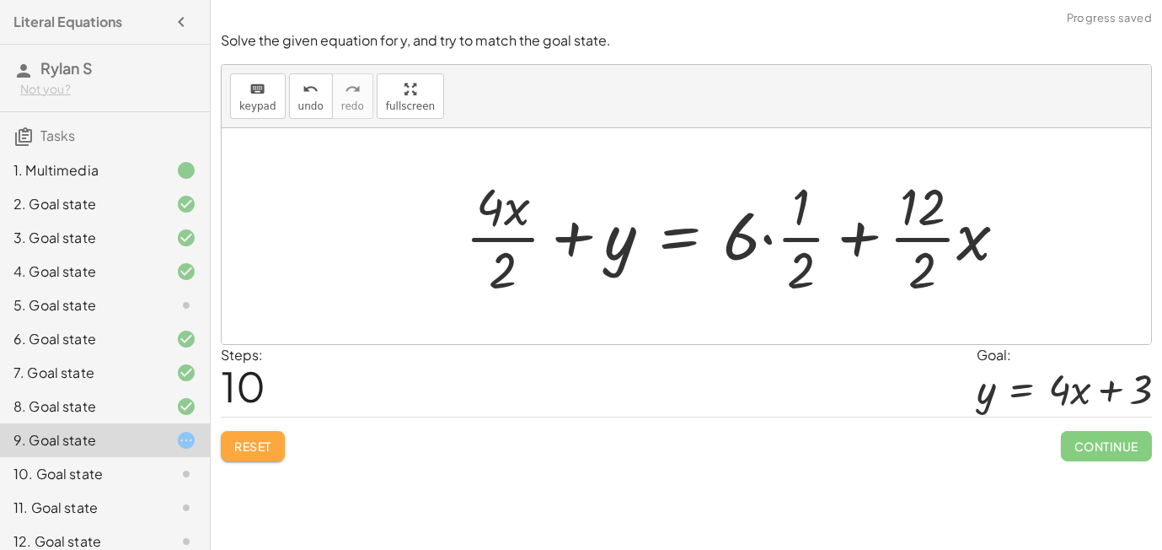
click at [254, 450] on span "Reset" at bounding box center [252, 445] width 37 height 15
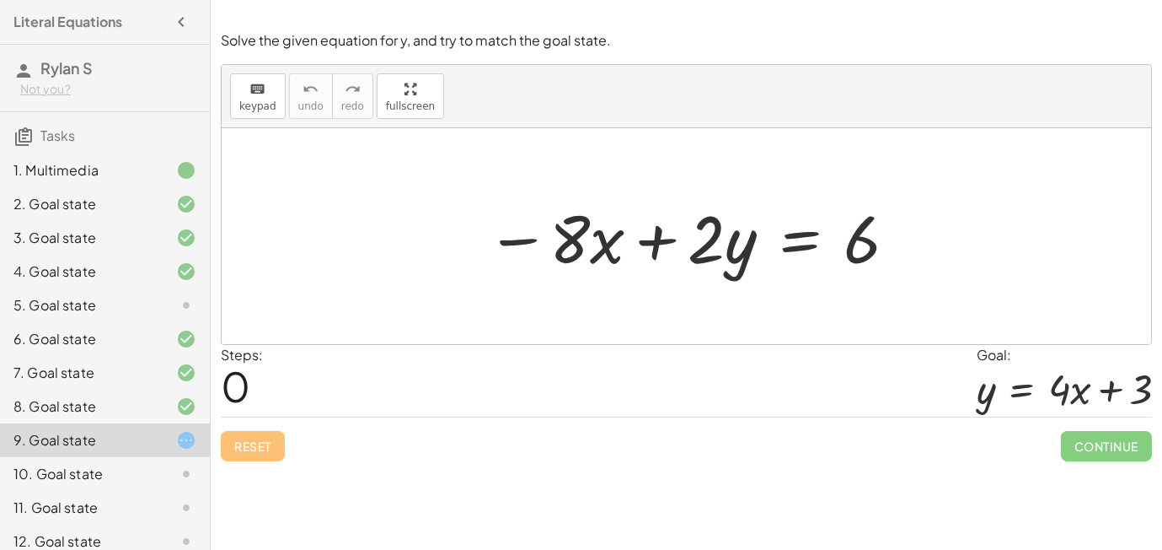
click at [813, 255] on div at bounding box center [693, 236] width 430 height 87
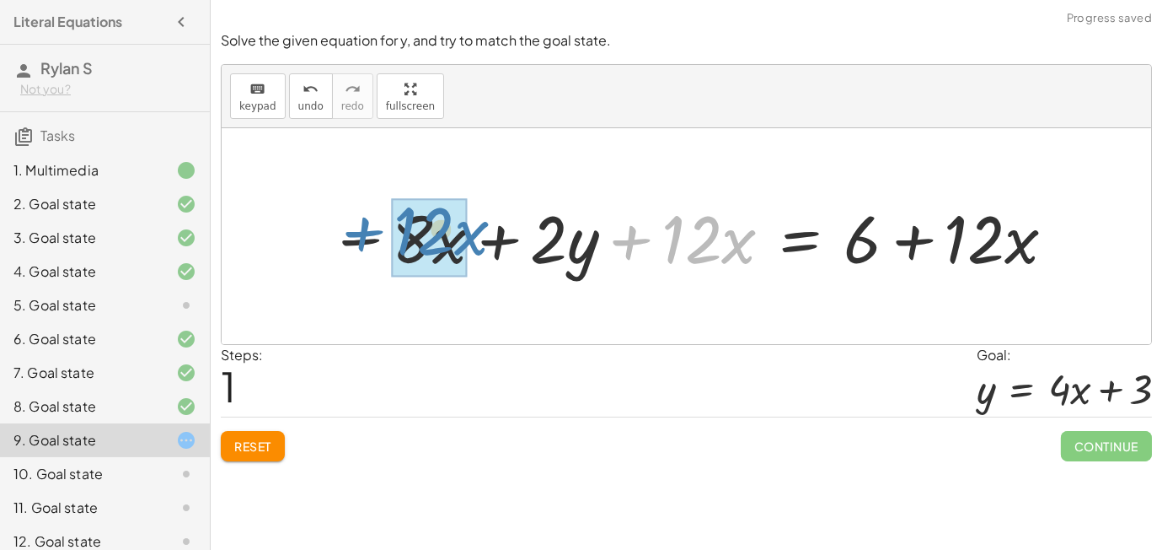
drag, startPoint x: 660, startPoint y: 244, endPoint x: 392, endPoint y: 238, distance: 268.1
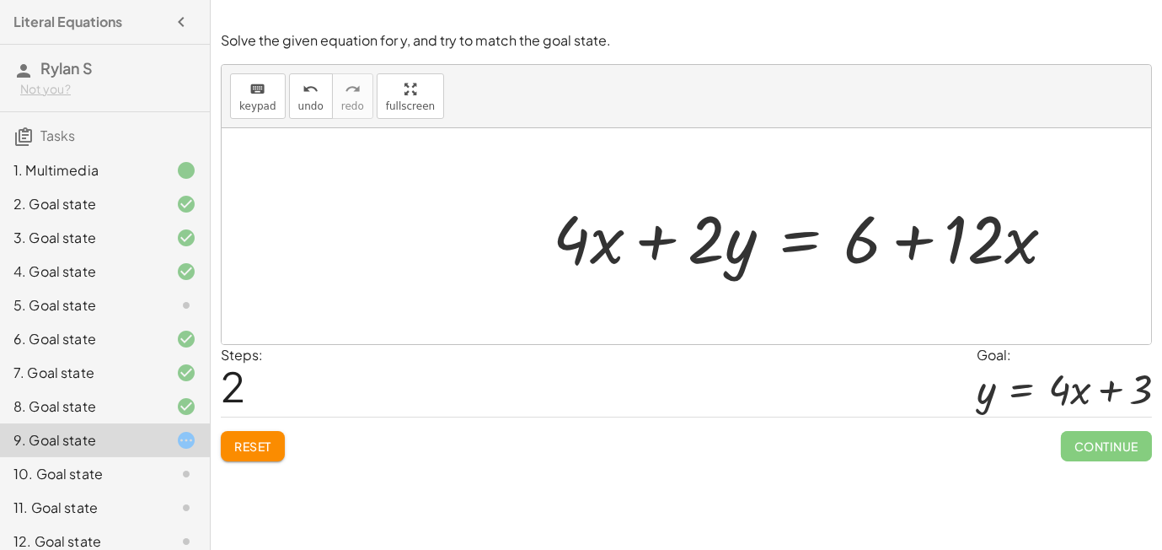
click at [236, 446] on span "Reset" at bounding box center [252, 445] width 37 height 15
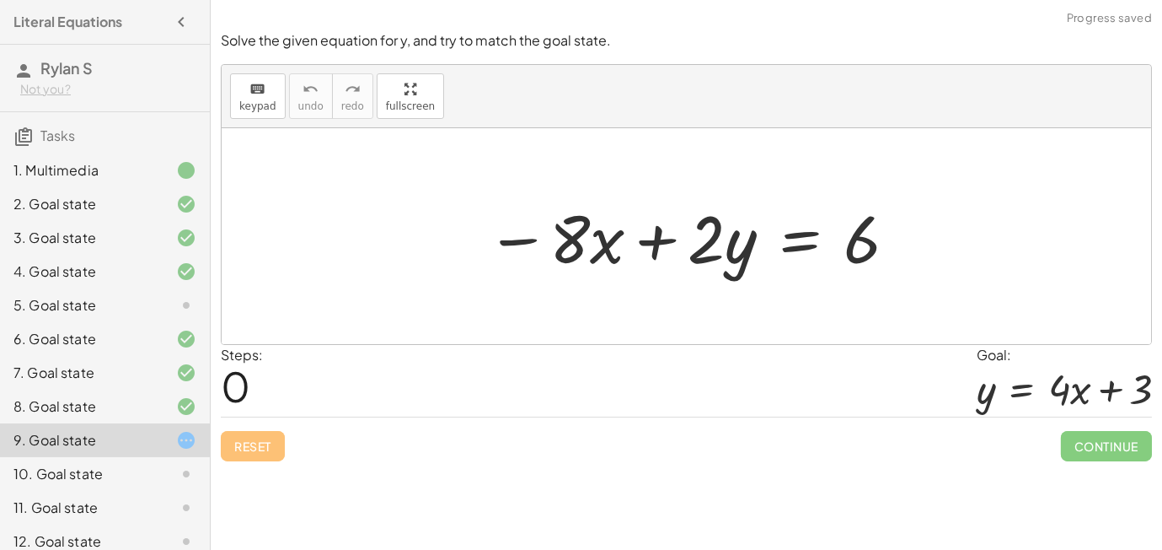
click at [786, 244] on div at bounding box center [693, 236] width 430 height 87
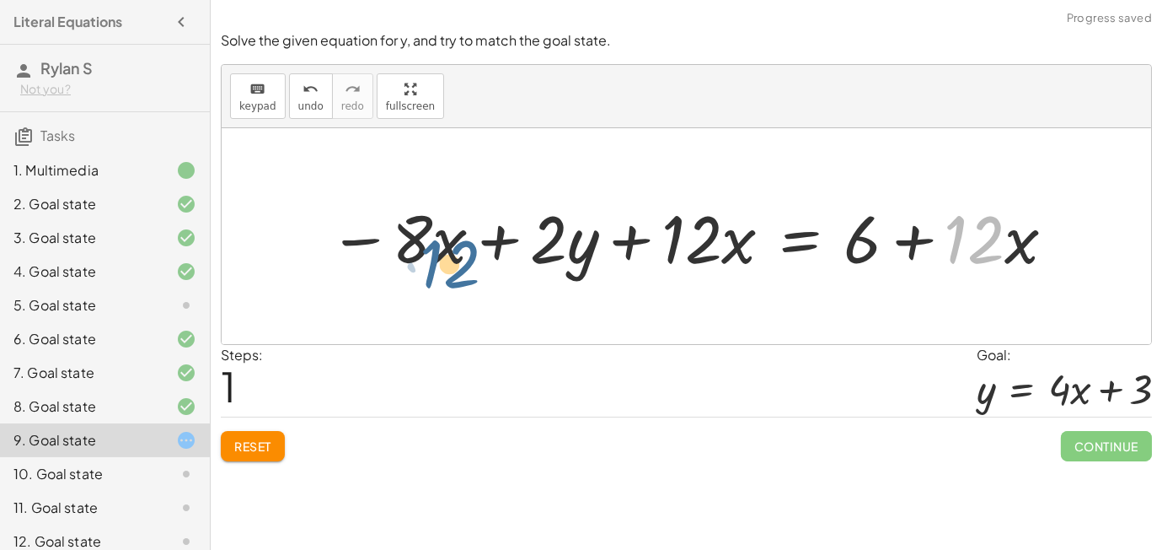
drag, startPoint x: 1001, startPoint y: 256, endPoint x: 460, endPoint y: 240, distance: 540.5
click at [460, 240] on div at bounding box center [693, 236] width 746 height 87
drag, startPoint x: 952, startPoint y: 242, endPoint x: 411, endPoint y: 247, distance: 540.3
click at [411, 247] on div at bounding box center [693, 236] width 746 height 87
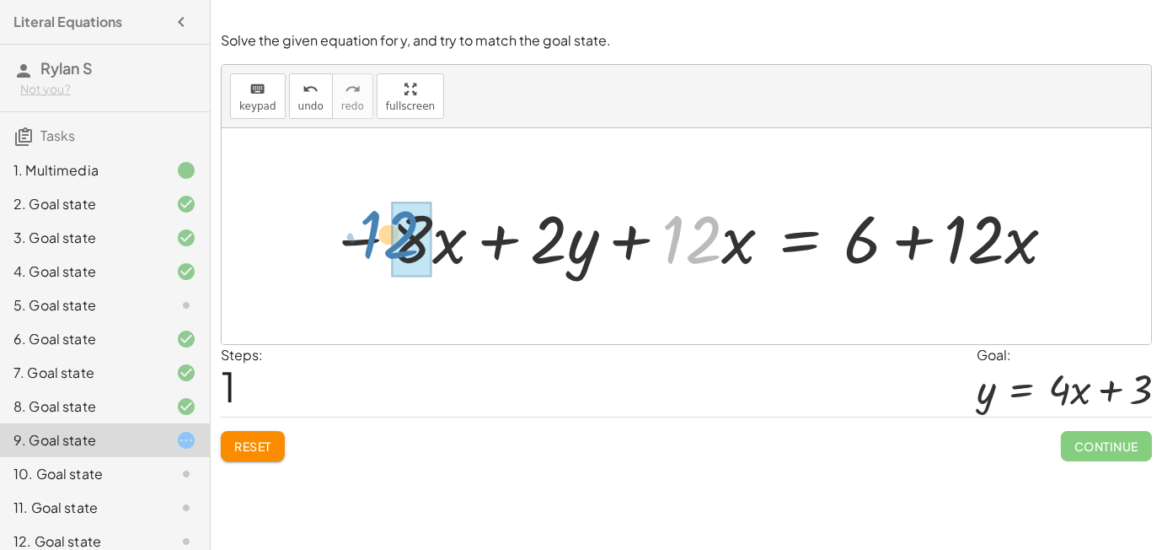
drag, startPoint x: 695, startPoint y: 269, endPoint x: 401, endPoint y: 266, distance: 294.2
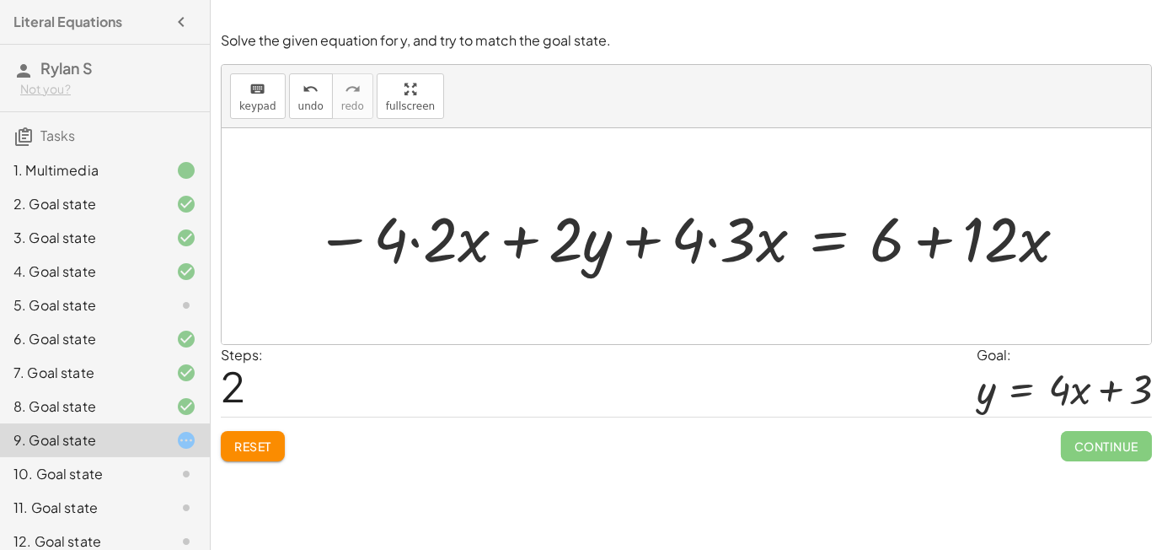
click at [251, 447] on span "Reset" at bounding box center [252, 445] width 37 height 15
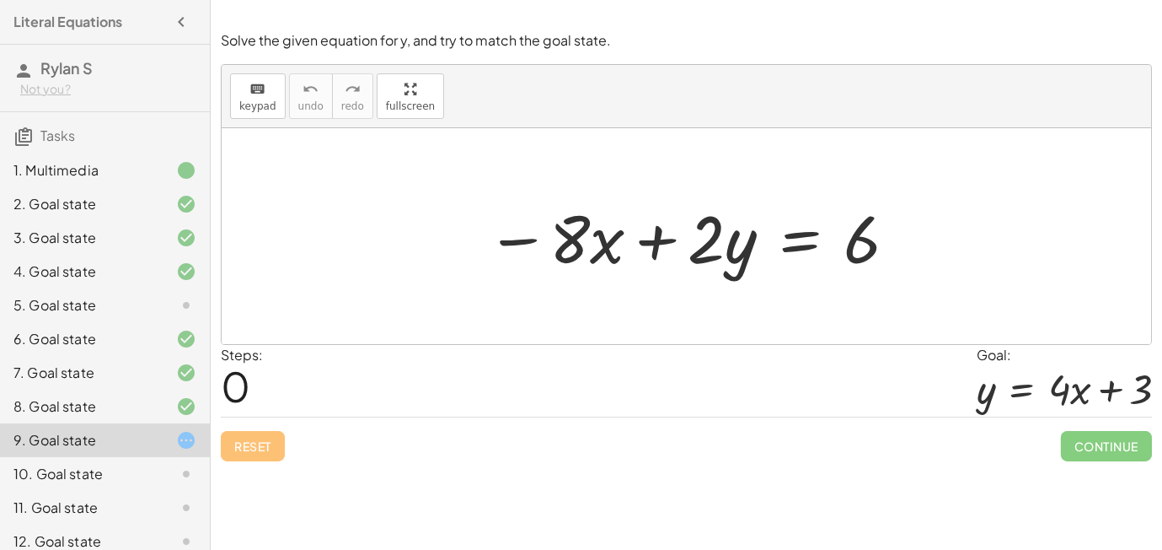
click at [795, 255] on div at bounding box center [693, 236] width 430 height 87
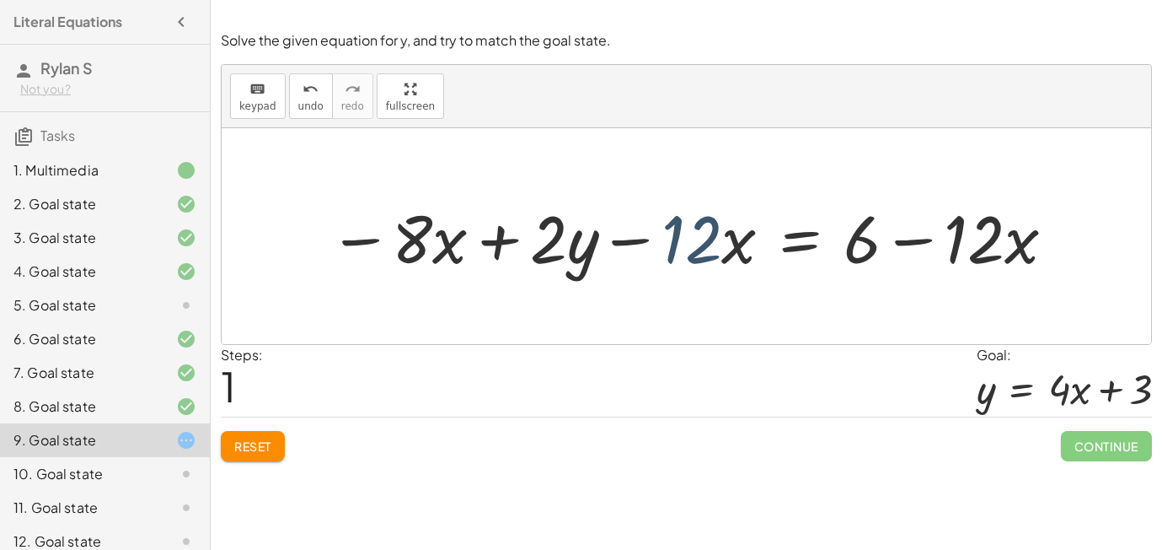
click at [697, 266] on div at bounding box center [693, 236] width 746 height 87
drag, startPoint x: 427, startPoint y: 250, endPoint x: 1022, endPoint y: 232, distance: 595.4
click at [1022, 232] on div at bounding box center [693, 236] width 746 height 87
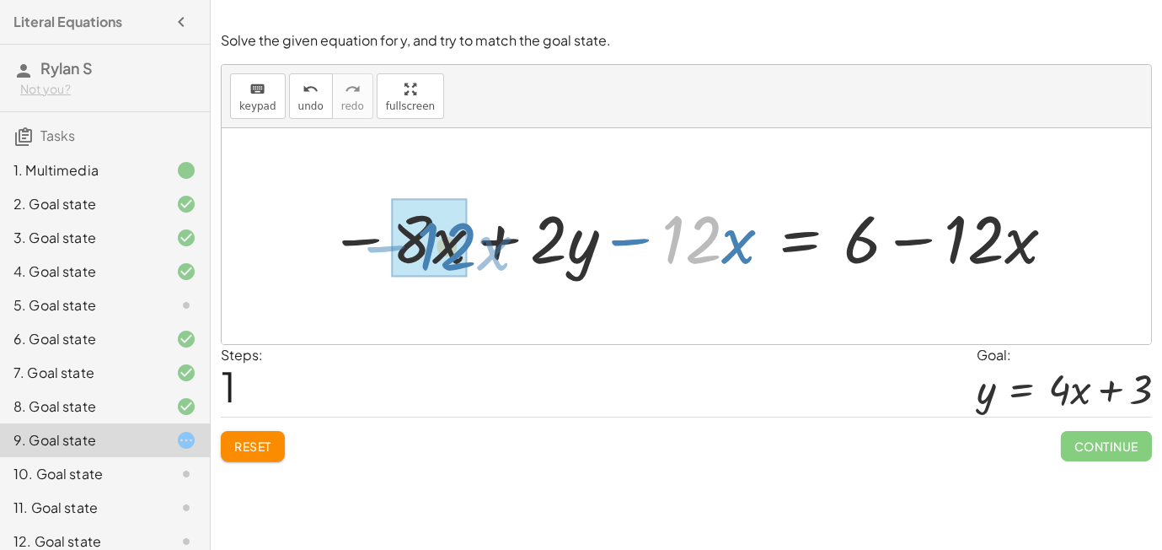
drag, startPoint x: 683, startPoint y: 243, endPoint x: 439, endPoint y: 250, distance: 243.7
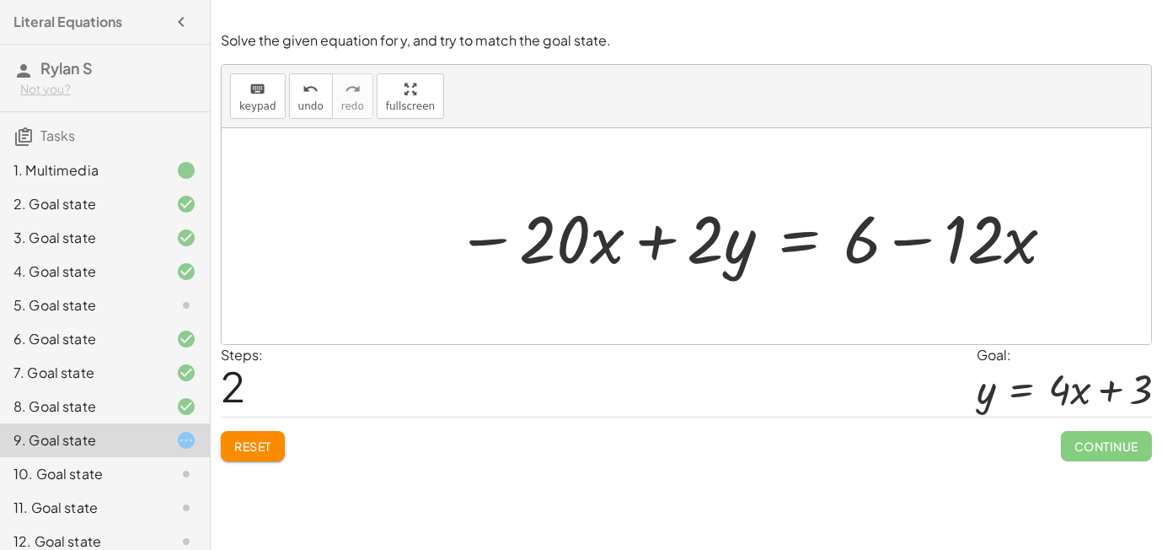
click at [732, 225] on div at bounding box center [757, 236] width 618 height 87
click at [228, 439] on button "Reset" at bounding box center [253, 446] width 64 height 30
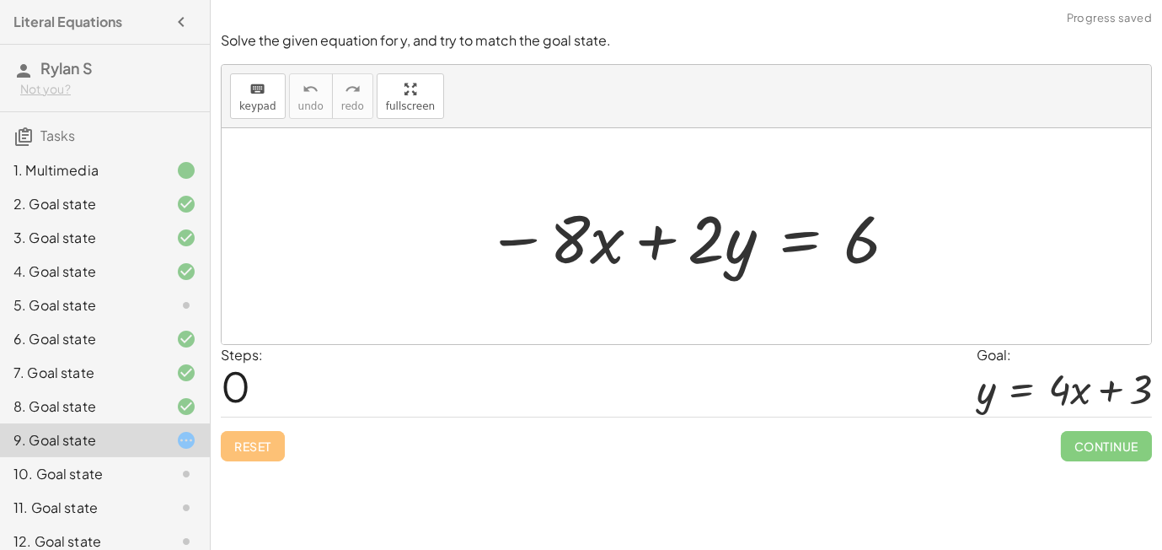
click at [781, 242] on div at bounding box center [693, 236] width 430 height 87
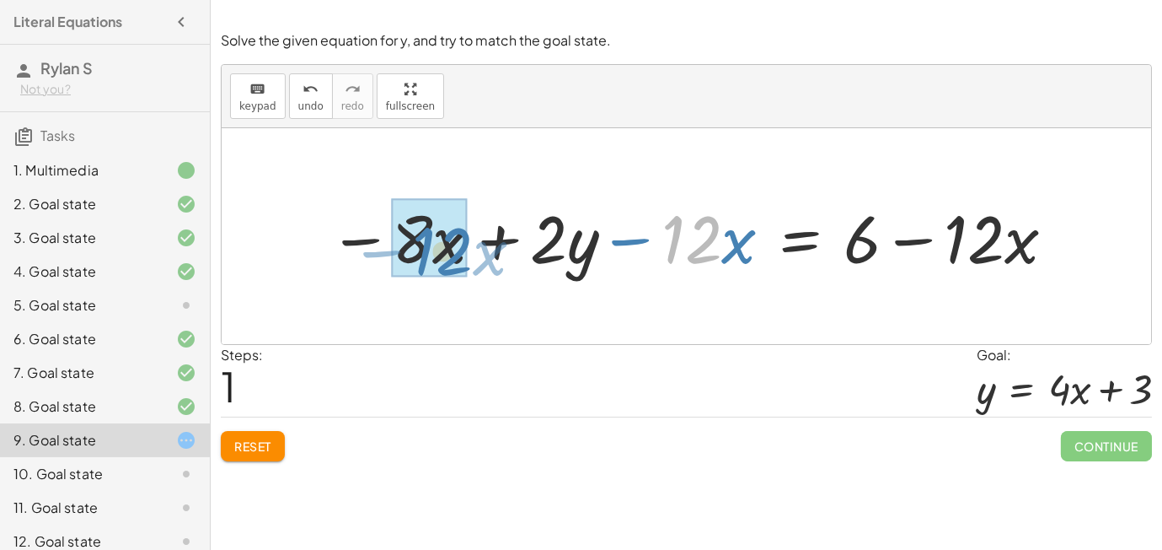
drag, startPoint x: 697, startPoint y: 245, endPoint x: 449, endPoint y: 257, distance: 248.1
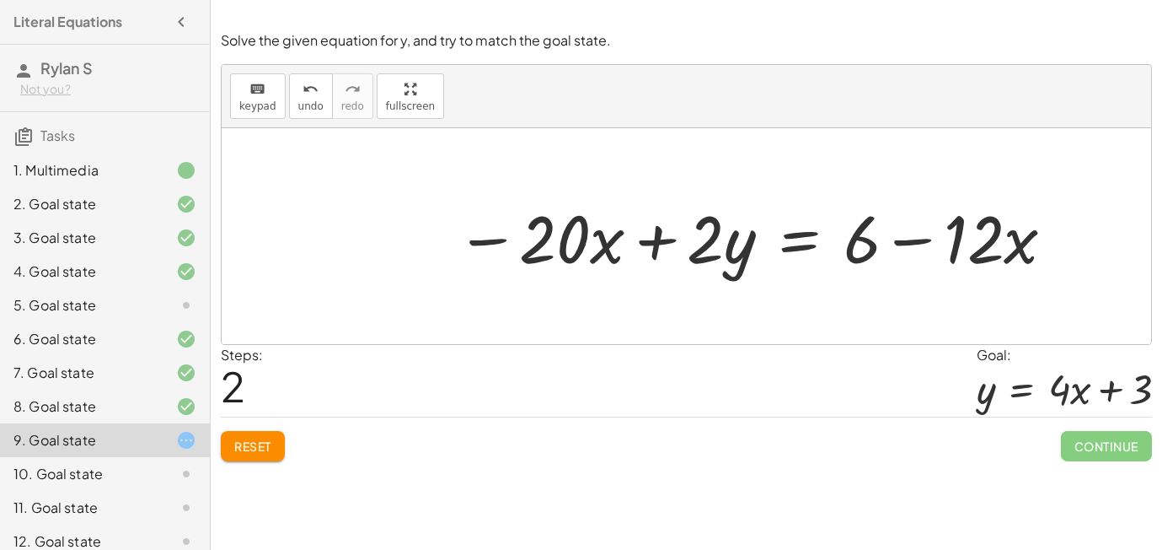
click at [284, 452] on button "Reset" at bounding box center [253, 446] width 64 height 30
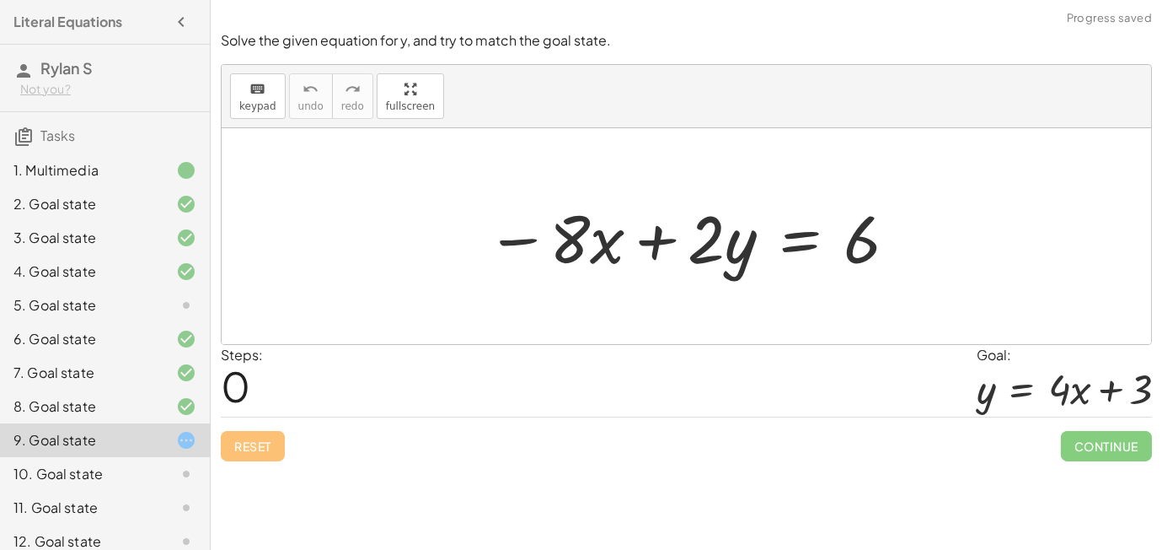
click at [804, 239] on div at bounding box center [693, 236] width 430 height 87
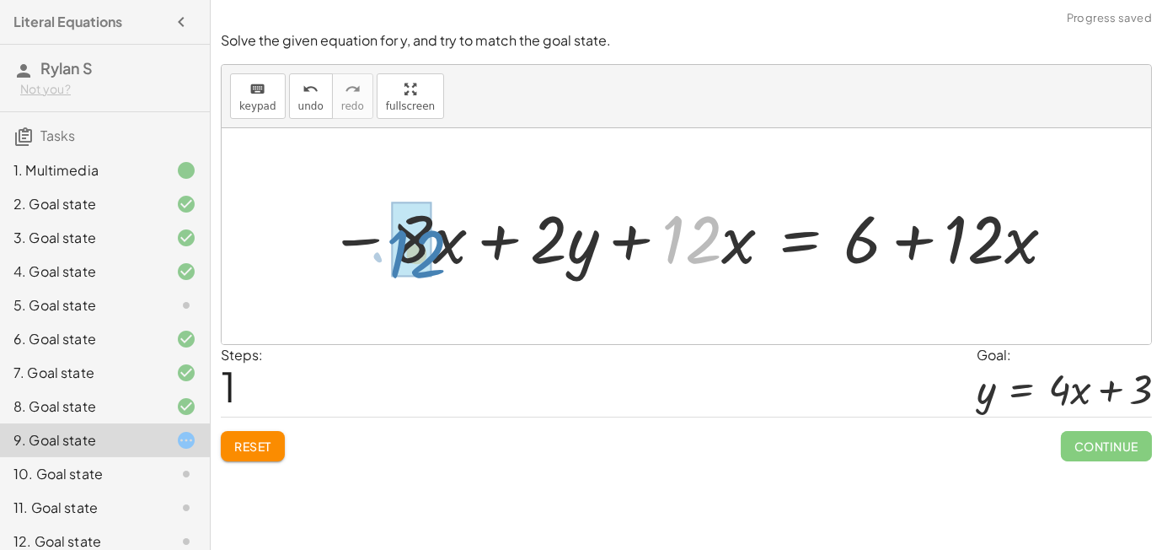
drag, startPoint x: 689, startPoint y: 230, endPoint x: 416, endPoint y: 240, distance: 272.4
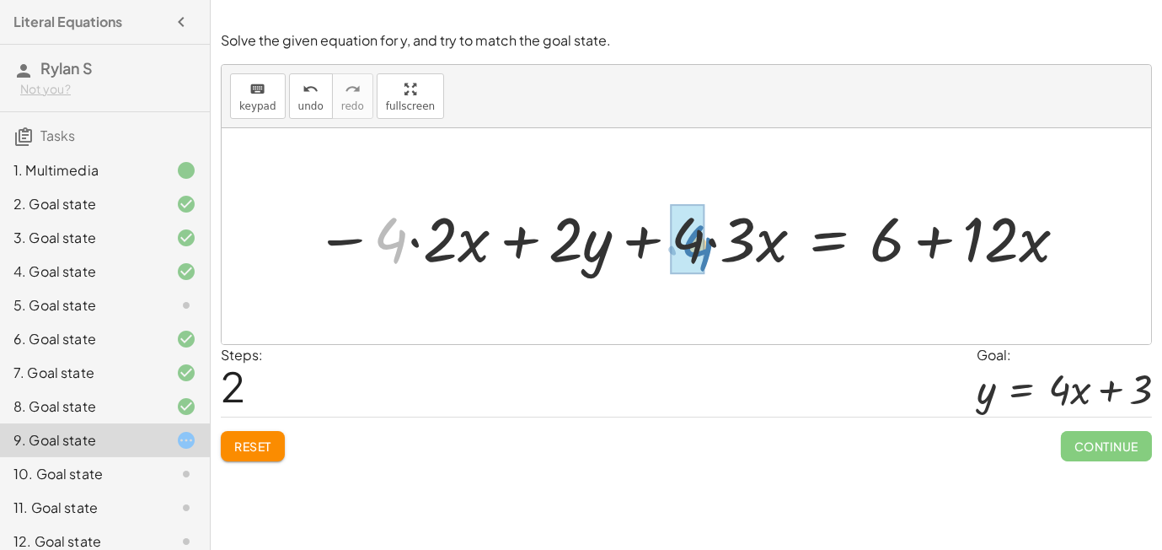
drag, startPoint x: 392, startPoint y: 237, endPoint x: 698, endPoint y: 244, distance: 306.1
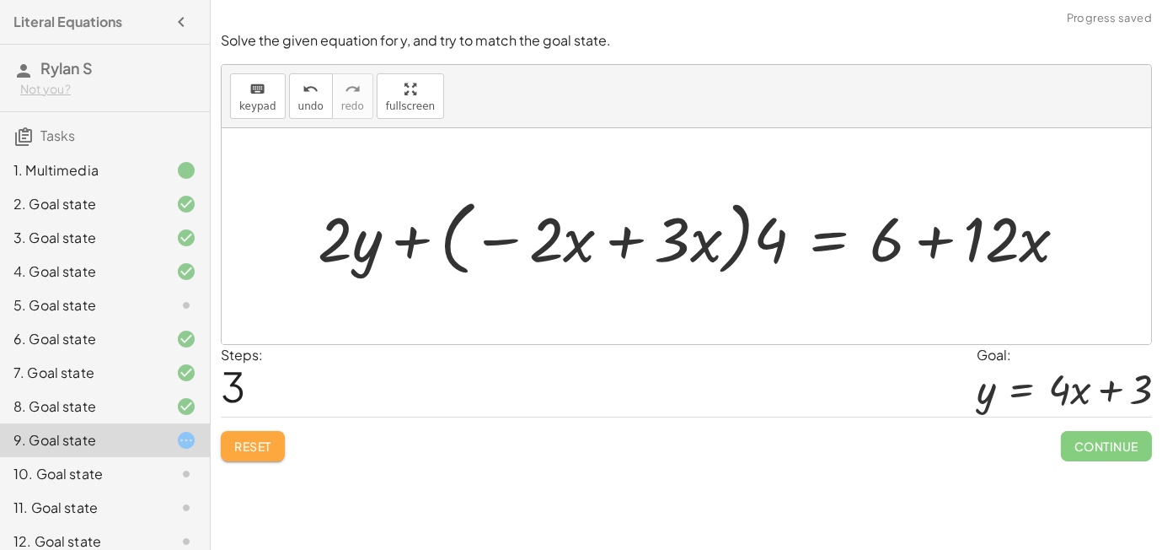
click at [268, 431] on button "Reset" at bounding box center [253, 446] width 64 height 30
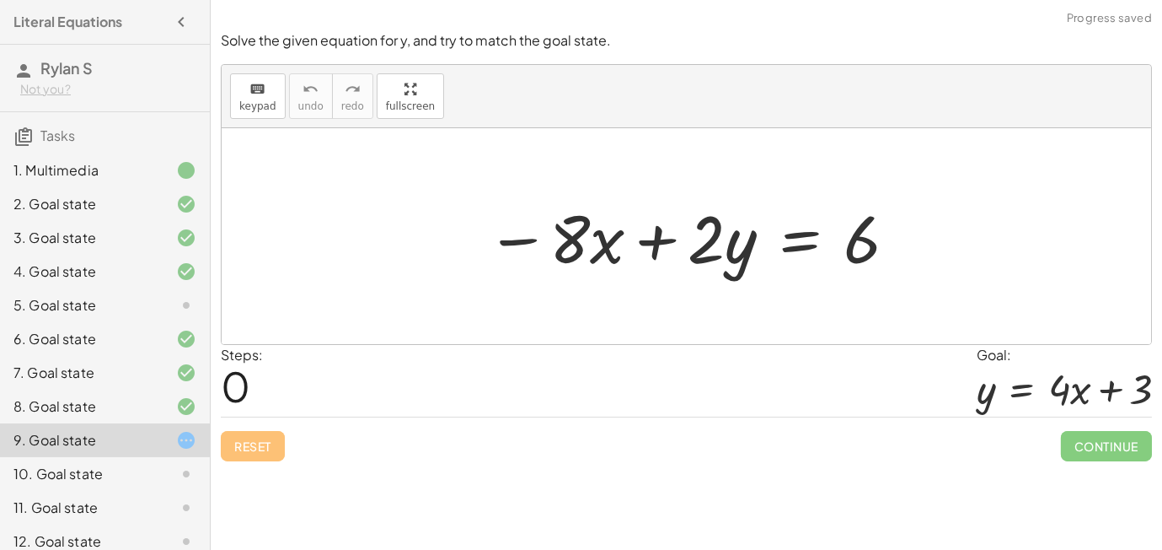
click at [813, 255] on div at bounding box center [693, 236] width 430 height 87
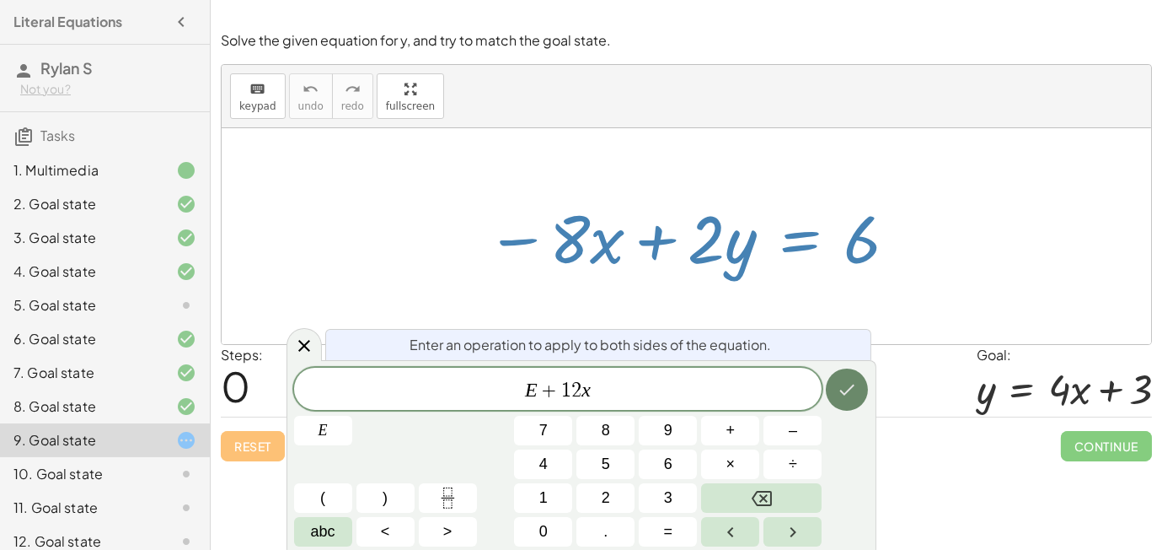
click at [844, 407] on button "Done" at bounding box center [847, 389] width 42 height 42
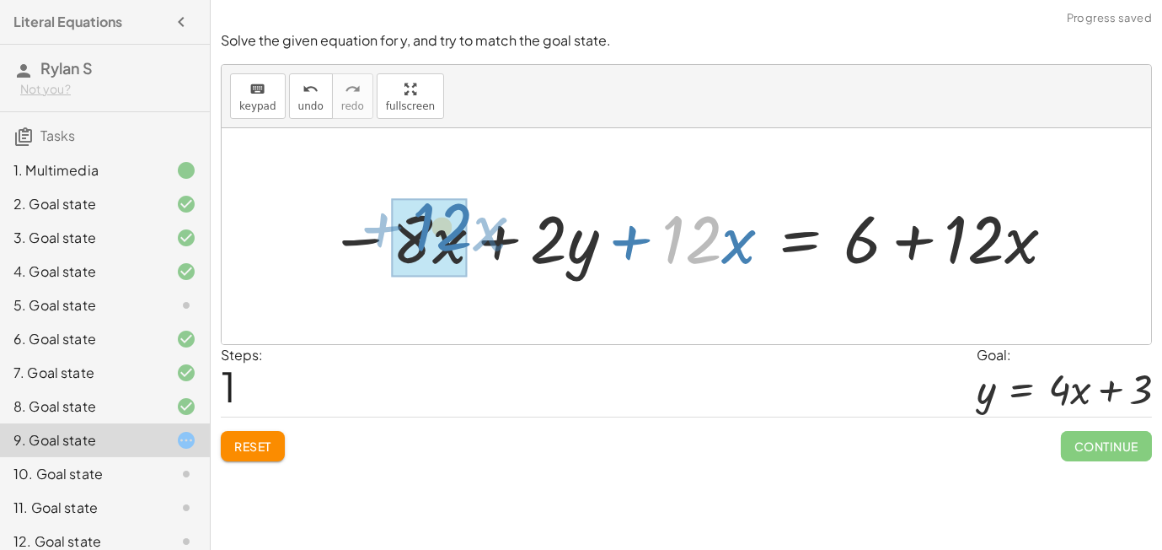
drag, startPoint x: 682, startPoint y: 262, endPoint x: 428, endPoint y: 249, distance: 254.1
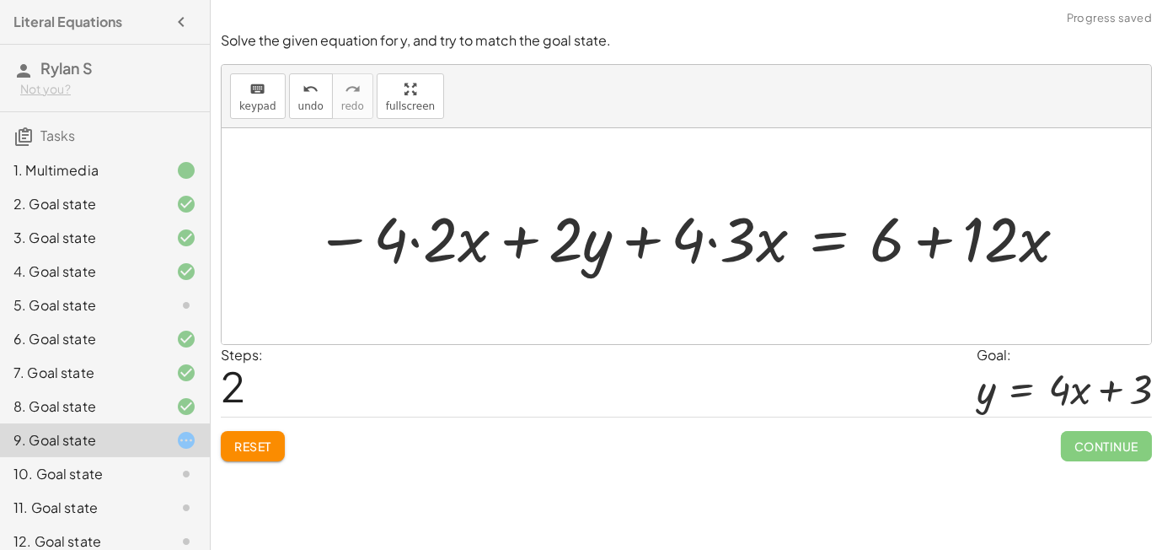
click at [271, 434] on button "Reset" at bounding box center [253, 446] width 64 height 30
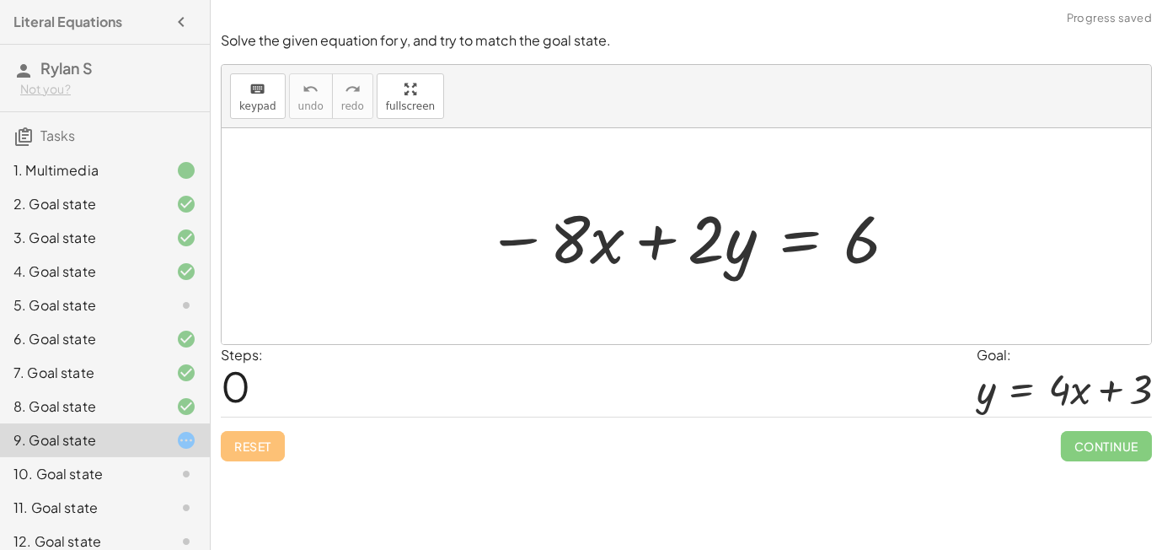
click at [805, 244] on div at bounding box center [693, 236] width 430 height 87
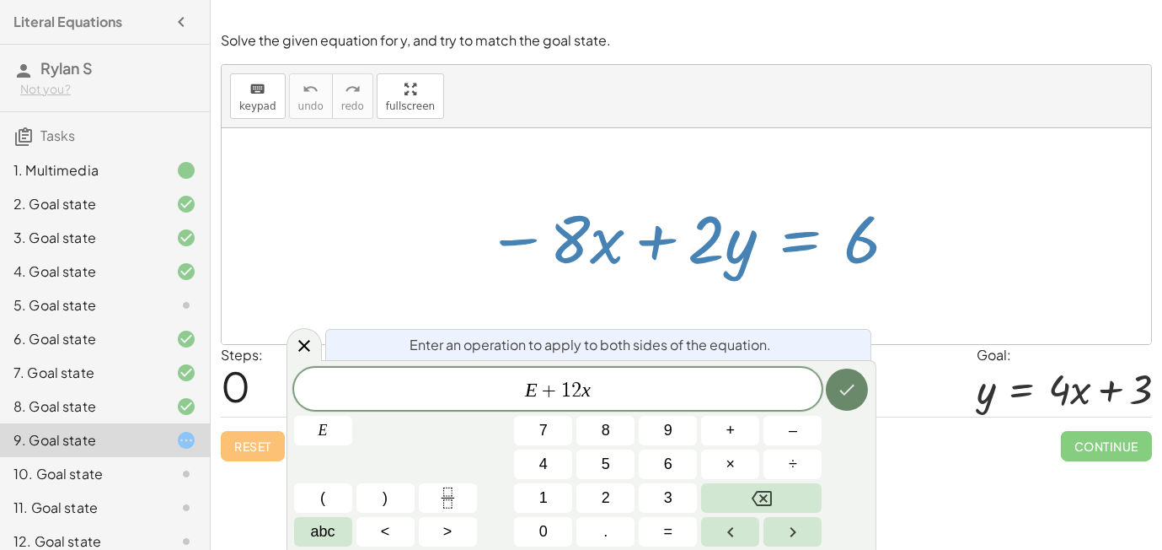
click at [856, 387] on icon "Done" at bounding box center [847, 389] width 20 height 20
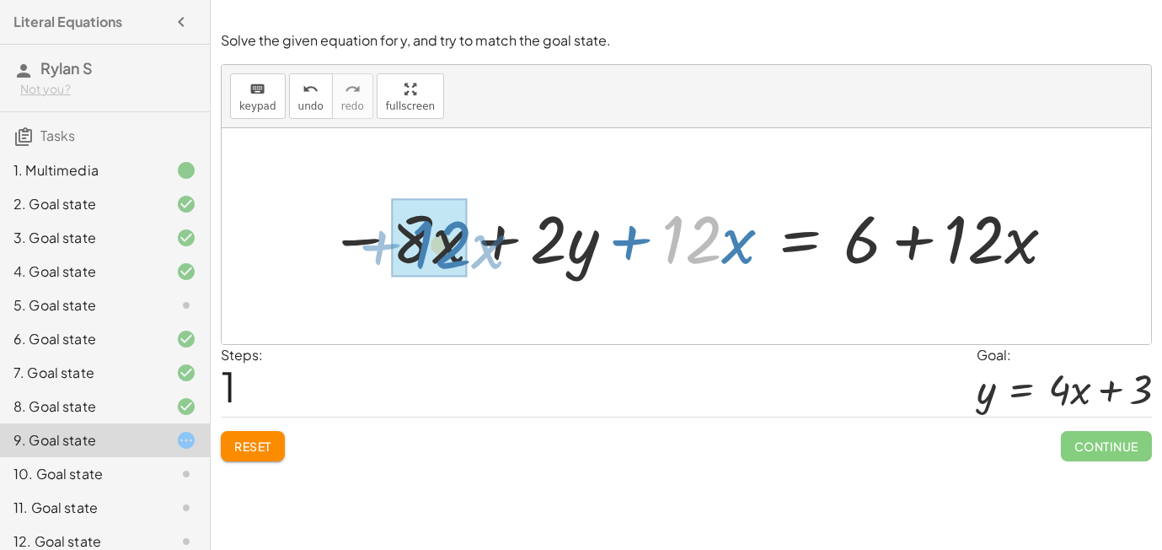
drag, startPoint x: 692, startPoint y: 247, endPoint x: 442, endPoint y: 252, distance: 250.4
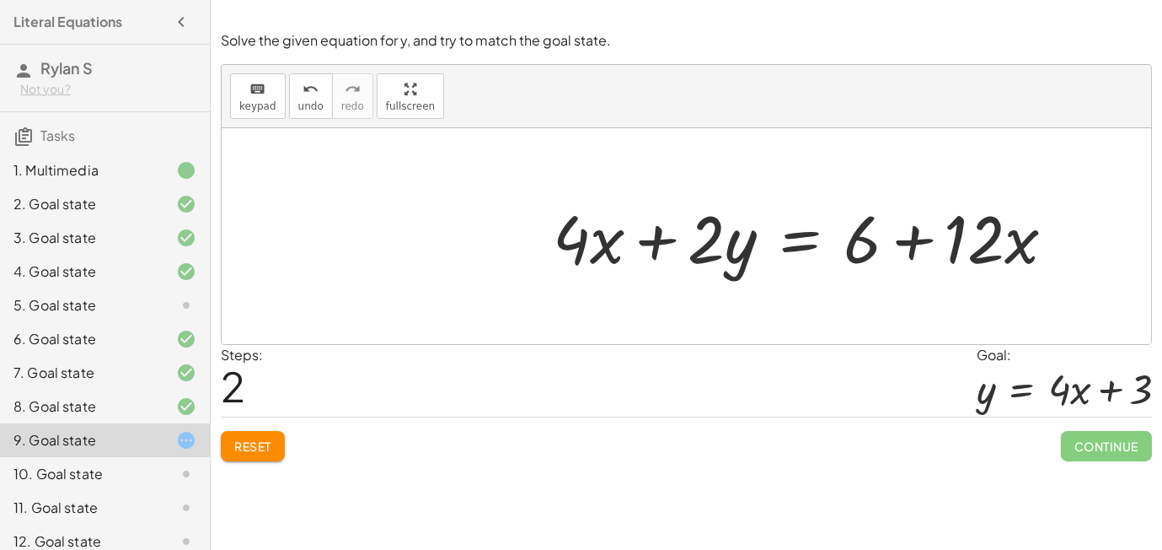
click at [802, 250] on div at bounding box center [811, 236] width 533 height 87
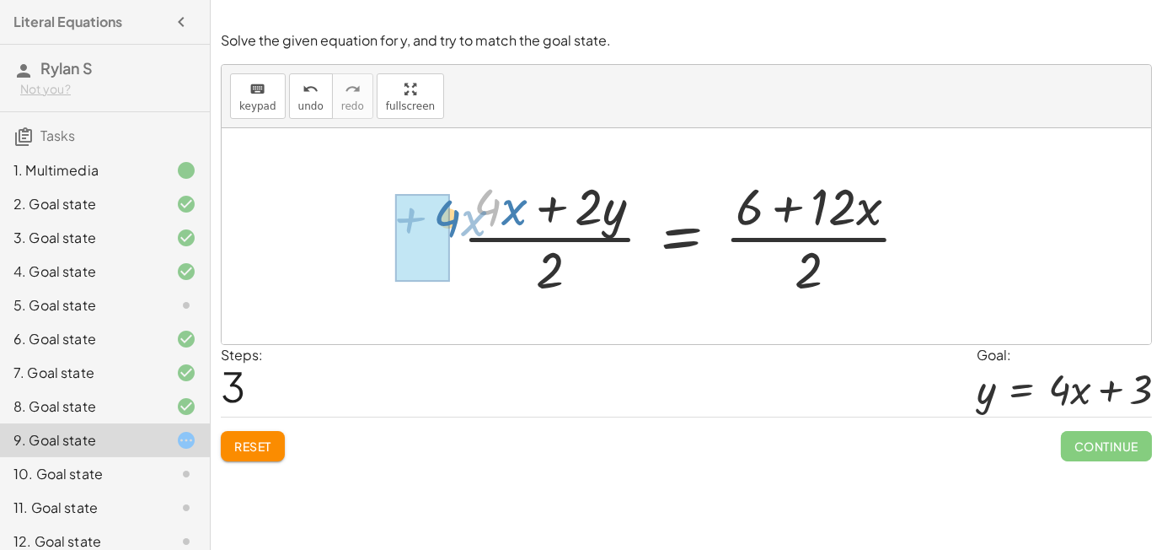
drag, startPoint x: 496, startPoint y: 194, endPoint x: 457, endPoint y: 205, distance: 41.1
click at [457, 205] on div at bounding box center [692, 236] width 477 height 130
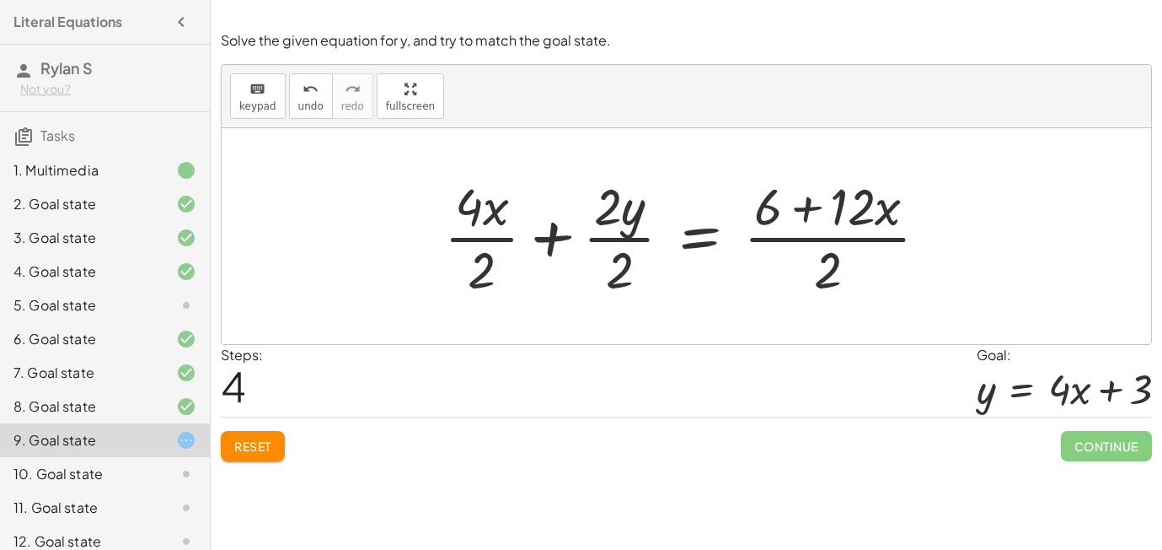
click at [480, 222] on div at bounding box center [693, 236] width 514 height 130
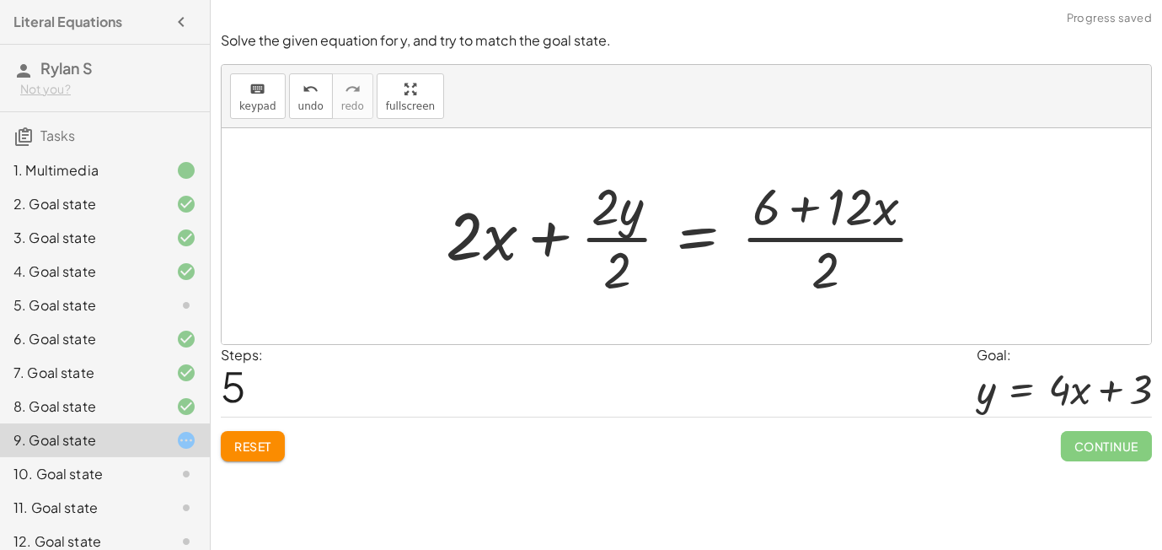
click at [596, 229] on div at bounding box center [692, 236] width 511 height 130
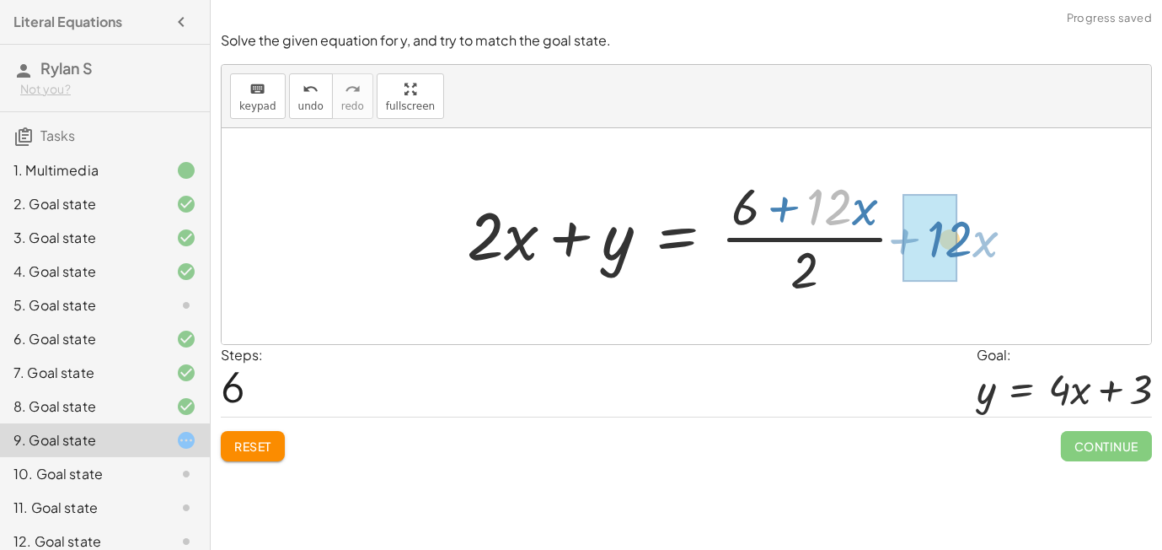
drag, startPoint x: 819, startPoint y: 213, endPoint x: 936, endPoint y: 245, distance: 120.7
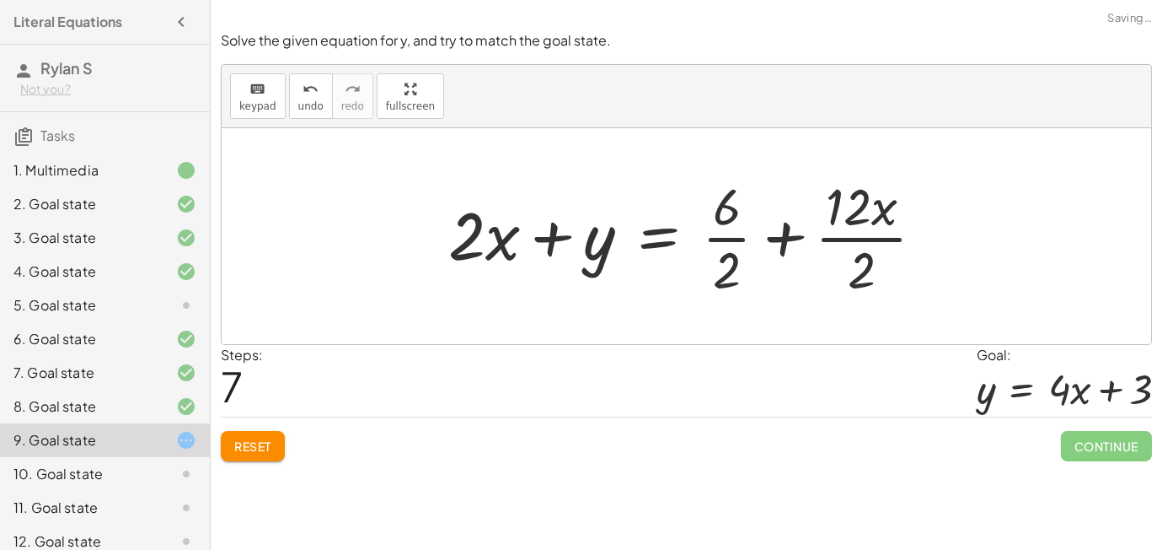
click at [732, 223] on div at bounding box center [693, 236] width 507 height 130
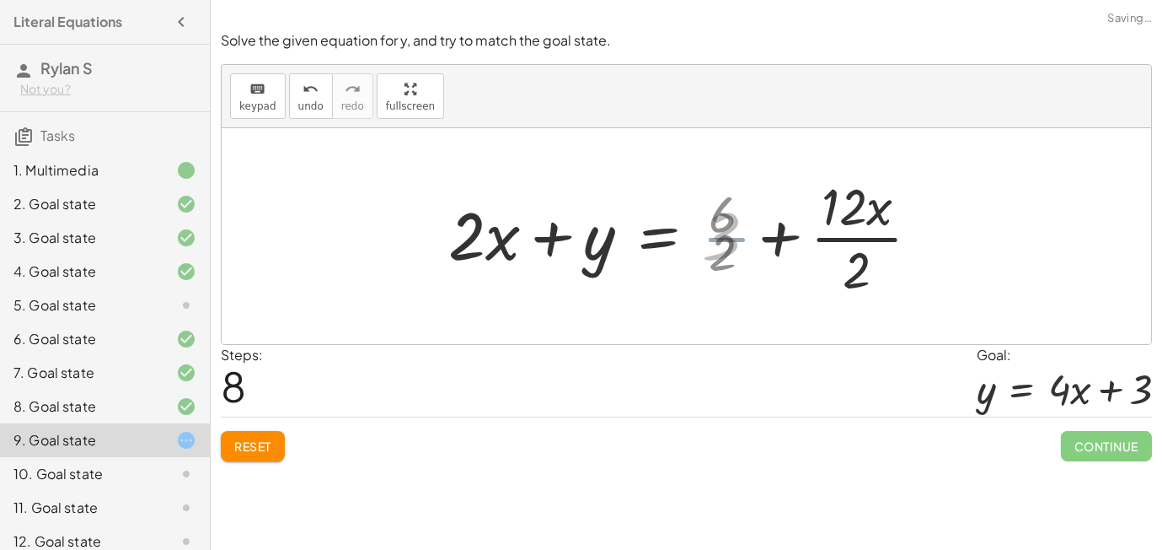
click at [833, 238] on div at bounding box center [687, 236] width 495 height 130
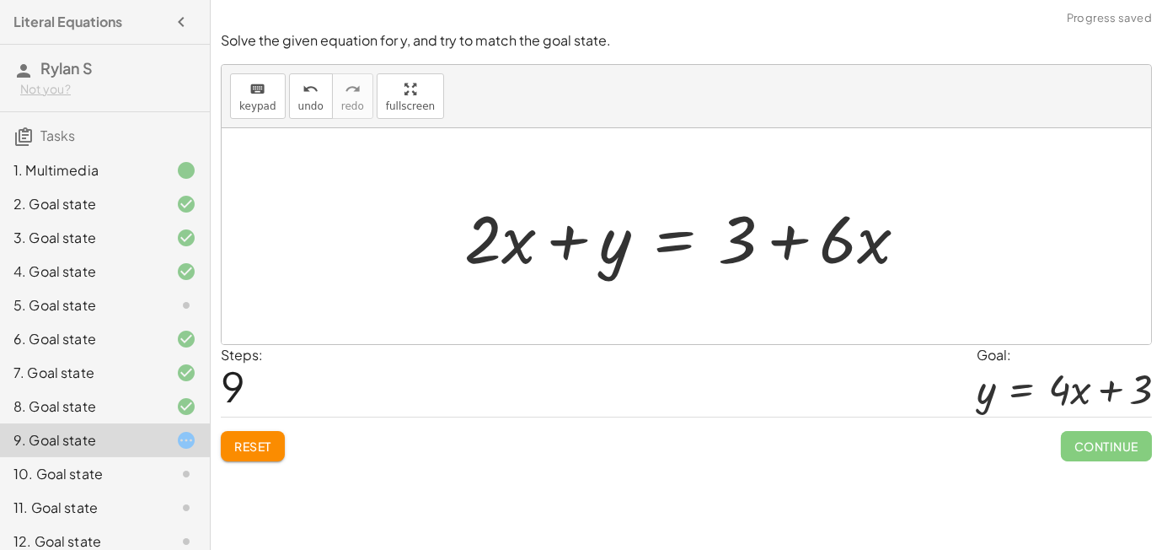
click at [676, 213] on div at bounding box center [693, 236] width 474 height 87
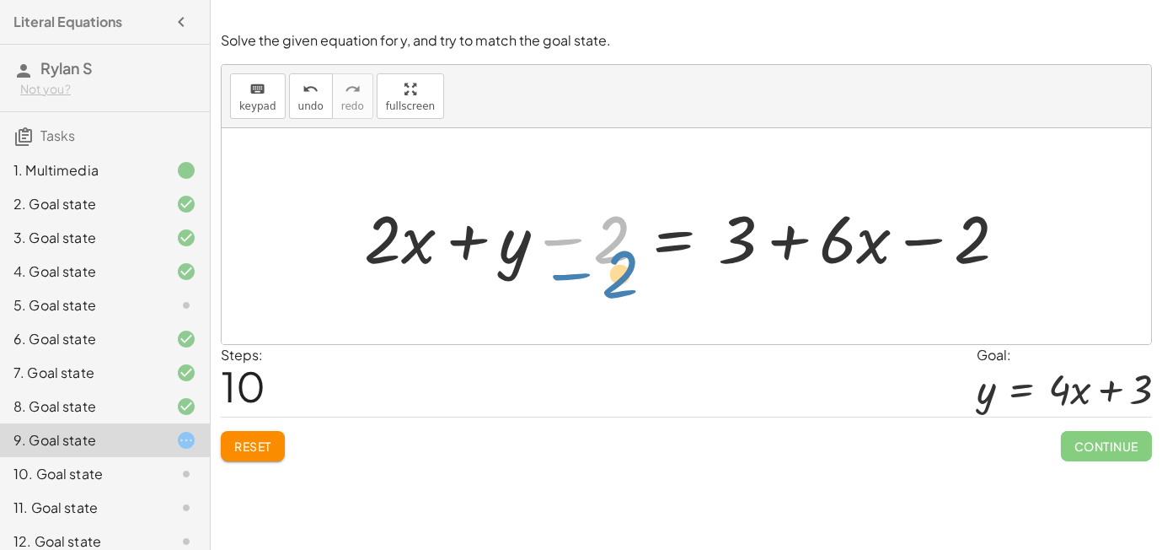
drag, startPoint x: 616, startPoint y: 250, endPoint x: 625, endPoint y: 284, distance: 35.6
click at [625, 284] on div "− · 8 · x + · 2 · y = 6 − · 8 · x + · 2 · y + · 12 · x = + 6 + · 12 · x + · 4 ·…" at bounding box center [687, 236] width 930 height 216
click at [665, 244] on div at bounding box center [692, 236] width 673 height 87
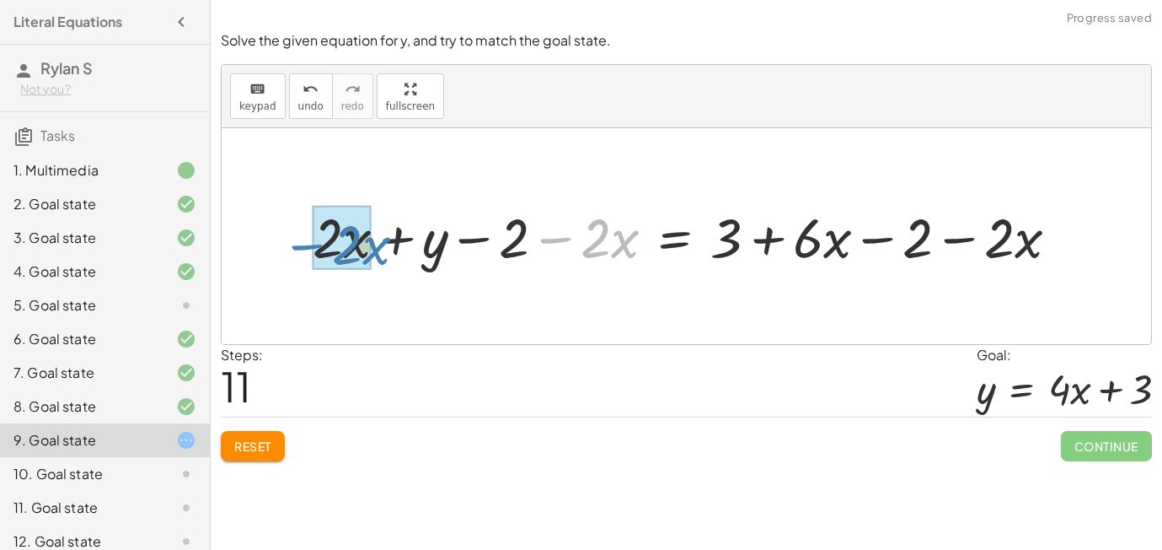
drag, startPoint x: 578, startPoint y: 253, endPoint x: 330, endPoint y: 260, distance: 248.8
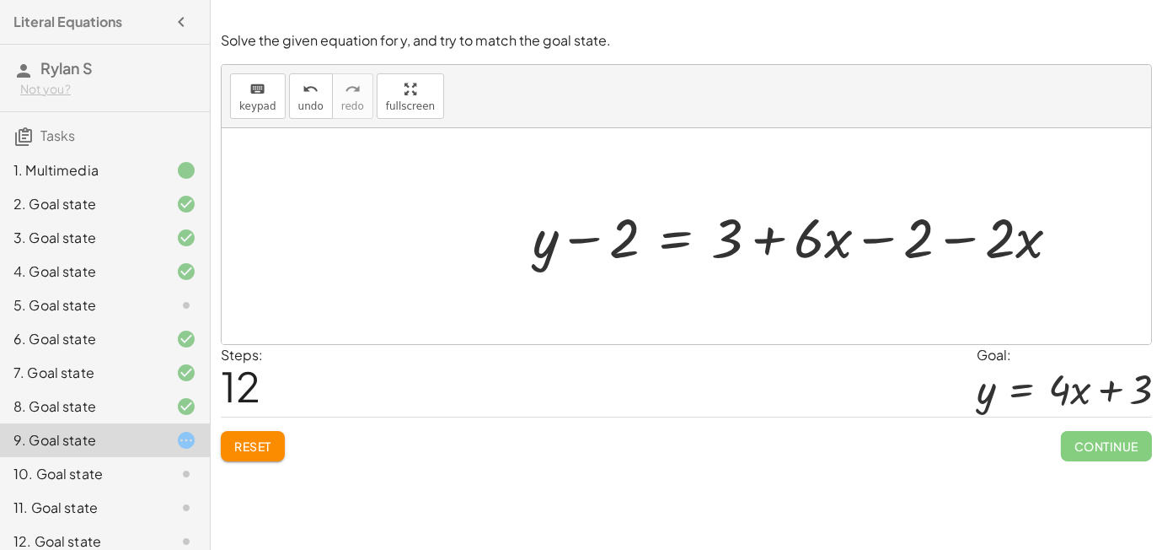
click at [268, 440] on span "Reset" at bounding box center [252, 445] width 37 height 15
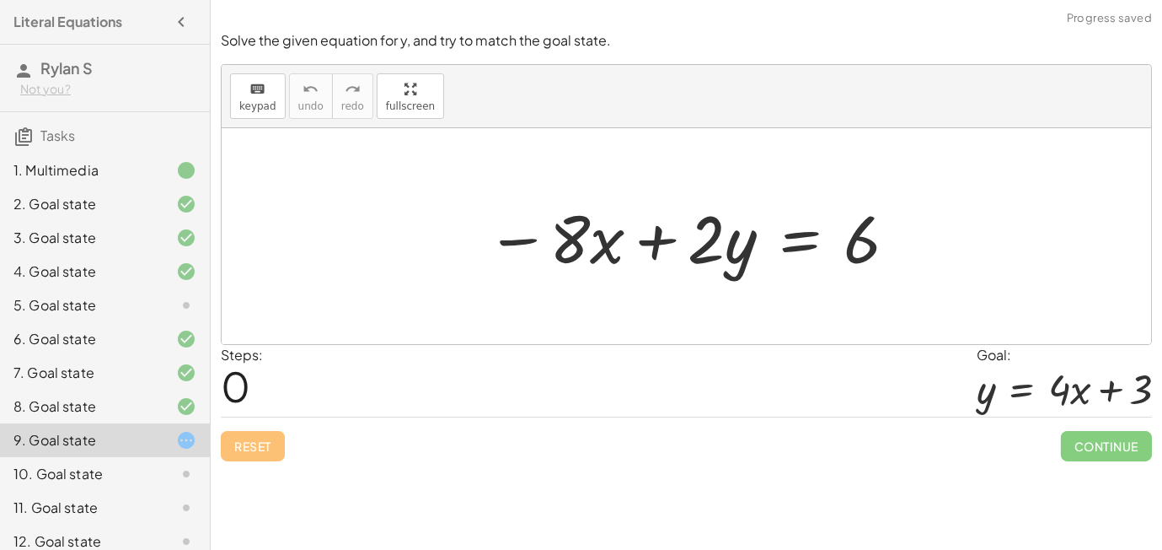
click at [791, 243] on div at bounding box center [693, 236] width 430 height 87
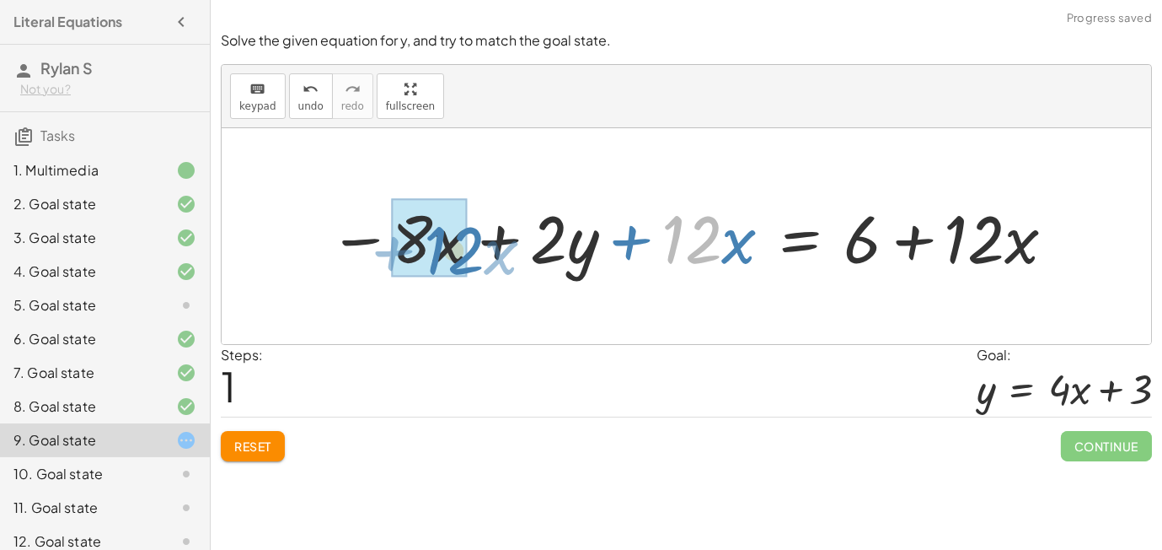
drag, startPoint x: 700, startPoint y: 254, endPoint x: 460, endPoint y: 265, distance: 239.6
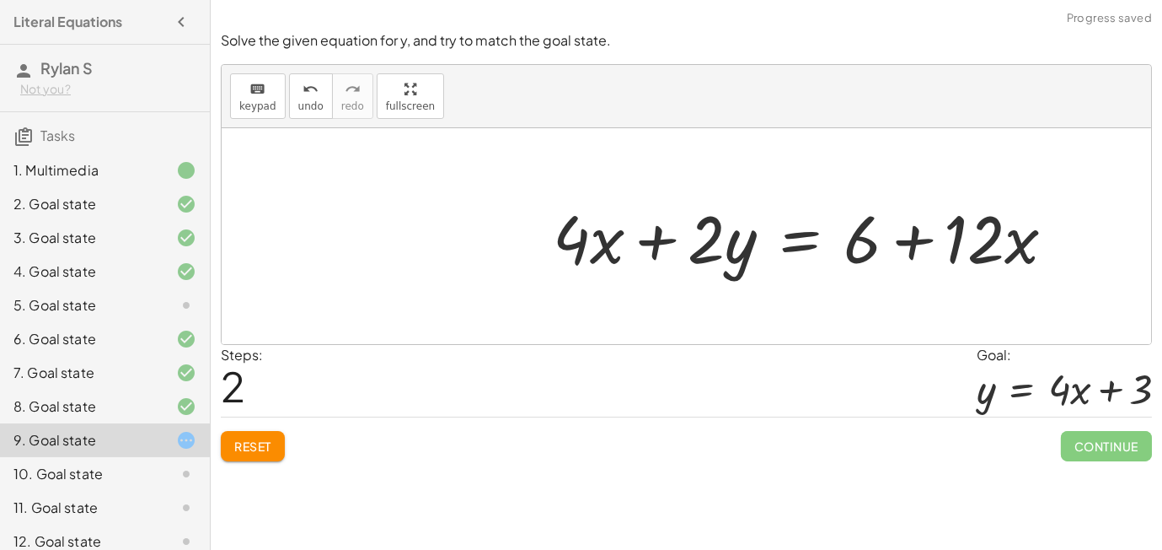
click at [810, 251] on div at bounding box center [811, 236] width 533 height 87
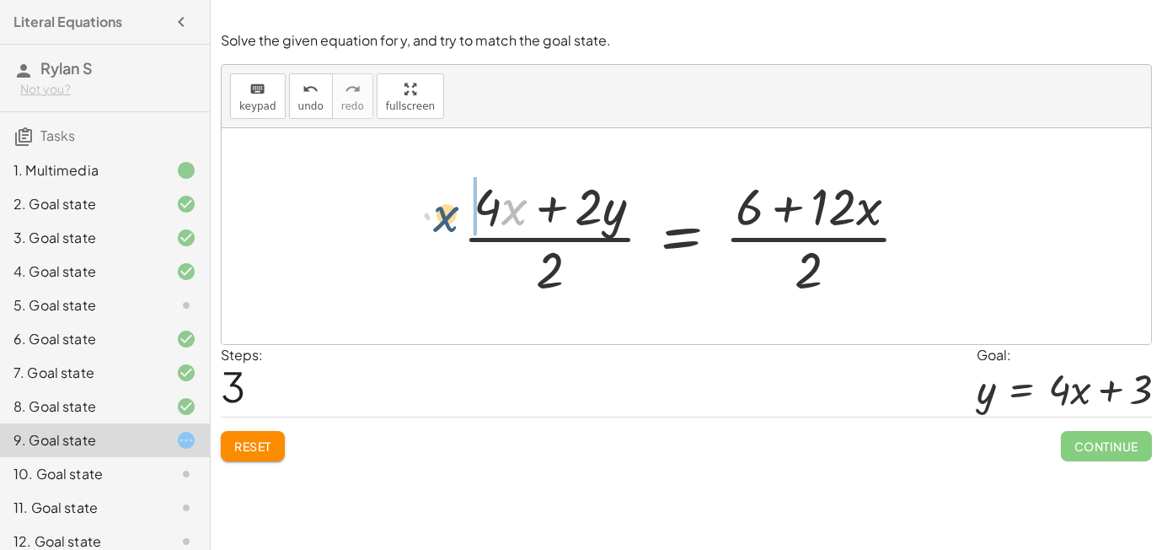
drag, startPoint x: 518, startPoint y: 218, endPoint x: 442, endPoint y: 223, distance: 76.9
click at [442, 223] on div "− · 8 · x + · 2 · y = 6 − · 8 · x + · 2 · y + · 12 · x = + 6 + · 12 · x + · 4 ·…" at bounding box center [686, 236] width 498 height 138
click at [500, 207] on div at bounding box center [692, 236] width 477 height 130
drag, startPoint x: 484, startPoint y: 210, endPoint x: 522, endPoint y: 212, distance: 38.0
click at [522, 212] on div at bounding box center [692, 236] width 477 height 130
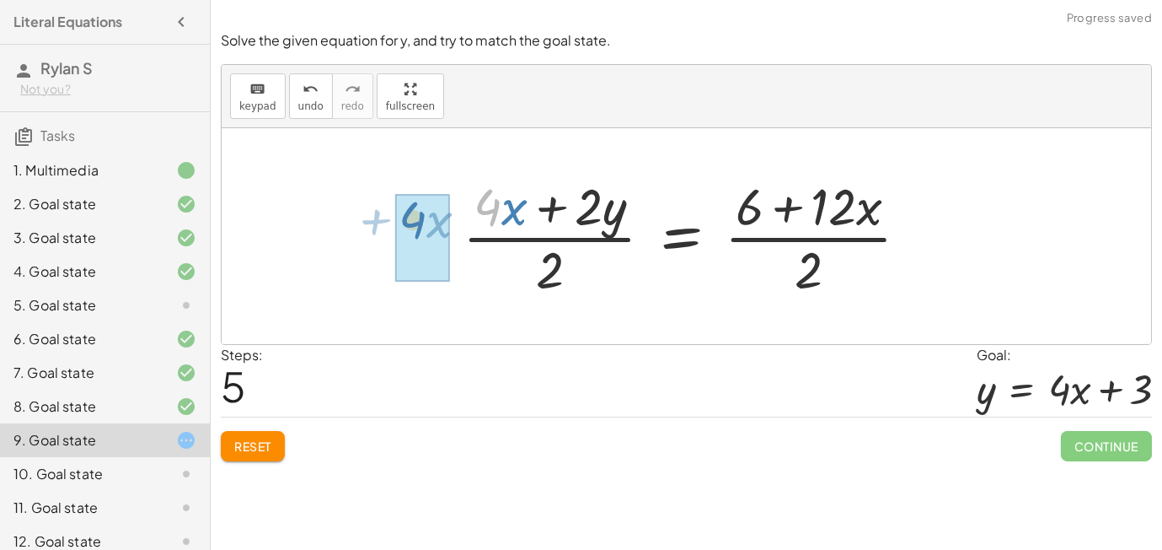
drag, startPoint x: 486, startPoint y: 202, endPoint x: 409, endPoint y: 215, distance: 77.7
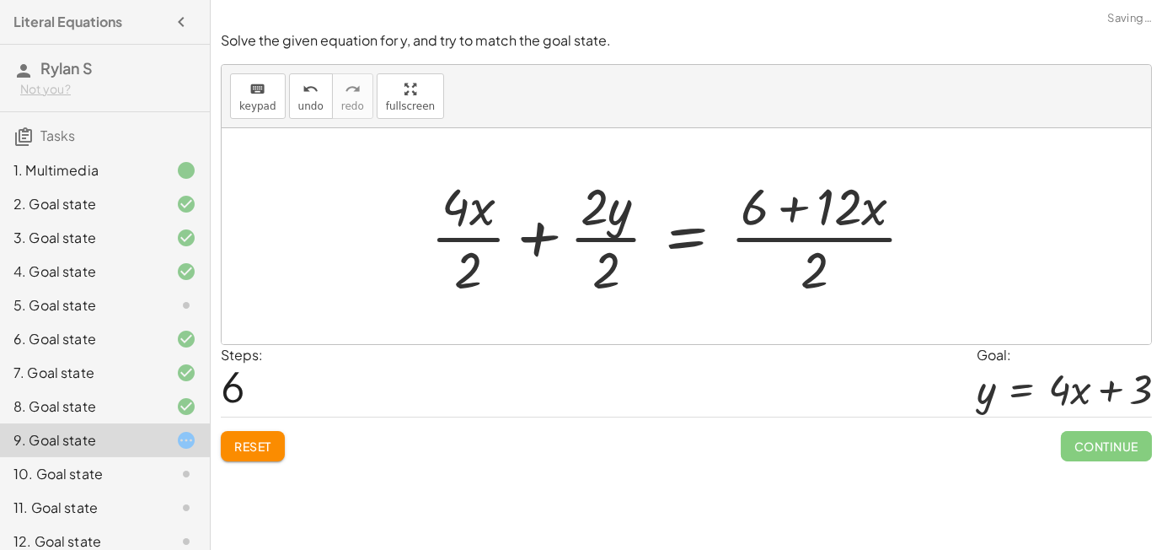
click at [456, 243] on div at bounding box center [679, 236] width 514 height 130
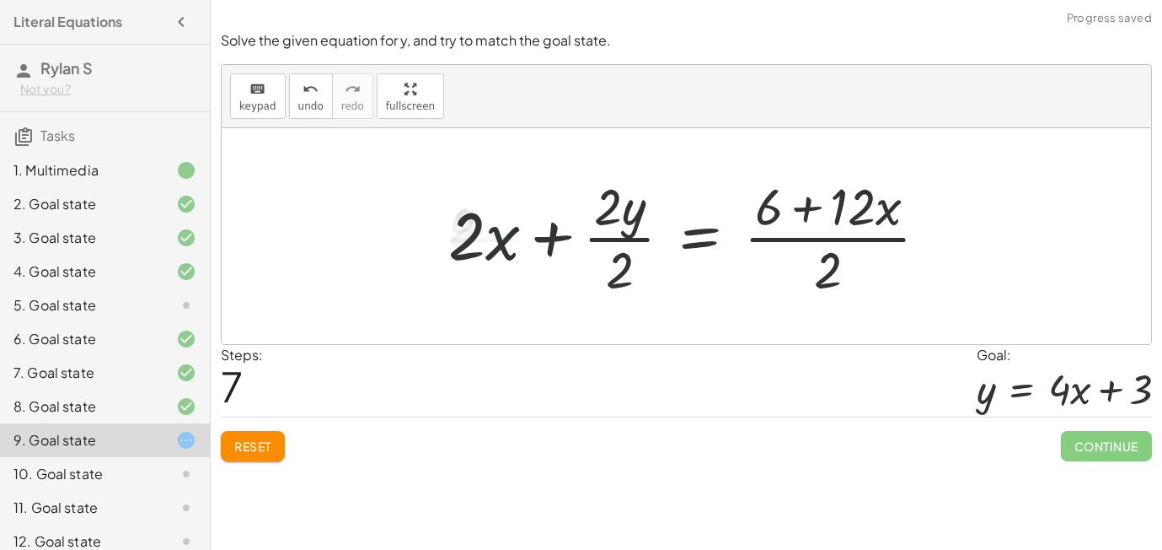
click at [602, 236] on div at bounding box center [695, 236] width 511 height 130
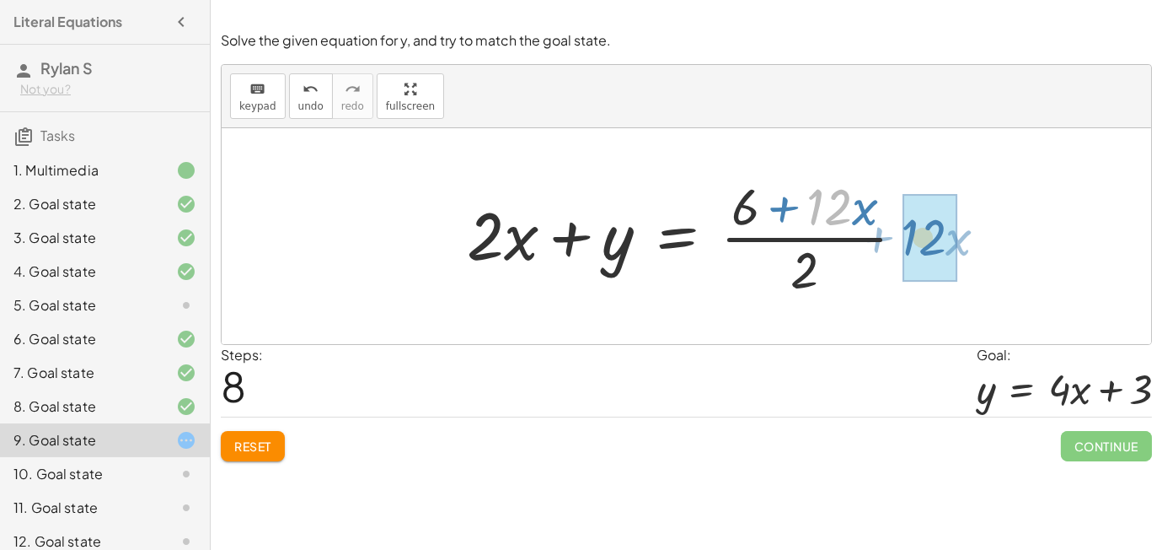
drag, startPoint x: 827, startPoint y: 208, endPoint x: 926, endPoint y: 239, distance: 103.2
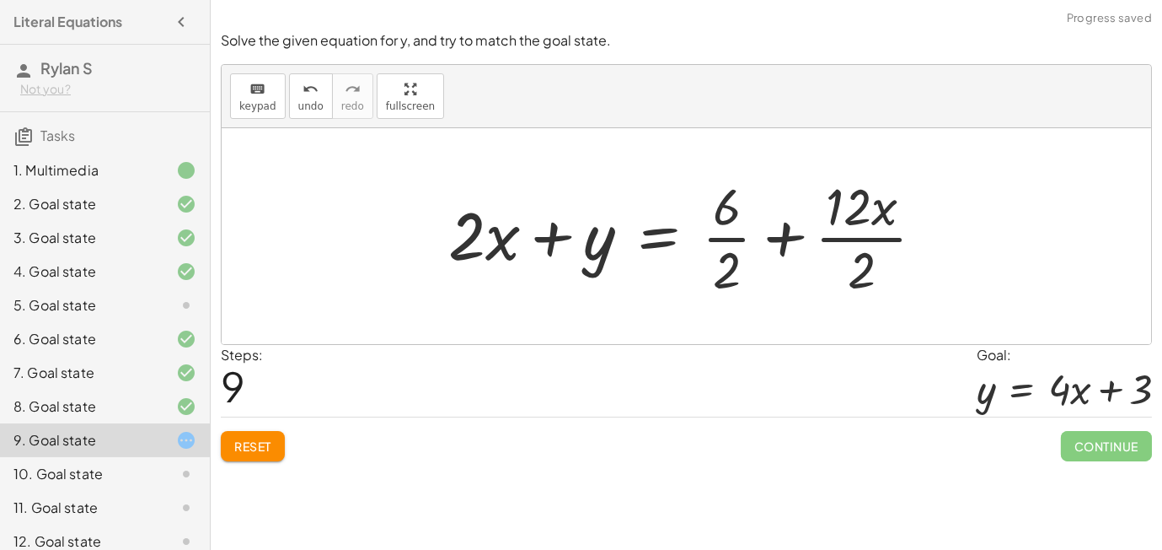
click at [727, 239] on div at bounding box center [693, 236] width 507 height 130
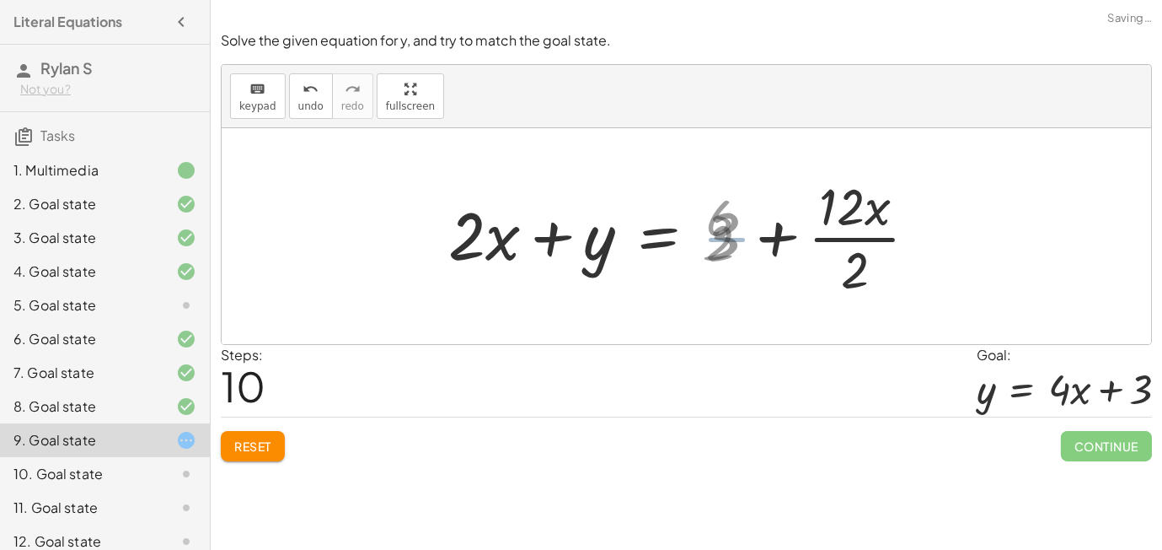
click at [820, 239] on div at bounding box center [687, 236] width 495 height 130
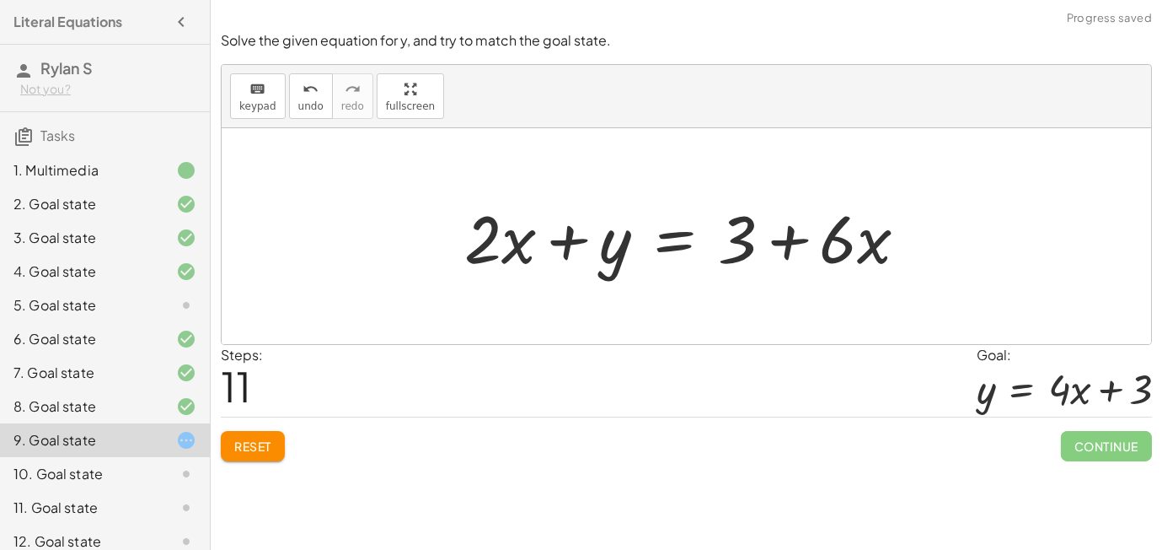
click at [672, 241] on div at bounding box center [693, 236] width 474 height 87
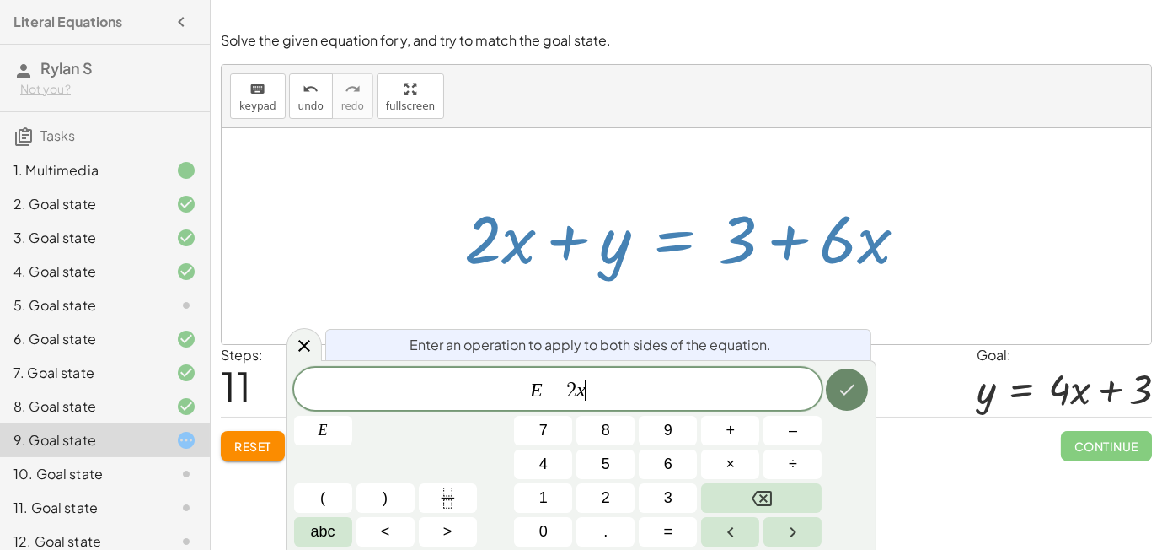
click at [840, 379] on icon "Done" at bounding box center [847, 389] width 20 height 20
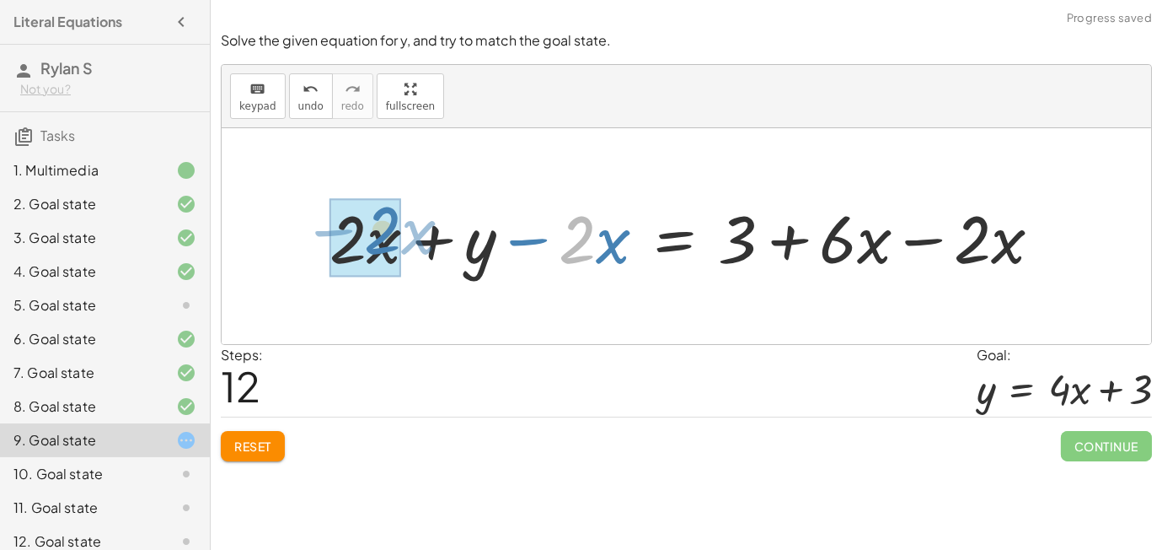
drag, startPoint x: 593, startPoint y: 245, endPoint x: 398, endPoint y: 236, distance: 194.9
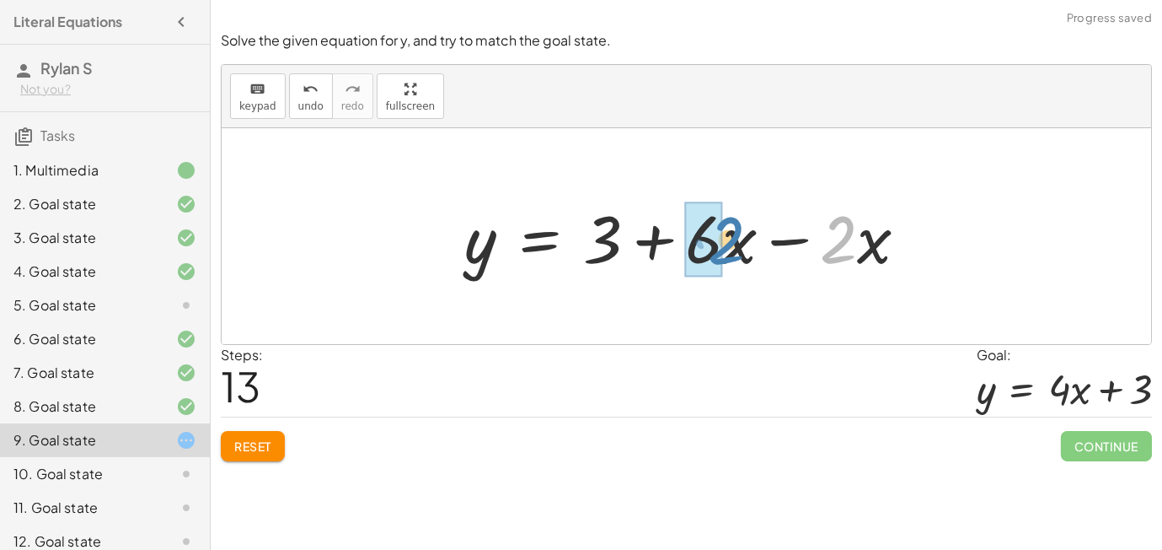
drag, startPoint x: 840, startPoint y: 245, endPoint x: 726, endPoint y: 246, distance: 113.8
click at [726, 246] on div at bounding box center [693, 236] width 474 height 87
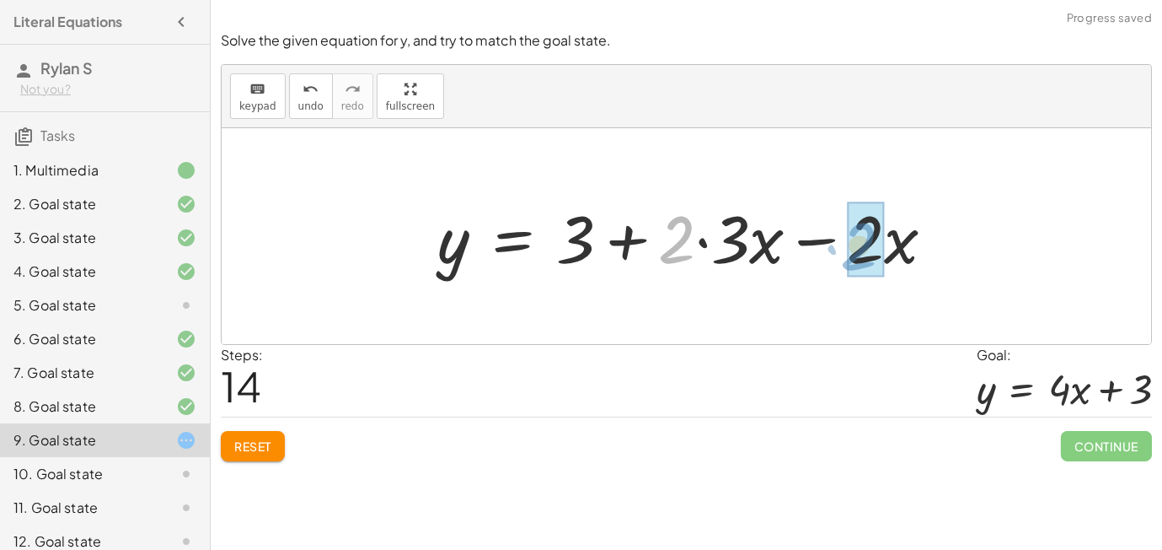
drag, startPoint x: 688, startPoint y: 241, endPoint x: 873, endPoint y: 249, distance: 185.6
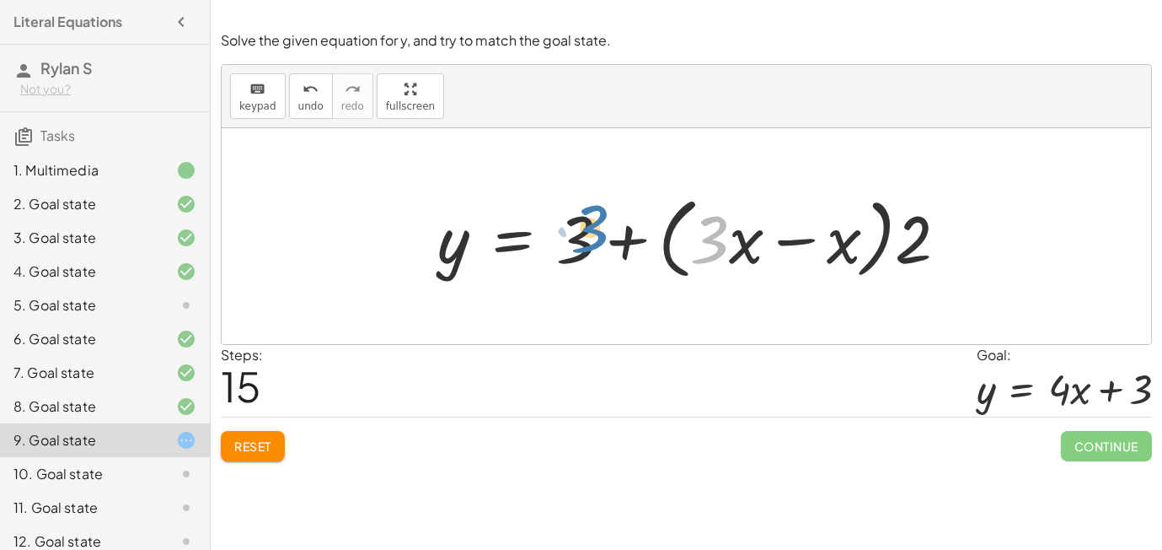
drag, startPoint x: 714, startPoint y: 246, endPoint x: 584, endPoint y: 236, distance: 130.2
click at [584, 236] on div at bounding box center [699, 236] width 541 height 97
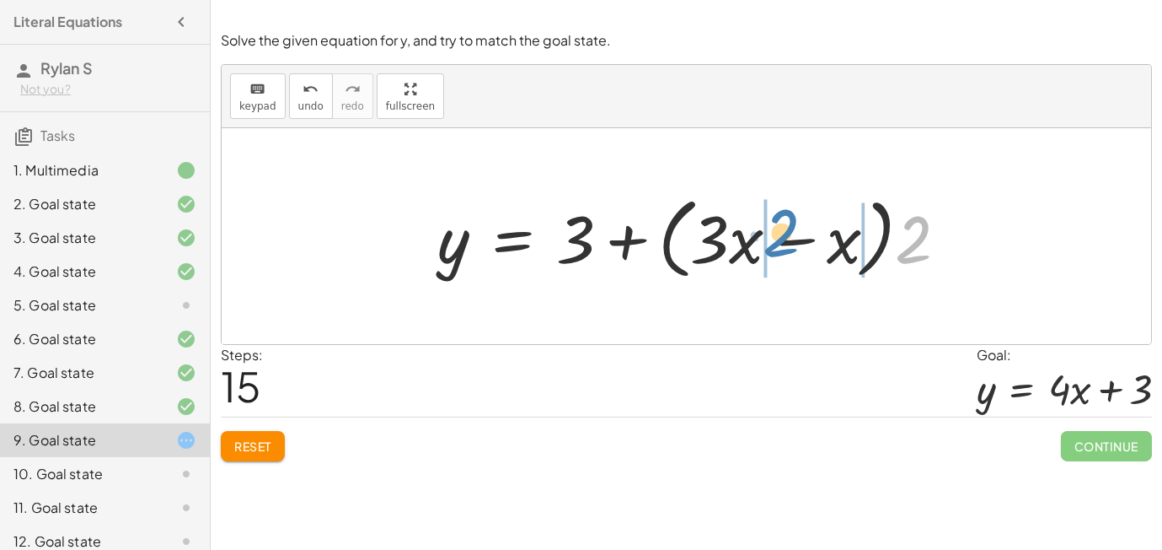
drag, startPoint x: 905, startPoint y: 253, endPoint x: 773, endPoint y: 246, distance: 132.5
click at [773, 246] on div at bounding box center [699, 236] width 541 height 97
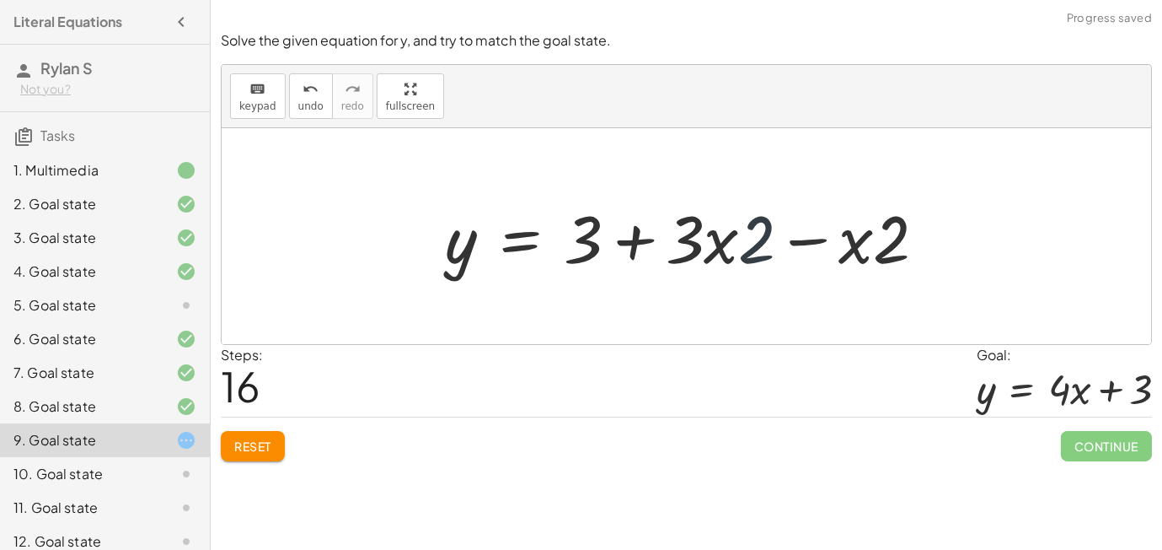
click at [743, 243] on div at bounding box center [693, 236] width 512 height 87
click at [731, 239] on div at bounding box center [693, 236] width 512 height 87
click at [722, 239] on div at bounding box center [693, 236] width 512 height 87
click at [730, 244] on div at bounding box center [693, 236] width 512 height 87
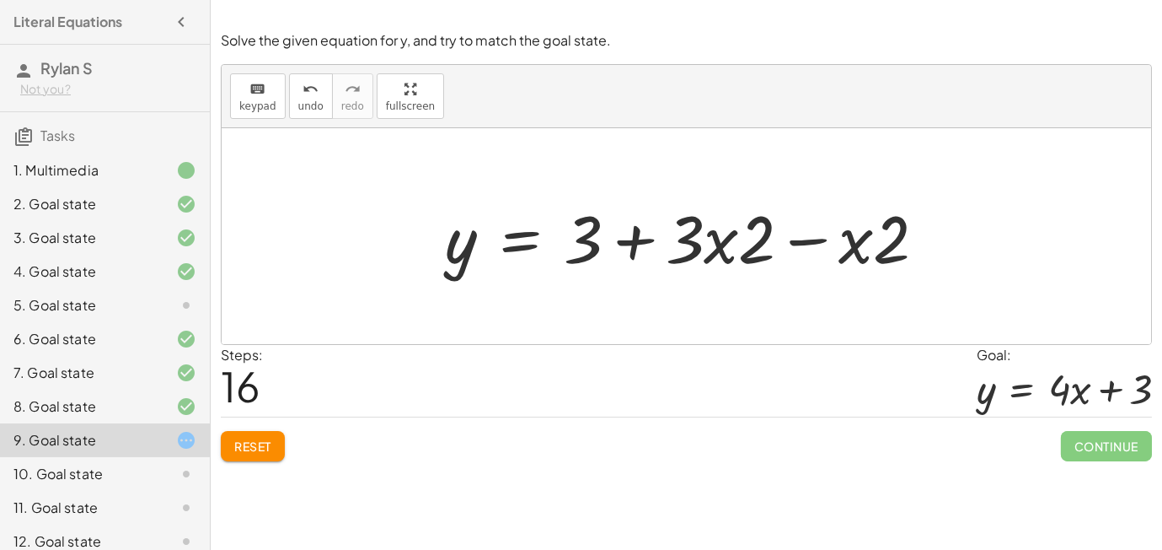
click at [730, 244] on div at bounding box center [693, 236] width 512 height 87
drag, startPoint x: 888, startPoint y: 250, endPoint x: 834, endPoint y: 247, distance: 54.1
click at [834, 247] on div at bounding box center [693, 236] width 512 height 87
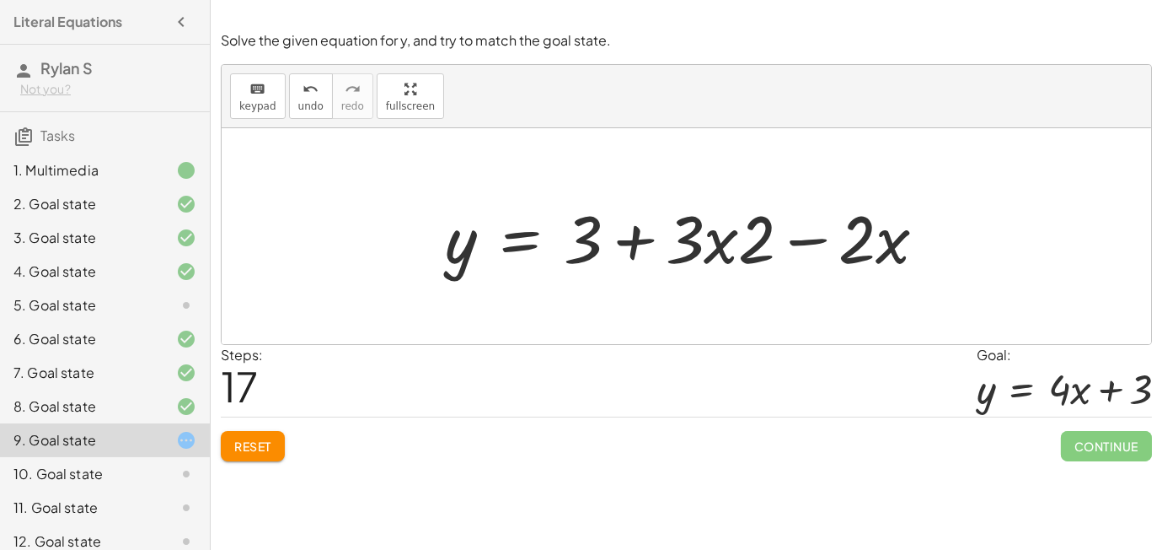
click at [741, 242] on div at bounding box center [693, 236] width 512 height 87
click at [706, 248] on div at bounding box center [693, 236] width 512 height 87
click at [718, 249] on div at bounding box center [693, 236] width 512 height 87
click at [660, 244] on div at bounding box center [693, 236] width 512 height 87
click at [766, 239] on div at bounding box center [693, 236] width 512 height 87
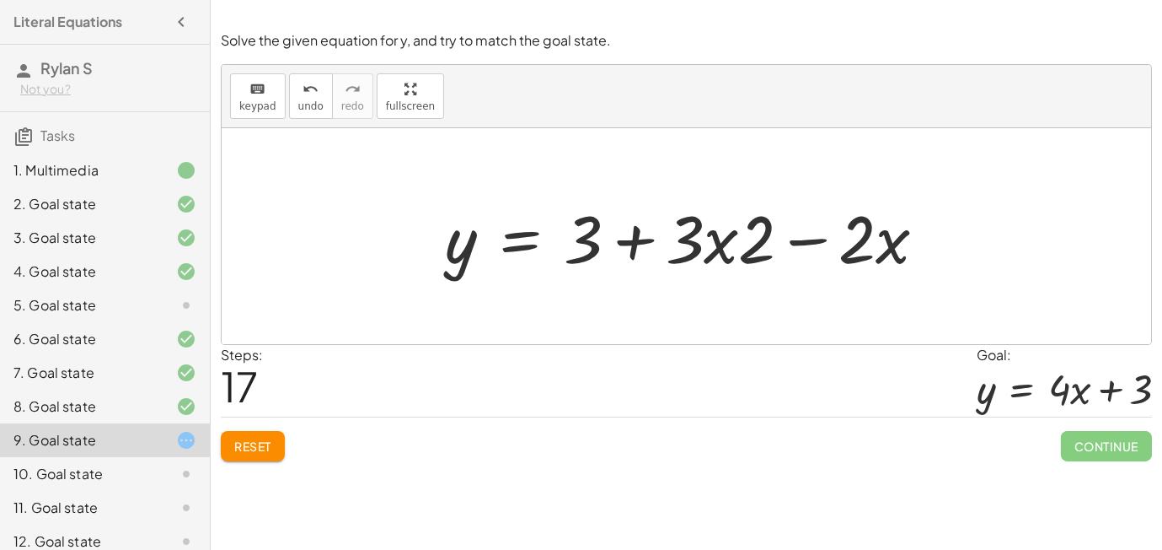
click at [797, 240] on div at bounding box center [693, 236] width 512 height 87
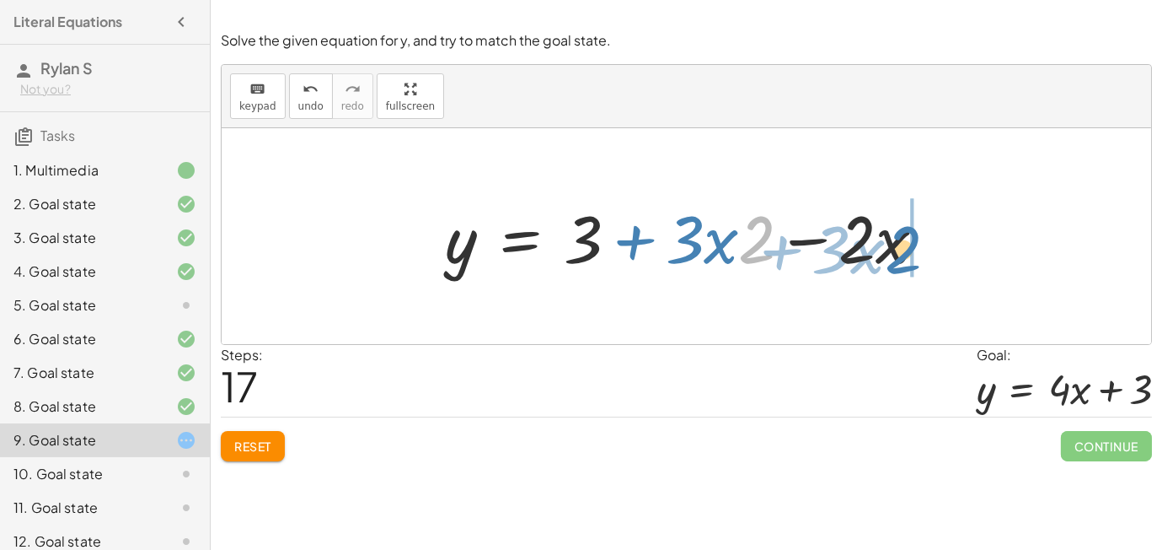
drag, startPoint x: 752, startPoint y: 242, endPoint x: 898, endPoint y: 250, distance: 146.0
click at [898, 250] on div at bounding box center [693, 236] width 512 height 87
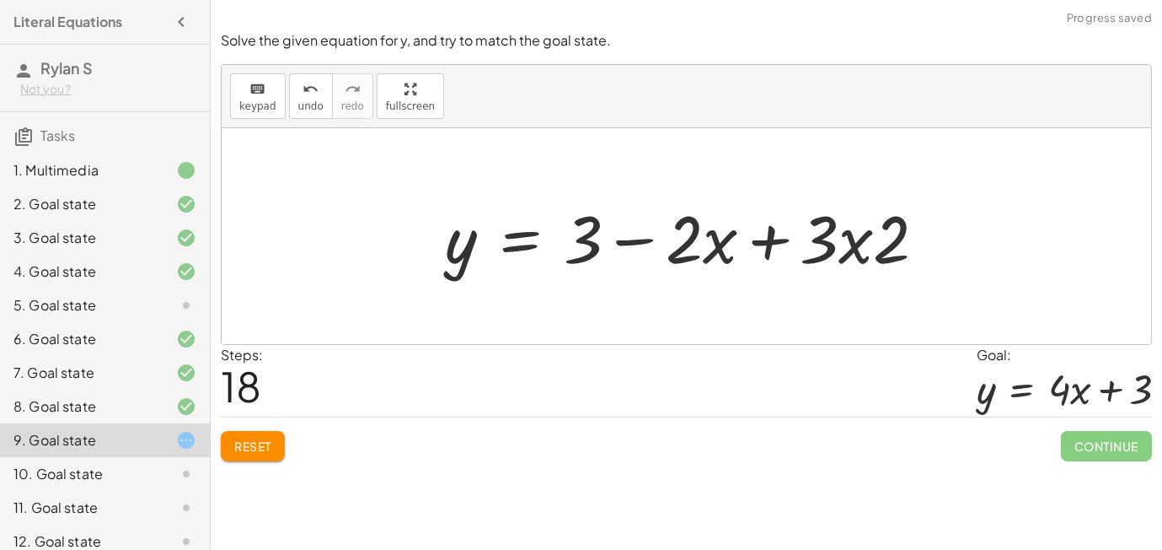
click at [857, 245] on div at bounding box center [693, 236] width 512 height 87
click at [271, 439] on span "Reset" at bounding box center [252, 445] width 37 height 15
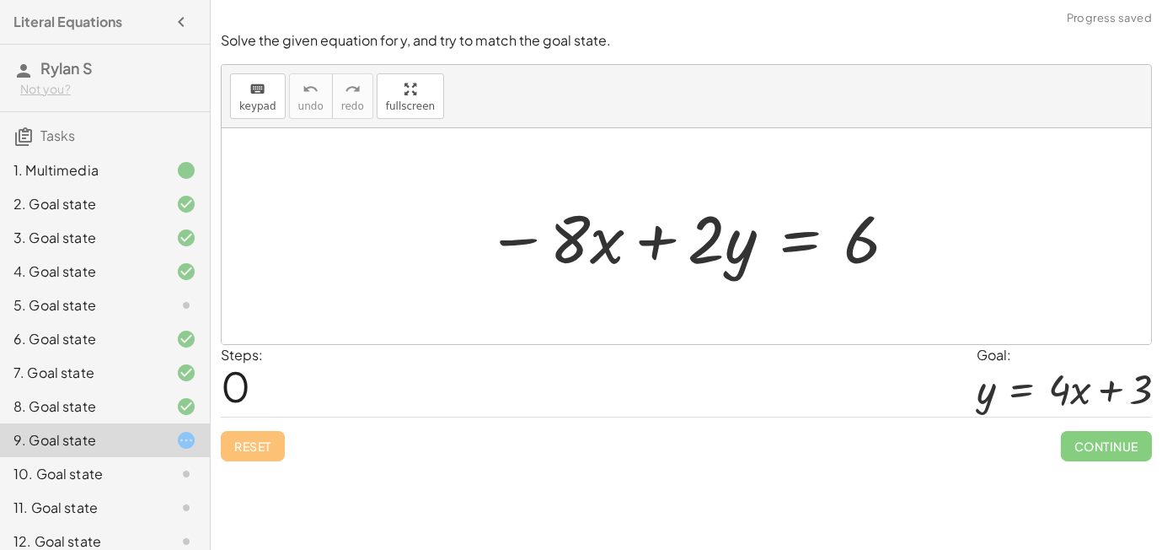
click at [796, 239] on div at bounding box center [693, 236] width 430 height 87
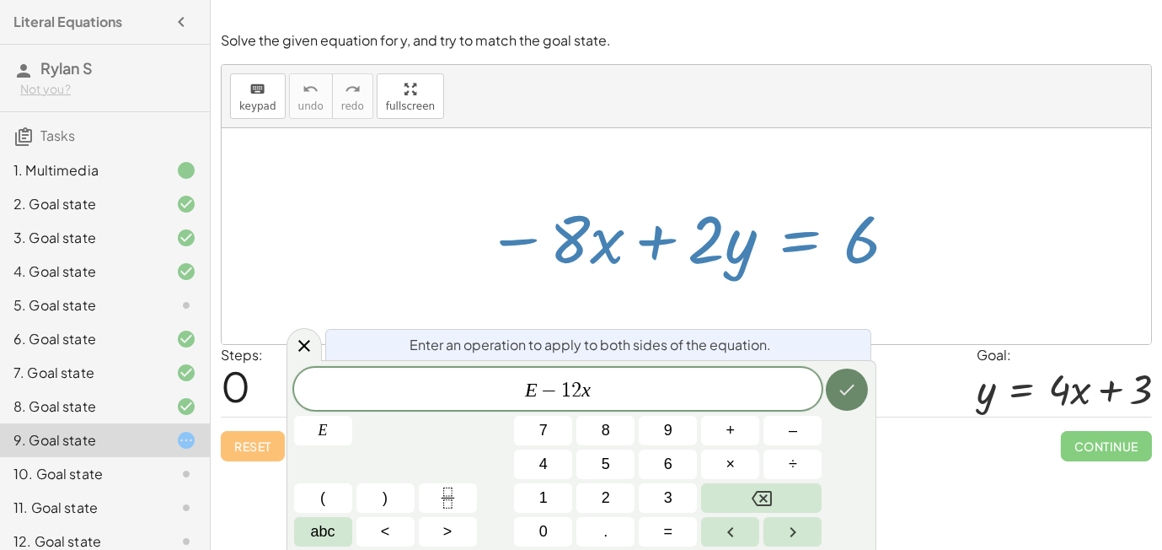
click at [850, 381] on icon "Done" at bounding box center [847, 389] width 20 height 20
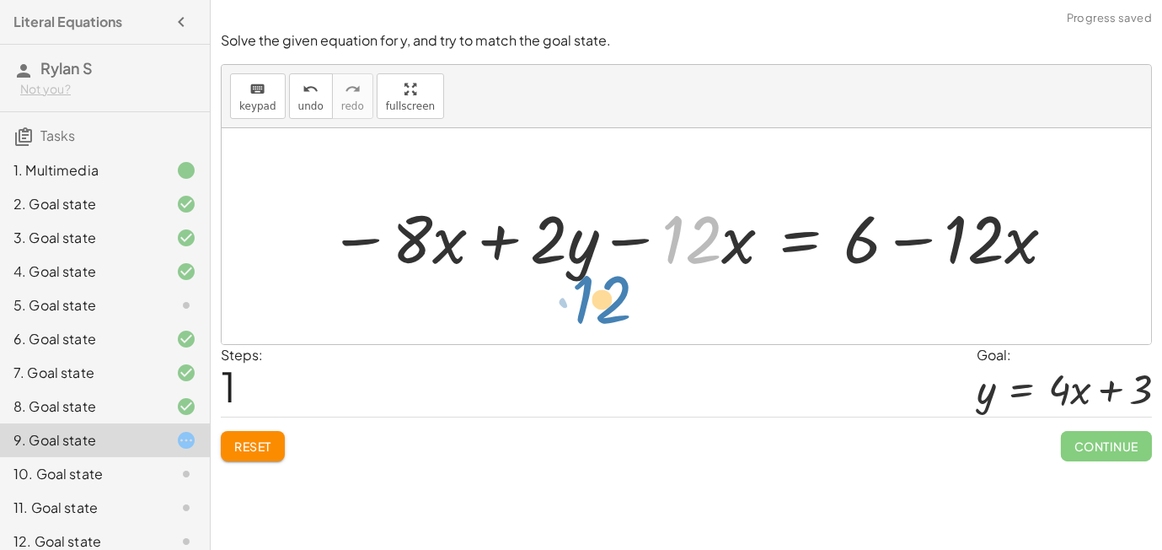
drag, startPoint x: 678, startPoint y: 260, endPoint x: 589, endPoint y: 322, distance: 108.3
click at [589, 322] on div "− · 8 · x + · 2 · y = 6 · 12 − · x − · 8 · x + · 2 · y = 6 − · 12 · x + − · 12 …" at bounding box center [687, 236] width 930 height 216
click at [267, 423] on div "Reset Continue" at bounding box center [686, 438] width 931 height 45
click at [260, 432] on button "Reset" at bounding box center [253, 446] width 64 height 30
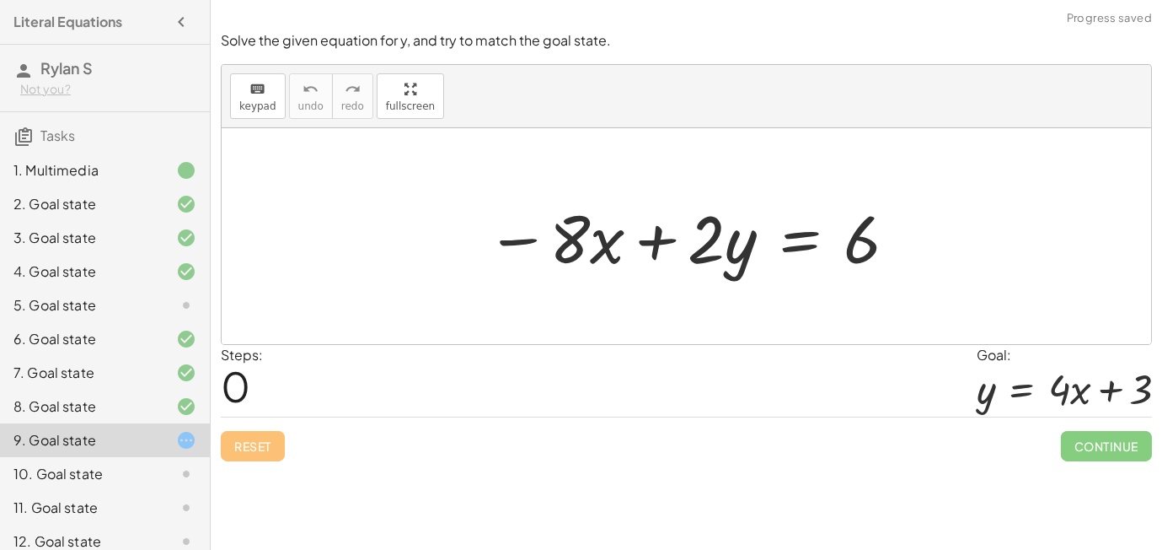
click at [781, 248] on div at bounding box center [693, 236] width 430 height 87
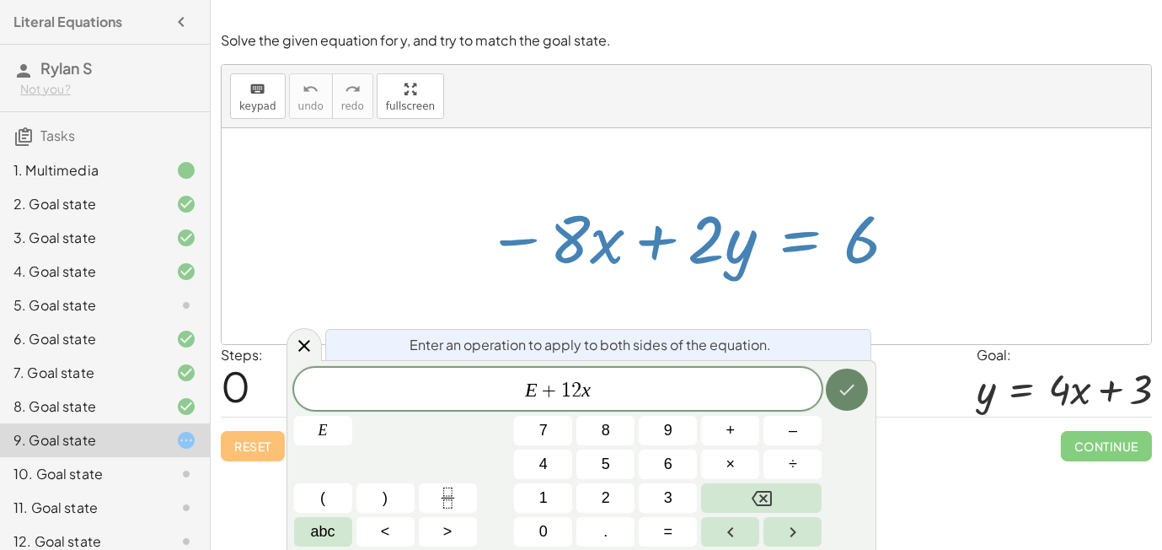
click at [852, 384] on icon "Done" at bounding box center [847, 389] width 20 height 20
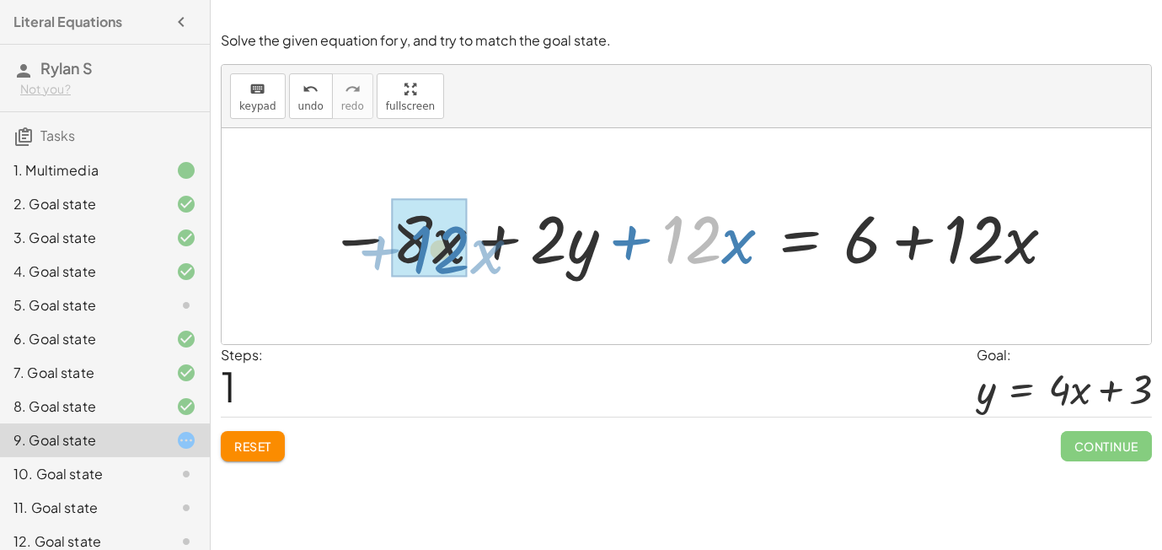
drag, startPoint x: 694, startPoint y: 232, endPoint x: 444, endPoint y: 243, distance: 249.7
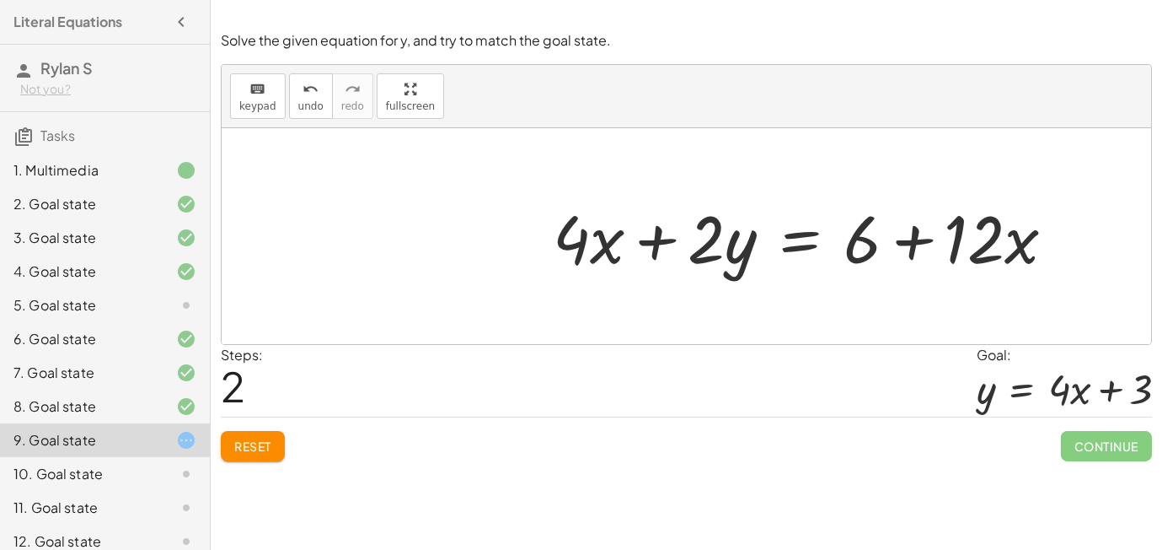
click at [808, 248] on div at bounding box center [811, 236] width 533 height 87
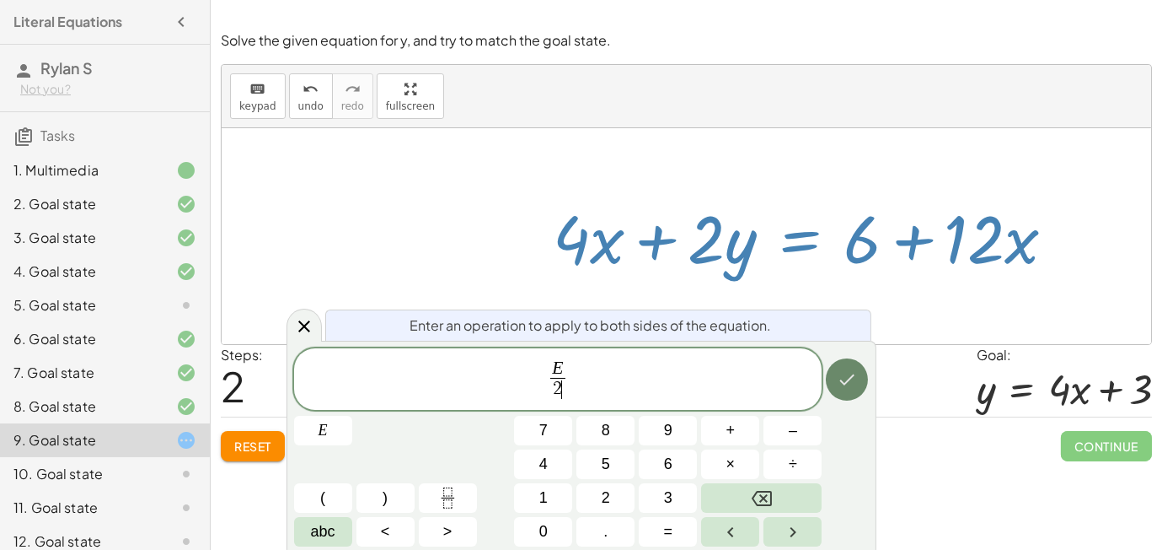
click at [846, 373] on icon "Done" at bounding box center [847, 379] width 20 height 20
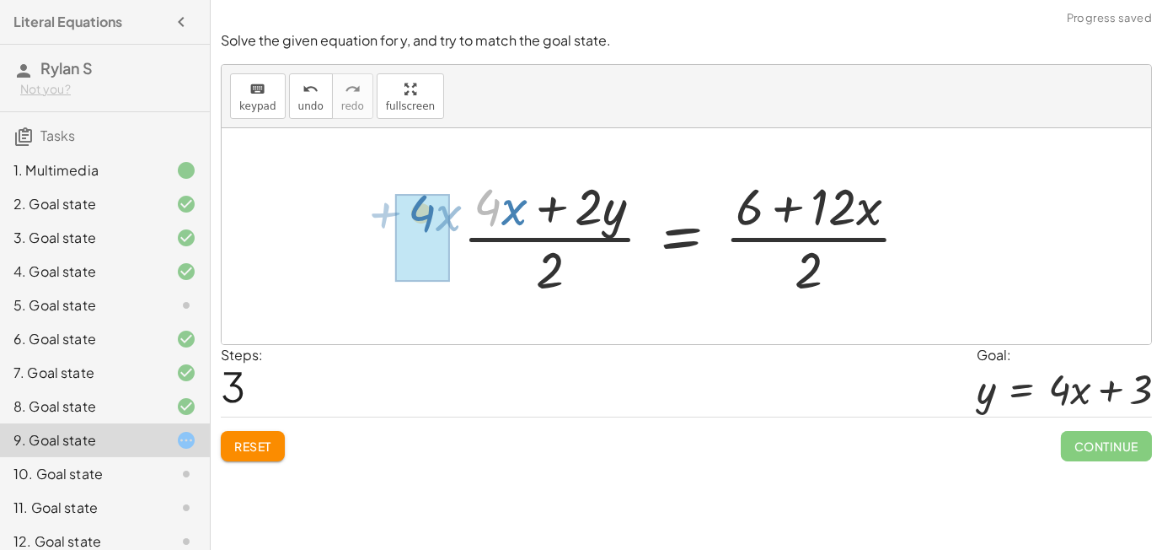
drag, startPoint x: 497, startPoint y: 208, endPoint x: 430, endPoint y: 217, distance: 68.0
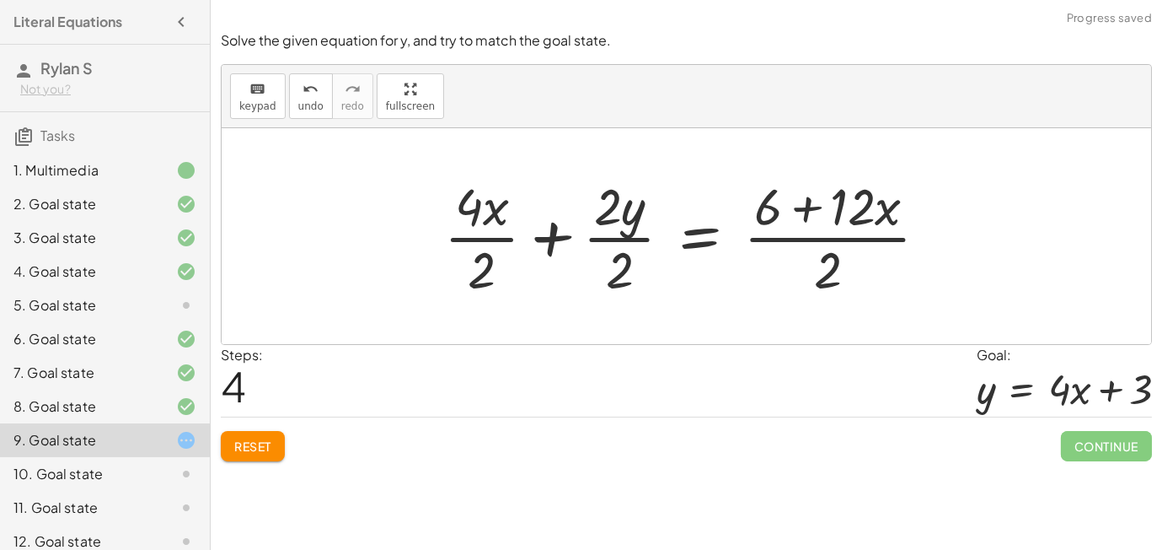
click at [486, 237] on div at bounding box center [693, 236] width 514 height 130
click at [583, 239] on div at bounding box center [695, 236] width 511 height 130
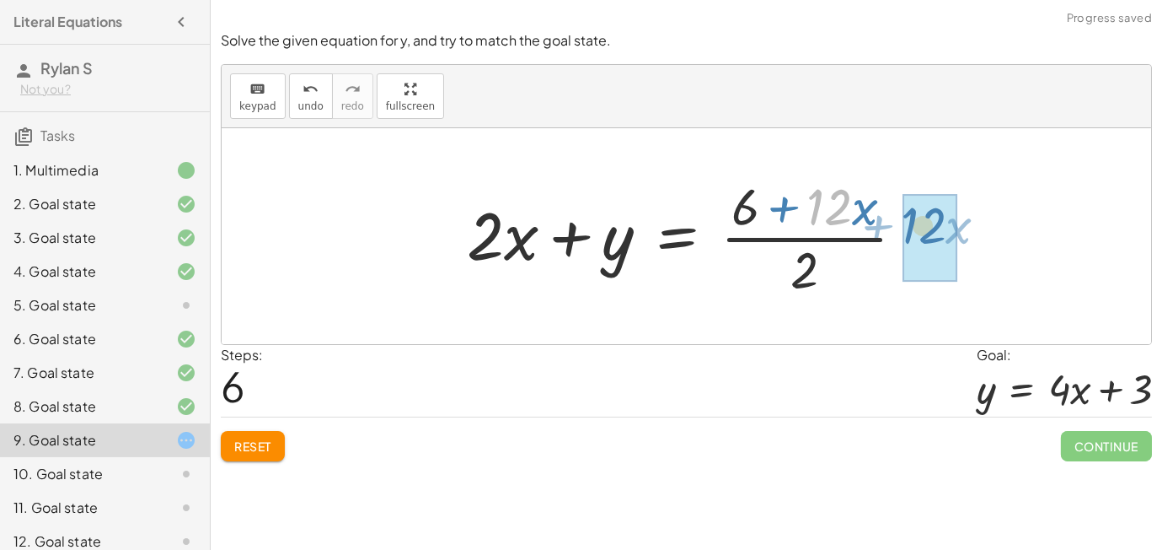
drag, startPoint x: 835, startPoint y: 218, endPoint x: 932, endPoint y: 240, distance: 99.4
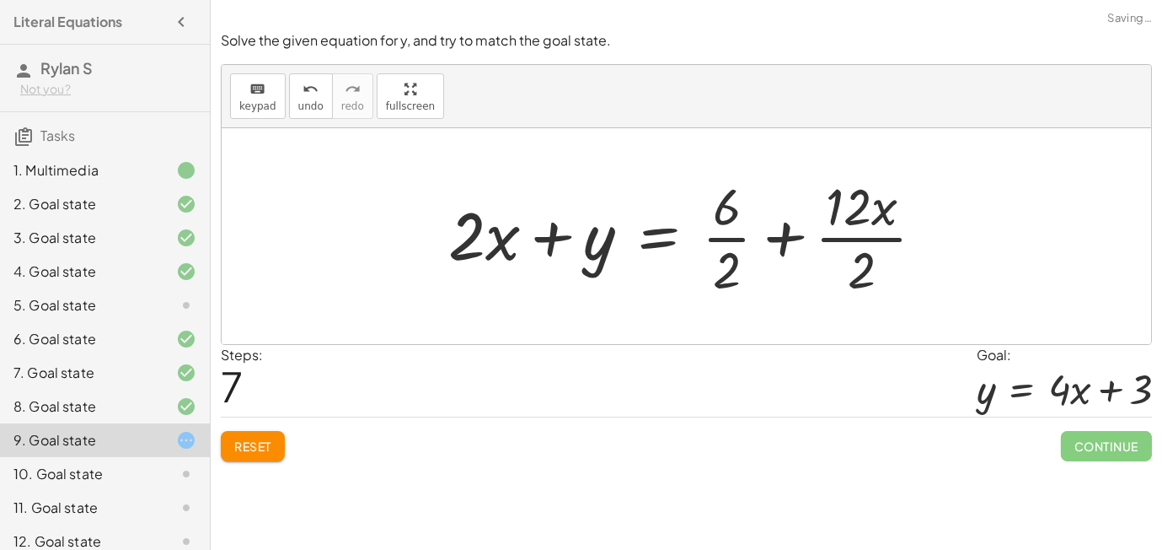
click at [736, 241] on div at bounding box center [693, 236] width 507 height 130
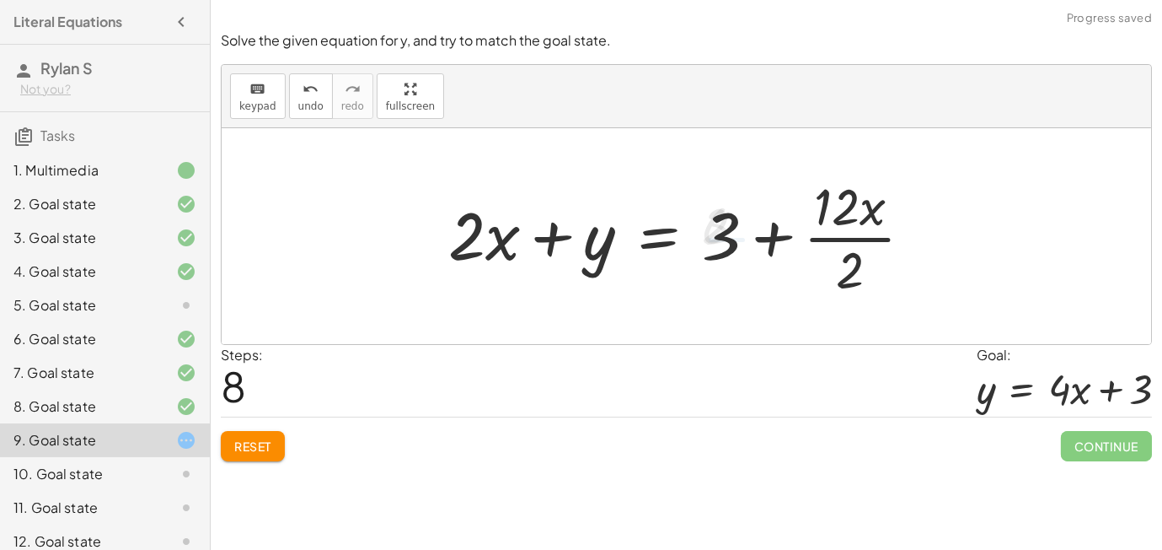
click at [826, 242] on div at bounding box center [687, 236] width 495 height 130
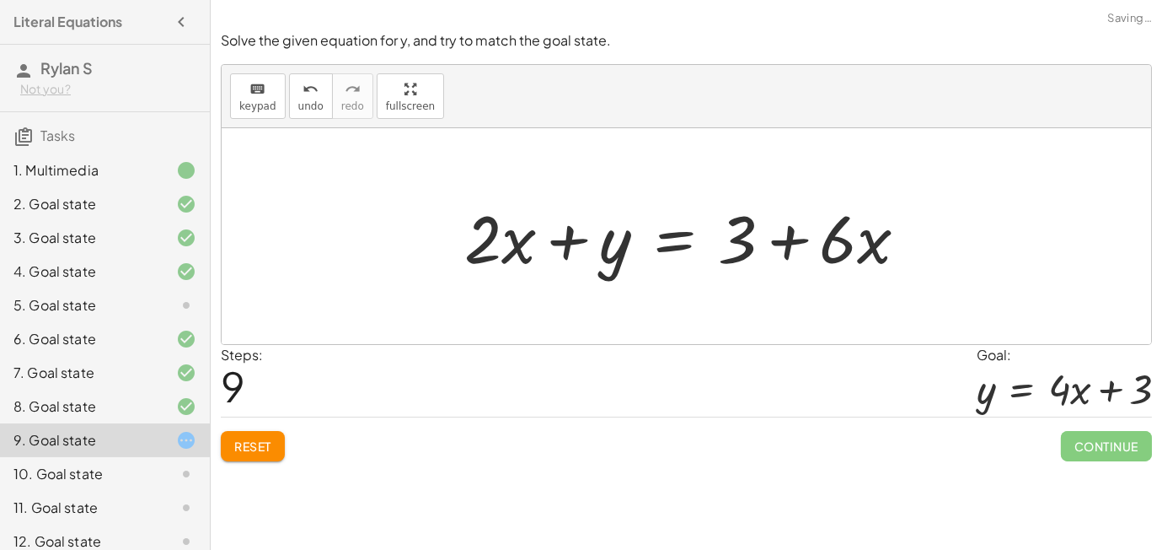
click at [680, 239] on div at bounding box center [693, 236] width 474 height 87
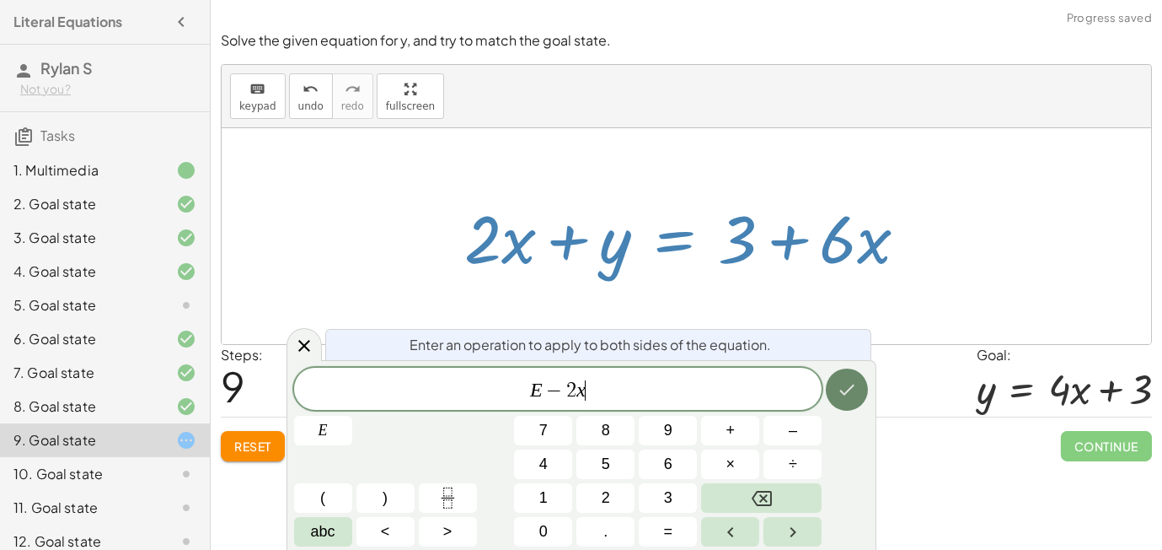
click at [844, 375] on button "Done" at bounding box center [847, 389] width 42 height 42
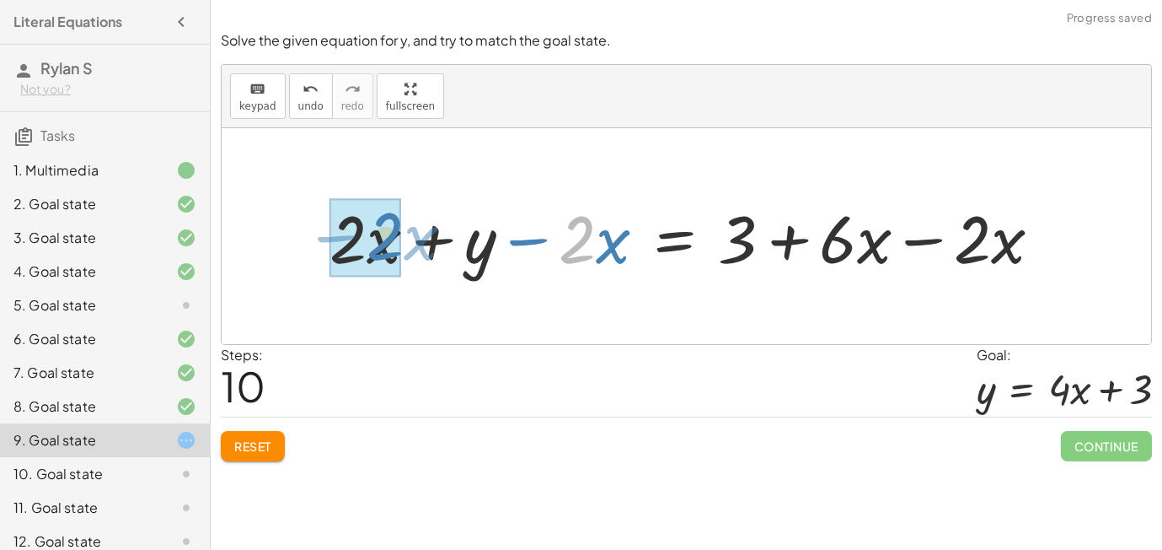
drag, startPoint x: 574, startPoint y: 252, endPoint x: 383, endPoint y: 249, distance: 191.4
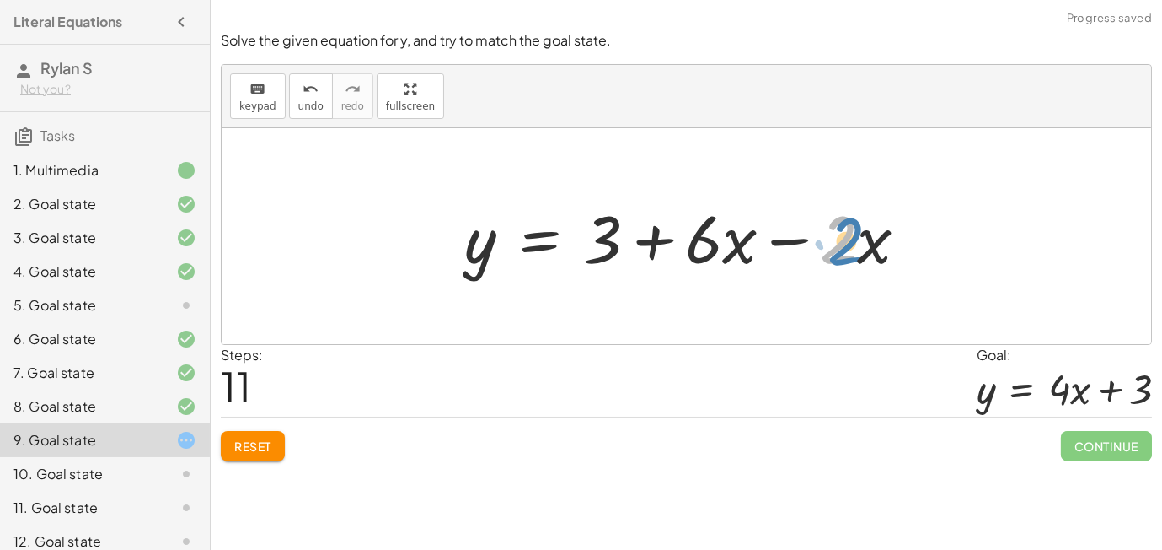
drag, startPoint x: 842, startPoint y: 236, endPoint x: 857, endPoint y: 239, distance: 15.4
click at [857, 239] on div at bounding box center [693, 236] width 474 height 87
click at [826, 236] on div at bounding box center [693, 236] width 474 height 87
click at [804, 237] on div at bounding box center [693, 236] width 474 height 87
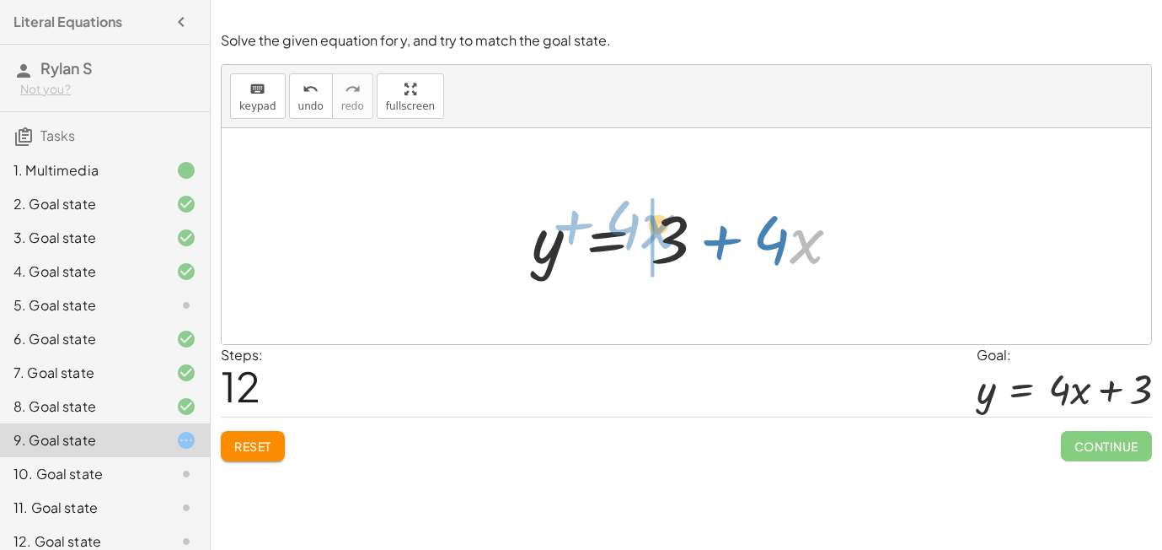
drag, startPoint x: 791, startPoint y: 244, endPoint x: 643, endPoint y: 230, distance: 149.0
click at [643, 230] on div at bounding box center [692, 236] width 339 height 87
